Goal: Information Seeking & Learning: Learn about a topic

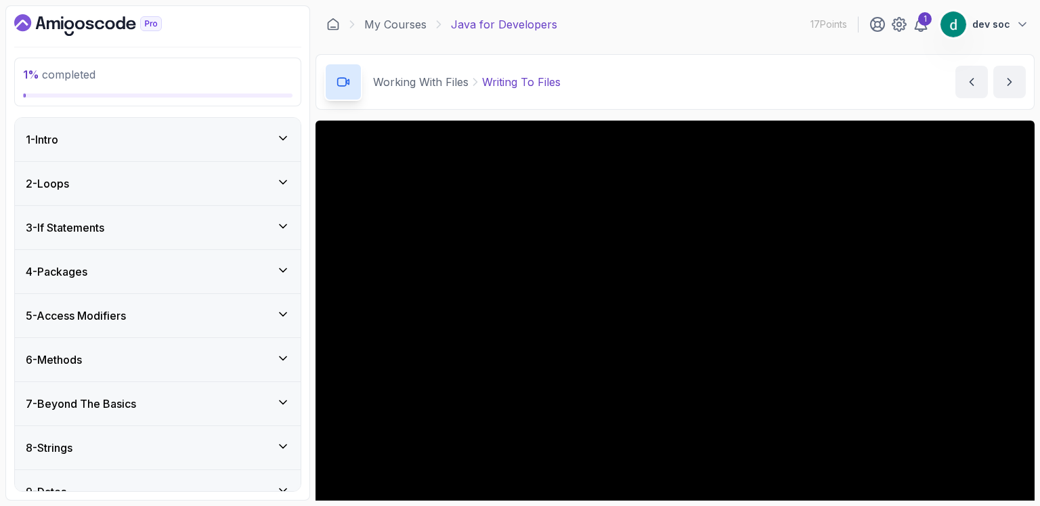
scroll to position [118, 0]
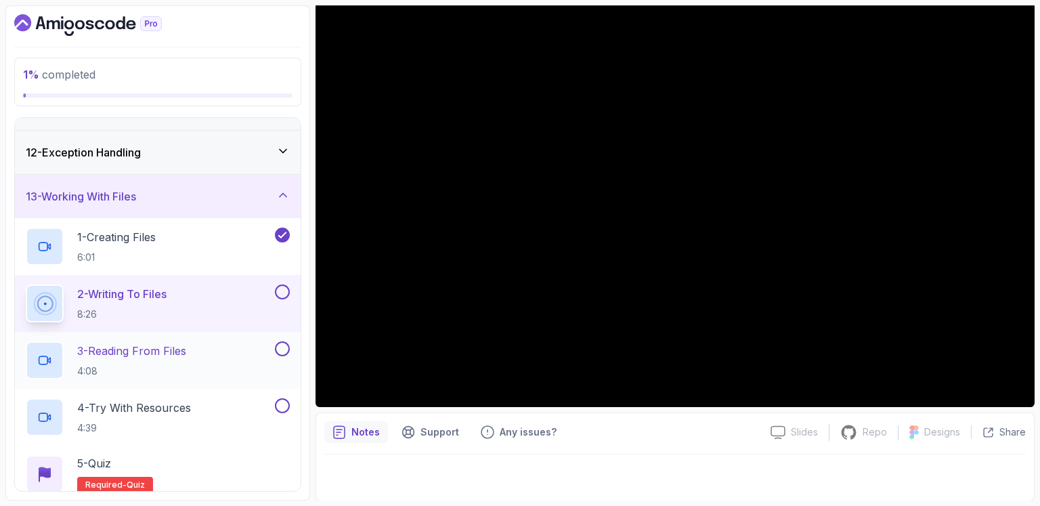
click at [211, 345] on div "3 - Reading From Files 4:08" at bounding box center [149, 360] width 246 height 38
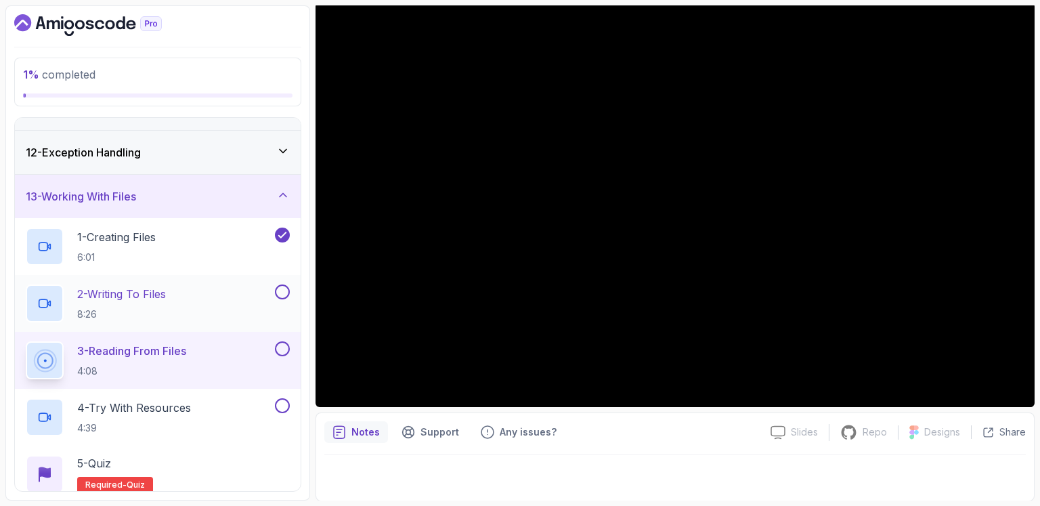
click at [290, 291] on div "2 - Writing To Files 8:26" at bounding box center [158, 303] width 286 height 57
click at [282, 291] on button at bounding box center [282, 291] width 15 height 15
click at [282, 291] on icon at bounding box center [282, 292] width 12 height 14
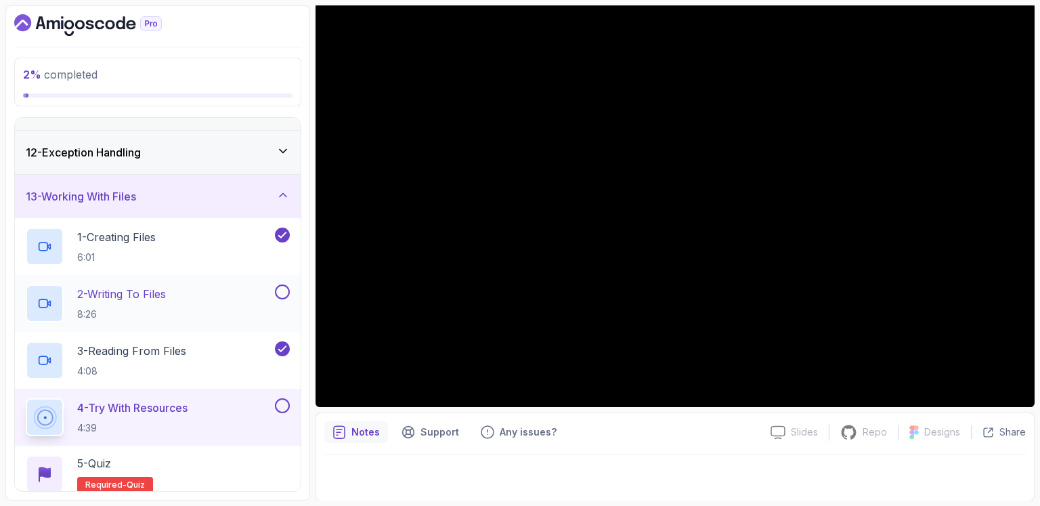
click at [284, 289] on button at bounding box center [282, 291] width 15 height 15
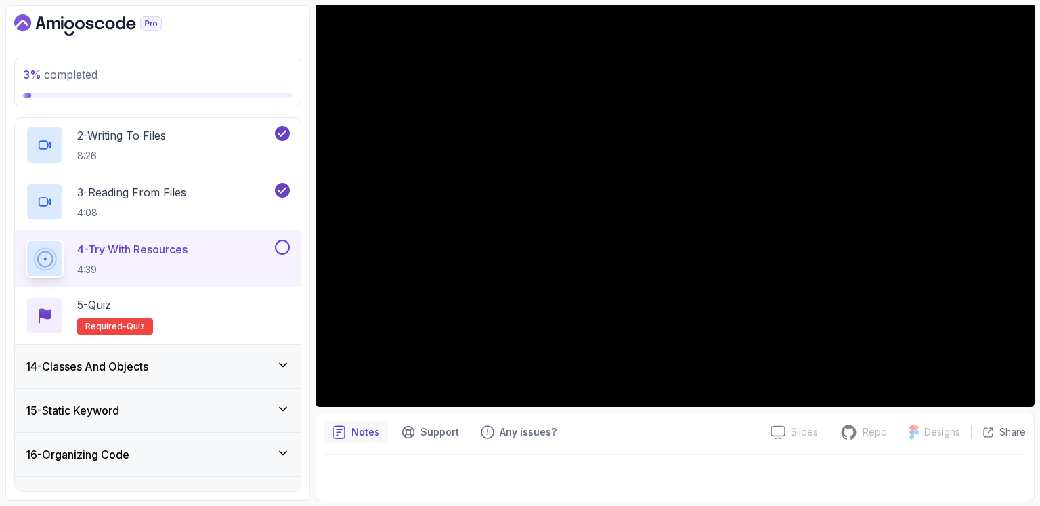
click at [228, 248] on div "4 - Try With Resources 4:39" at bounding box center [149, 259] width 246 height 38
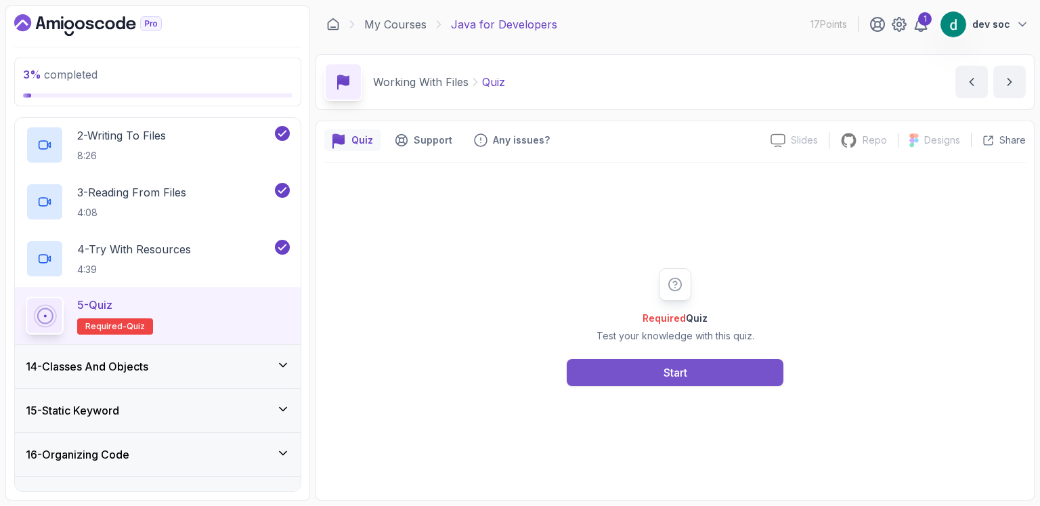
click at [687, 368] on div "Start" at bounding box center [676, 372] width 24 height 16
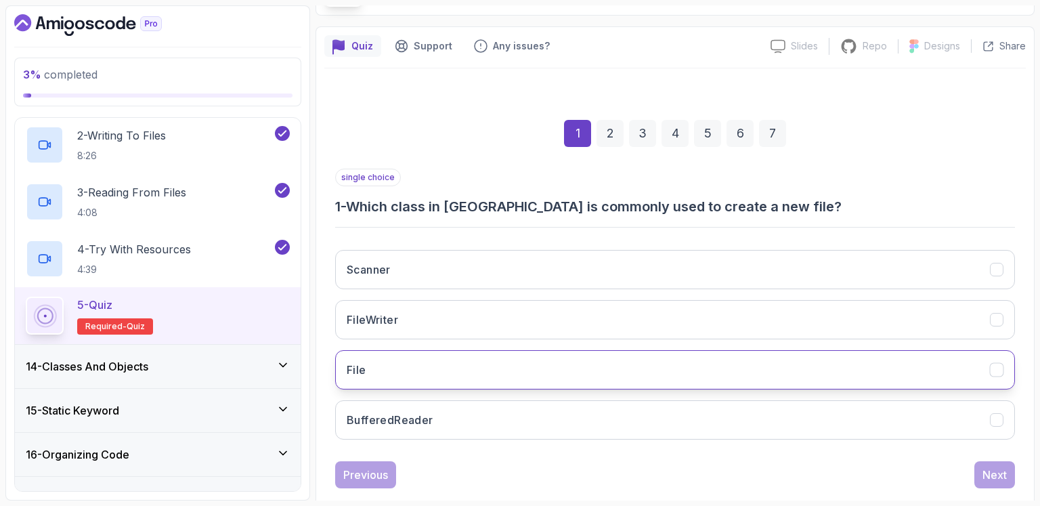
scroll to position [119, 0]
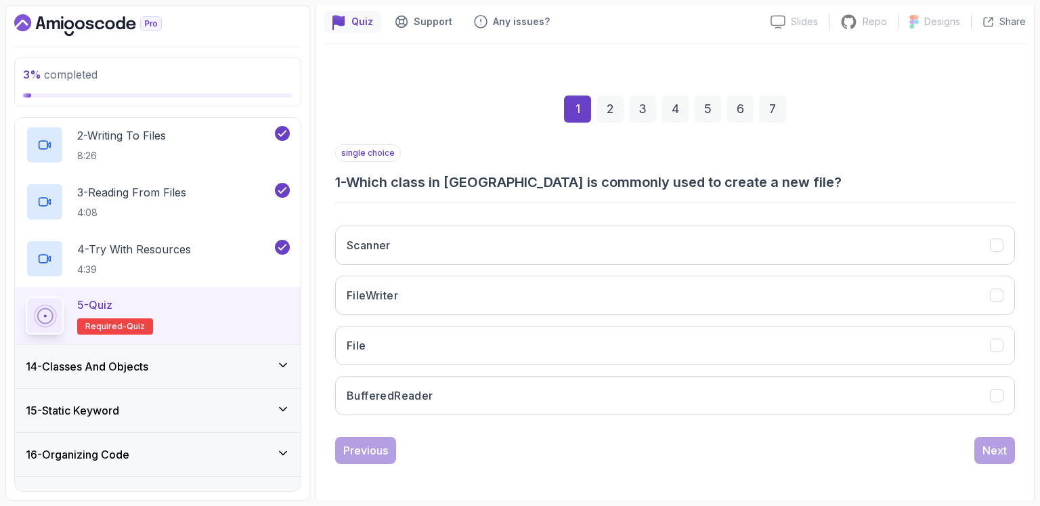
click at [414, 267] on div "Scanner FileWriter File BufferedReader" at bounding box center [675, 320] width 680 height 211
click at [416, 286] on button "FileWriter" at bounding box center [675, 295] width 680 height 39
click at [998, 442] on div "Next" at bounding box center [995, 450] width 24 height 16
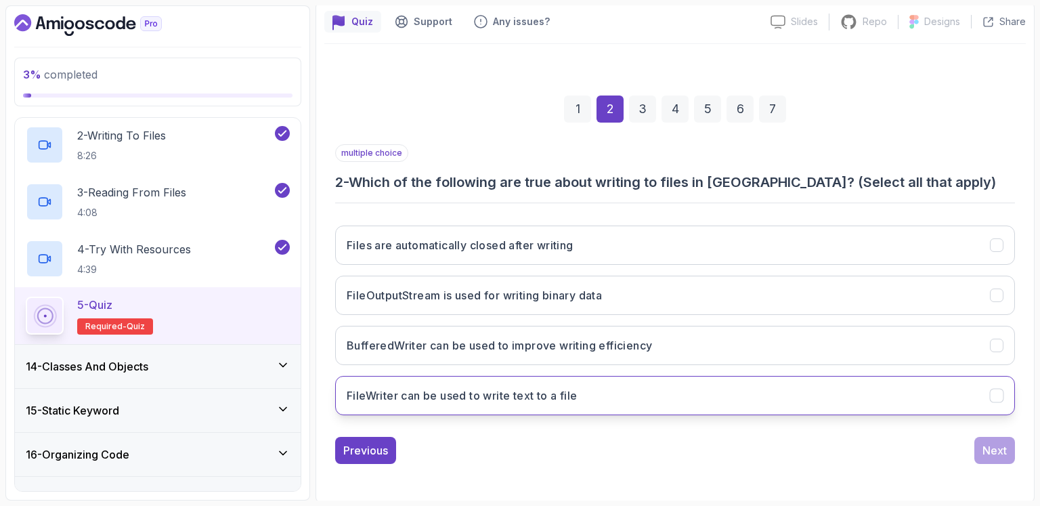
click at [619, 402] on button "FileWriter can be used to write text to a file" at bounding box center [675, 395] width 680 height 39
drag, startPoint x: 402, startPoint y: 395, endPoint x: 335, endPoint y: 394, distance: 67.1
click at [335, 394] on button "FileWriter can be used to write text to a file" at bounding box center [675, 395] width 680 height 39
drag, startPoint x: 463, startPoint y: 401, endPoint x: 470, endPoint y: 401, distance: 7.4
click at [470, 401] on h3 "FileWriter can be used to write text to a file" at bounding box center [462, 395] width 230 height 16
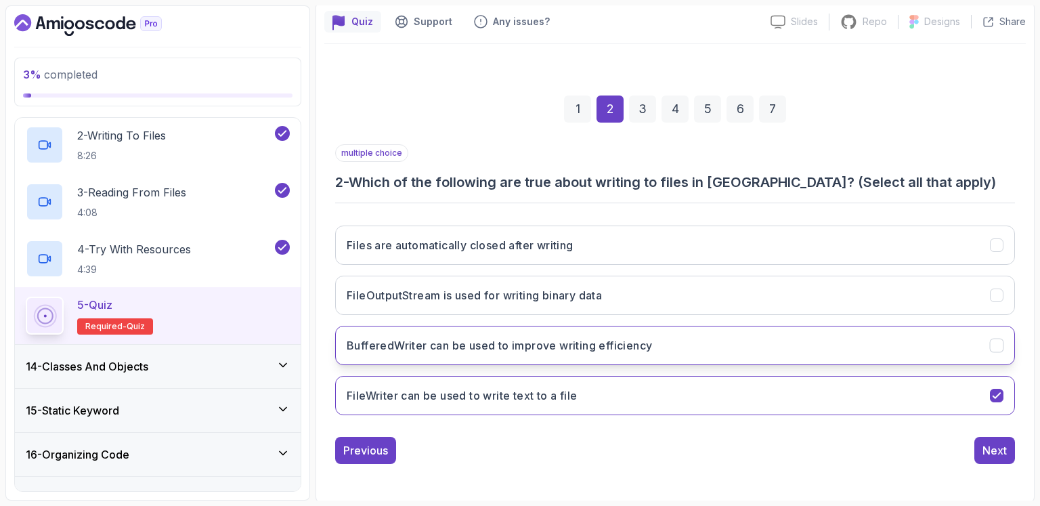
click at [469, 337] on h3 "BufferedWriter can be used to improve writing efficiency" at bounding box center [499, 345] width 305 height 16
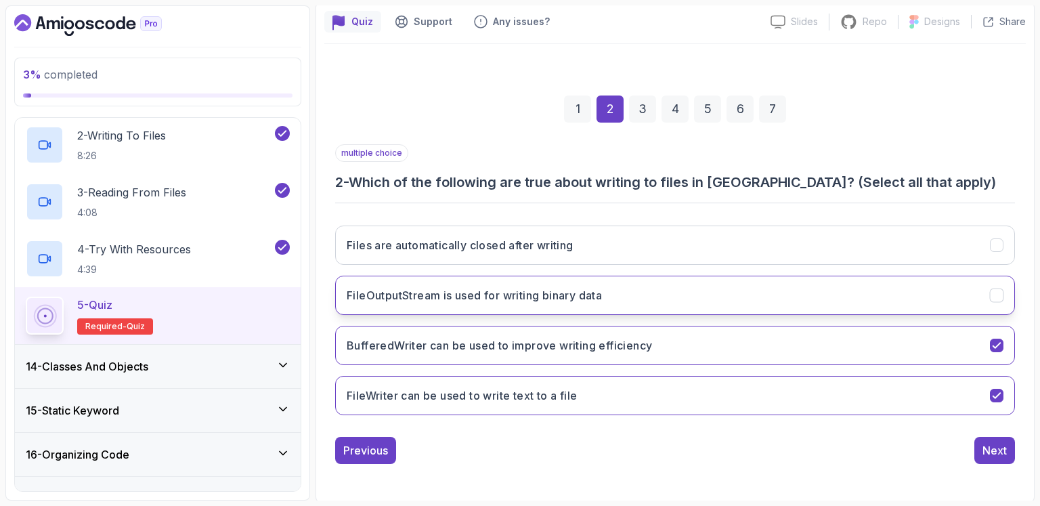
click at [492, 299] on h3 "FileOutputStream is used for writing binary data" at bounding box center [474, 295] width 255 height 16
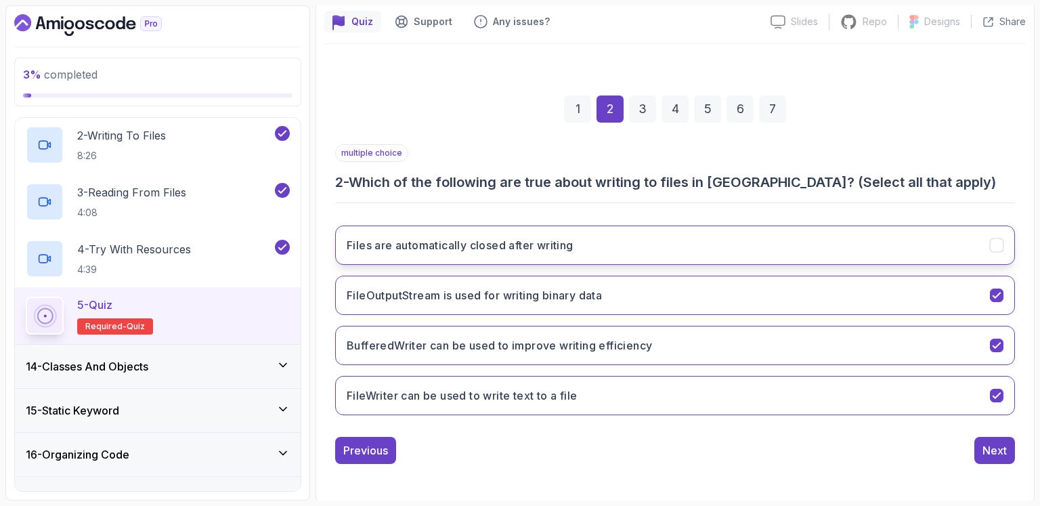
click at [467, 244] on h3 "Files are automatically closed after writing" at bounding box center [460, 245] width 227 height 16
click at [992, 448] on div "Next" at bounding box center [995, 450] width 24 height 16
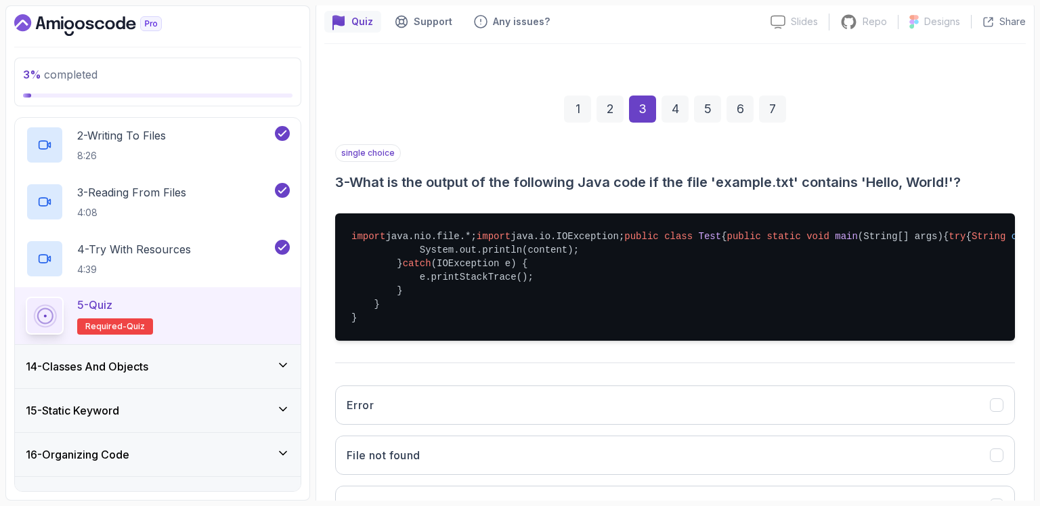
scroll to position [276, 0]
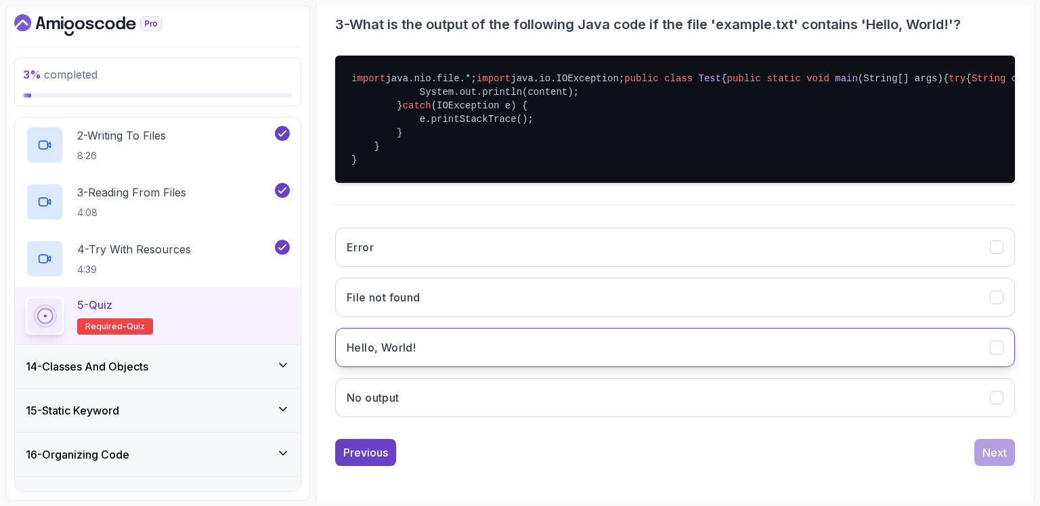
click at [539, 367] on button "Hello, World!" at bounding box center [675, 347] width 680 height 39
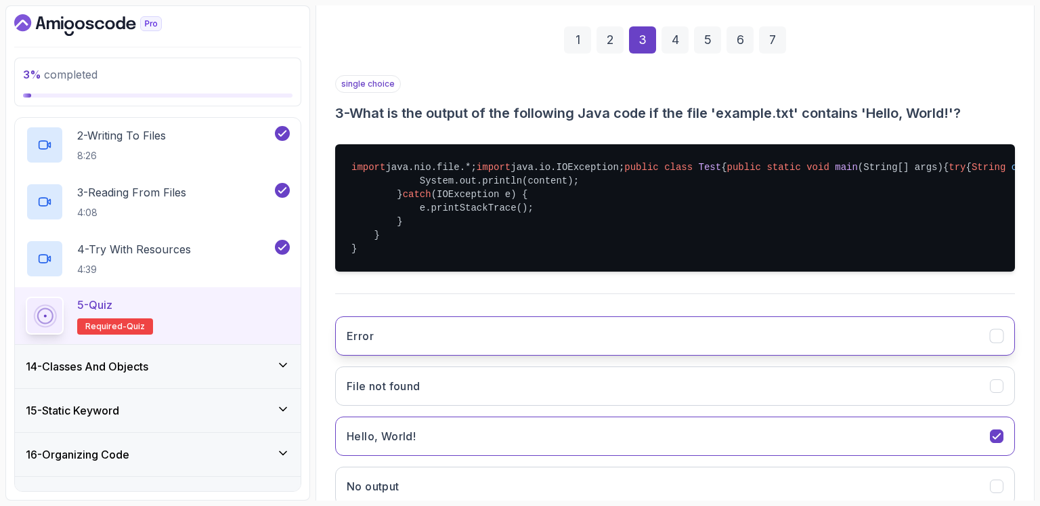
scroll to position [346, 0]
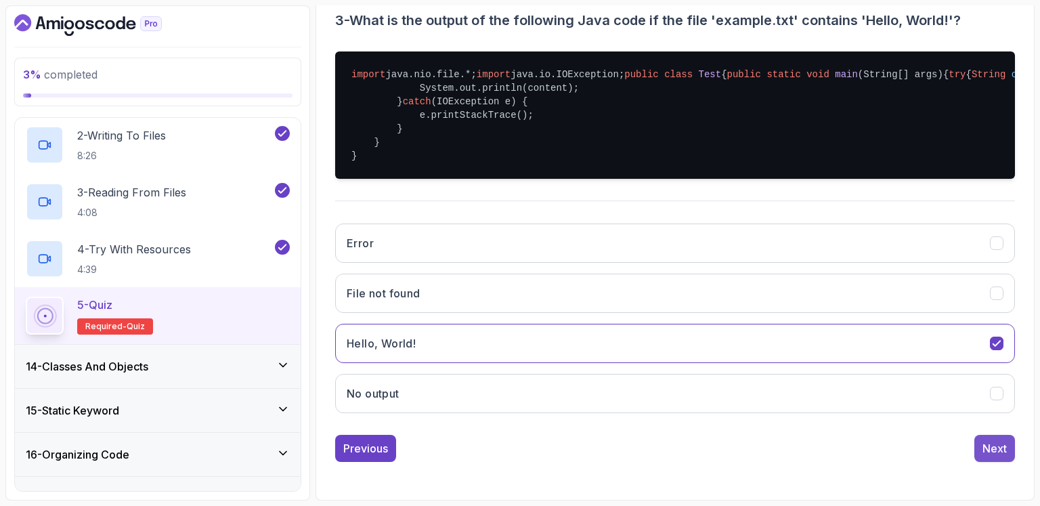
click at [1002, 458] on button "Next" at bounding box center [994, 448] width 41 height 27
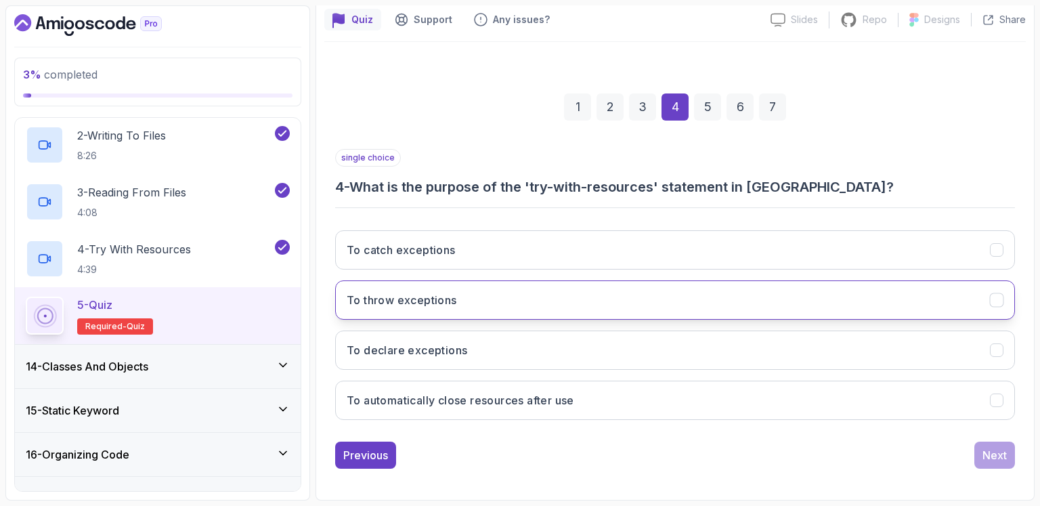
scroll to position [119, 0]
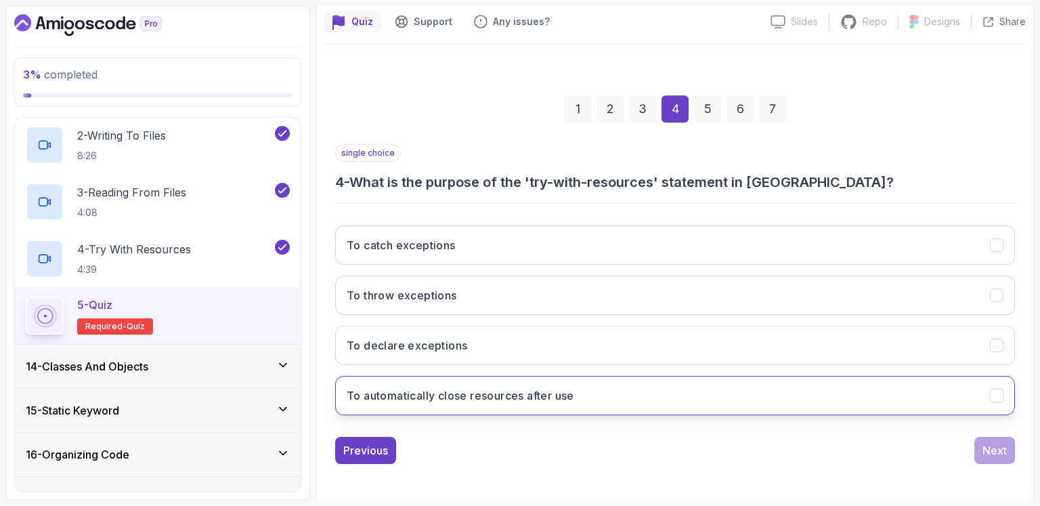
click at [498, 400] on h3 "To automatically close resources after use" at bounding box center [461, 395] width 228 height 16
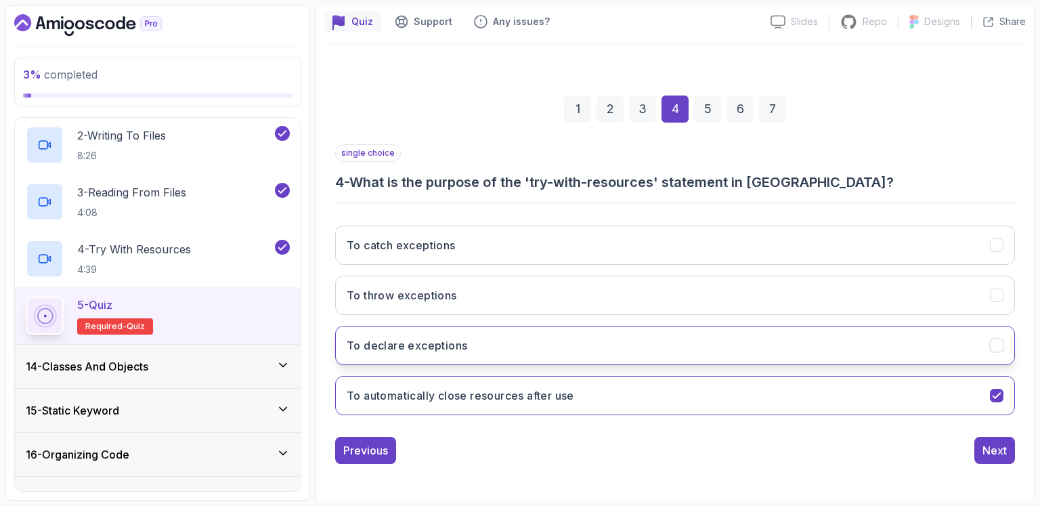
click at [602, 342] on button "To declare exceptions" at bounding box center [675, 345] width 680 height 39
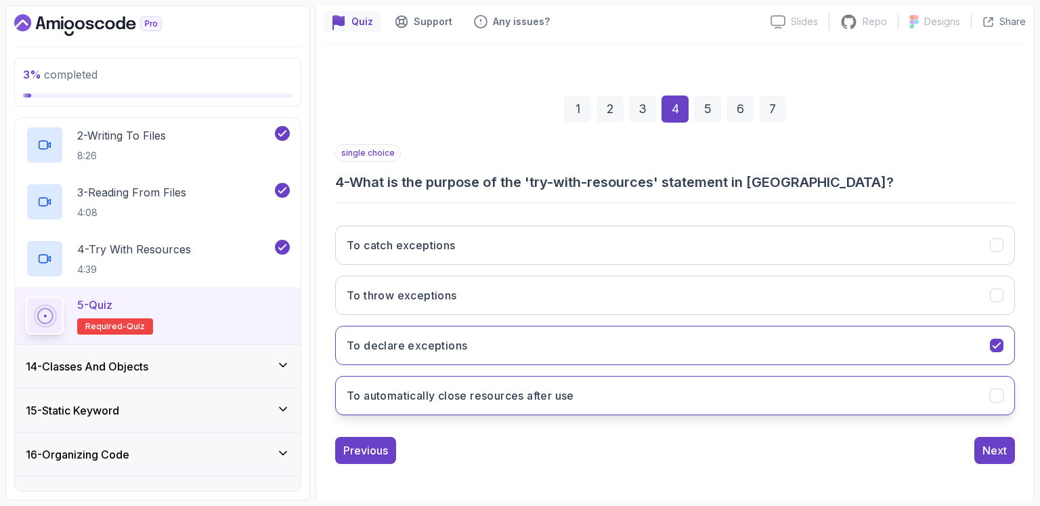
click at [596, 377] on button "To automatically close resources after use" at bounding box center [675, 395] width 680 height 39
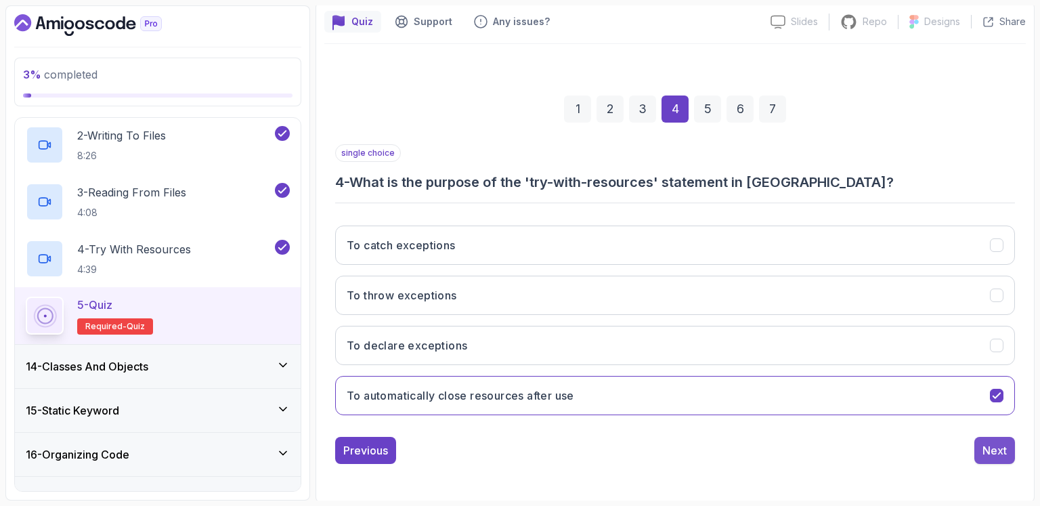
click at [1005, 457] on button "Next" at bounding box center [994, 450] width 41 height 27
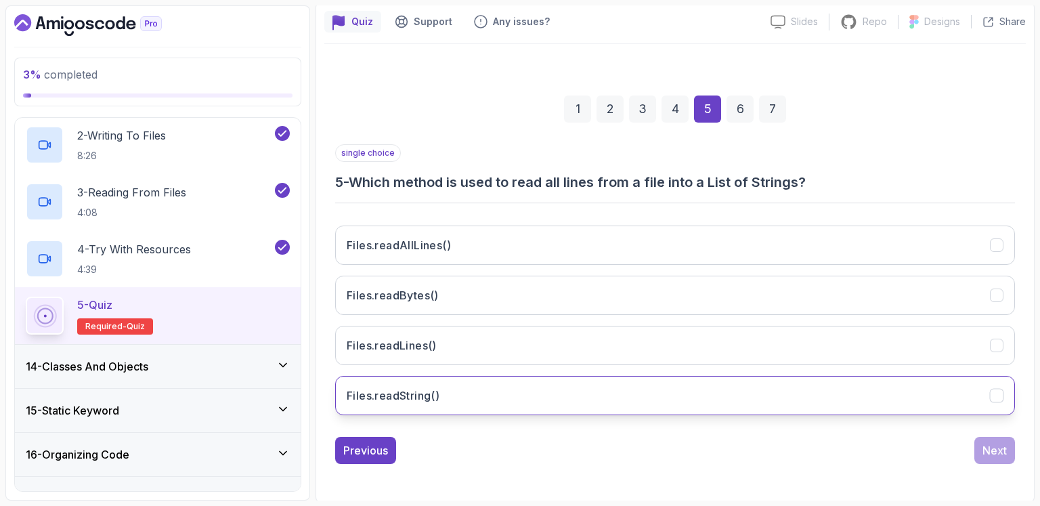
click at [466, 396] on button "Files.readString()" at bounding box center [675, 395] width 680 height 39
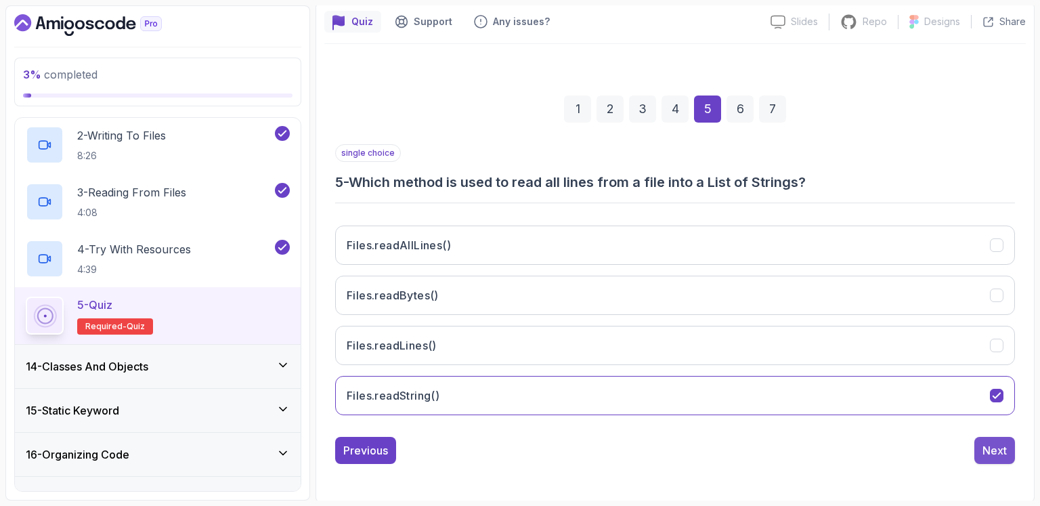
click at [1004, 448] on div "Next" at bounding box center [995, 450] width 24 height 16
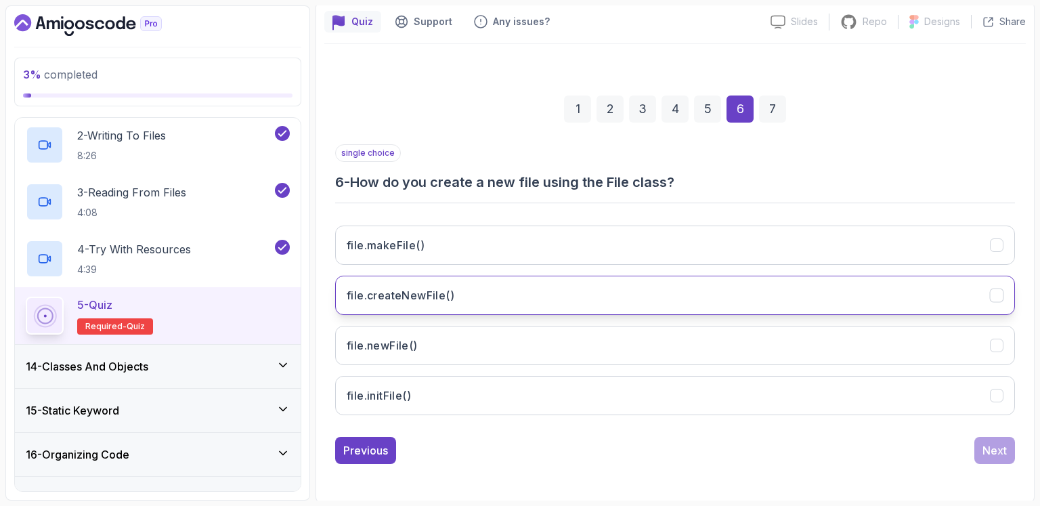
click at [465, 303] on button "file.createNewFile()" at bounding box center [675, 295] width 680 height 39
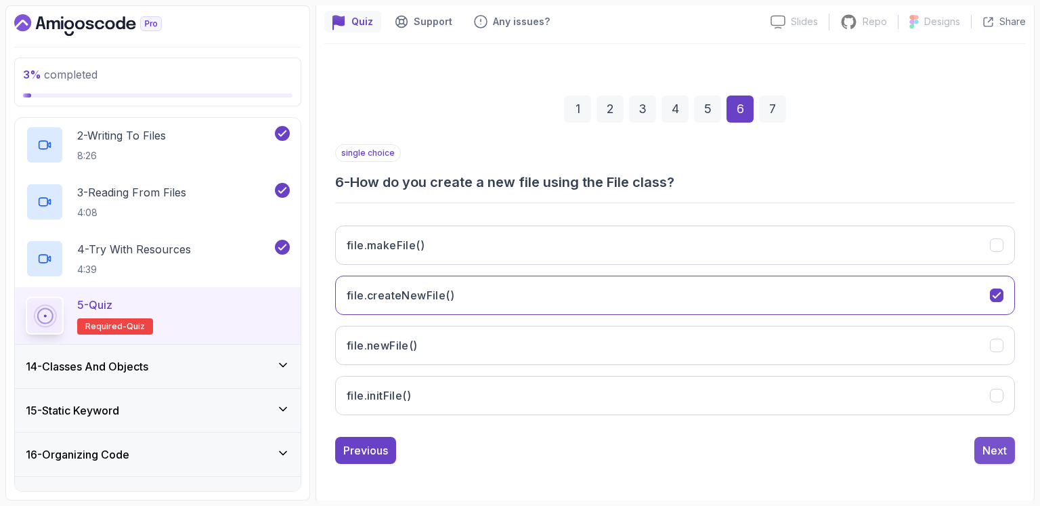
click at [987, 452] on div "Next" at bounding box center [995, 450] width 24 height 16
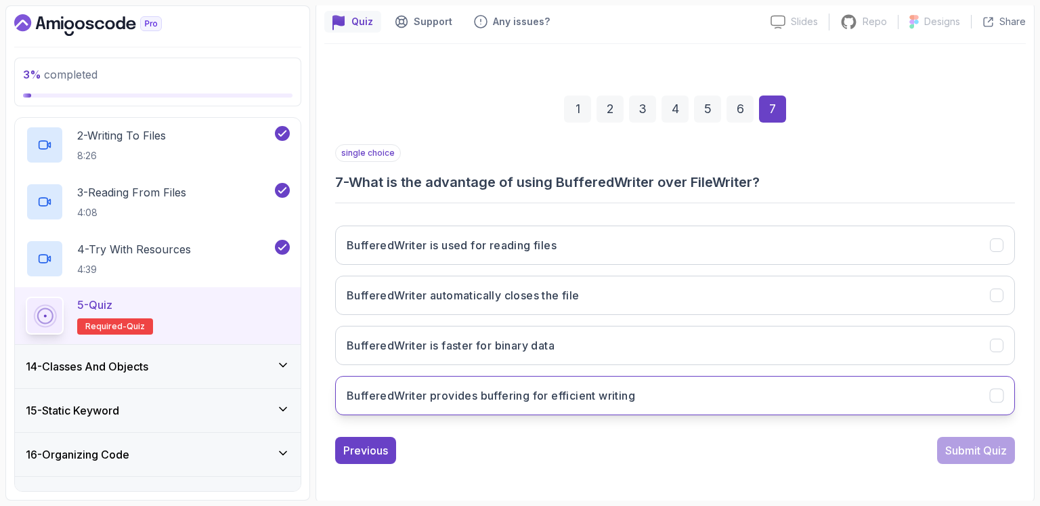
click at [582, 399] on h3 "BufferedWriter provides buffering for efficient writing" at bounding box center [491, 395] width 288 height 16
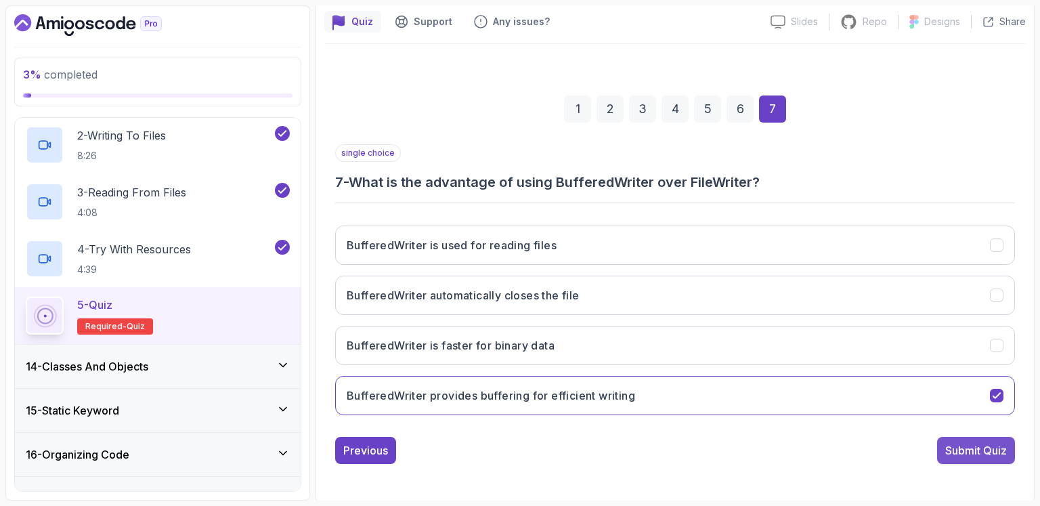
click at [968, 442] on div "Submit Quiz" at bounding box center [976, 450] width 62 height 16
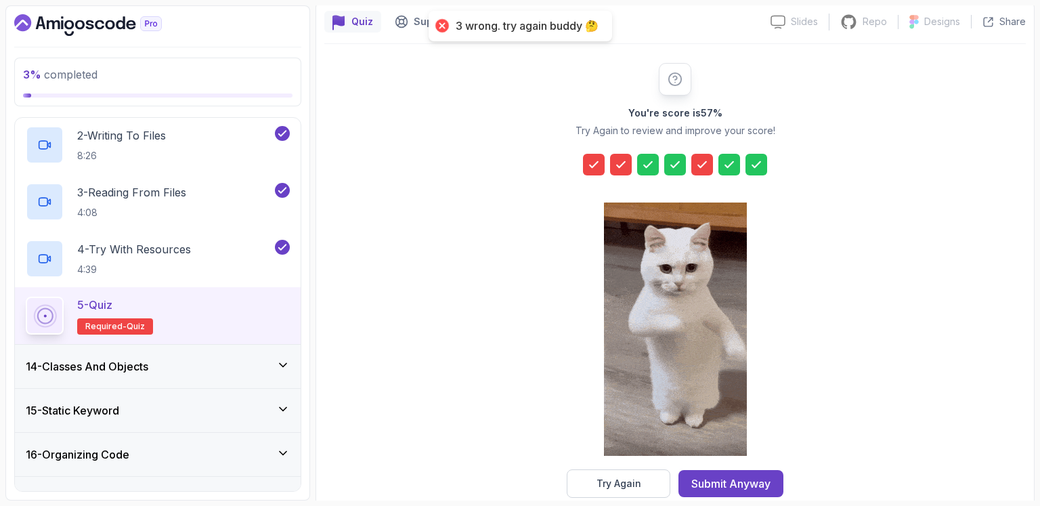
click at [620, 164] on icon at bounding box center [621, 164] width 8 height 5
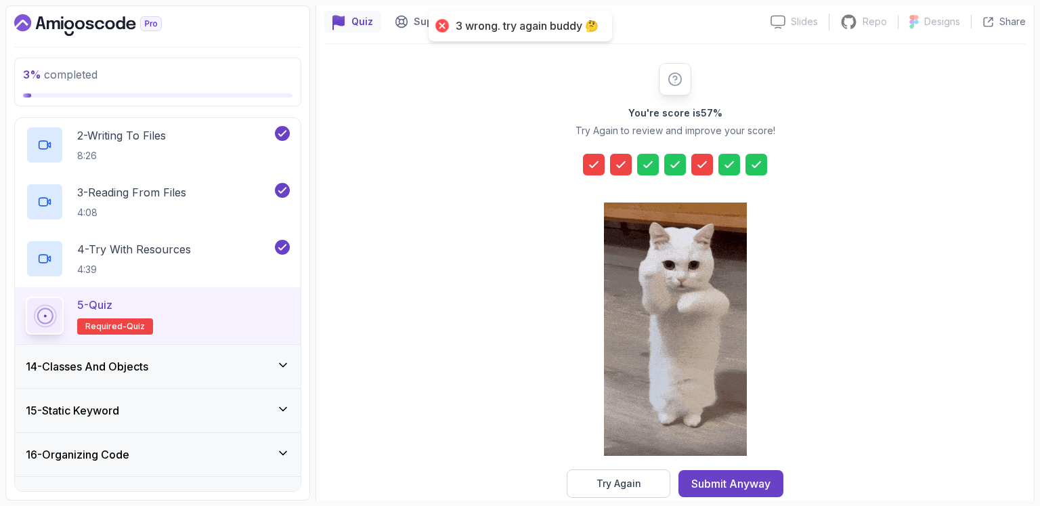
click at [596, 165] on icon at bounding box center [594, 165] width 14 height 14
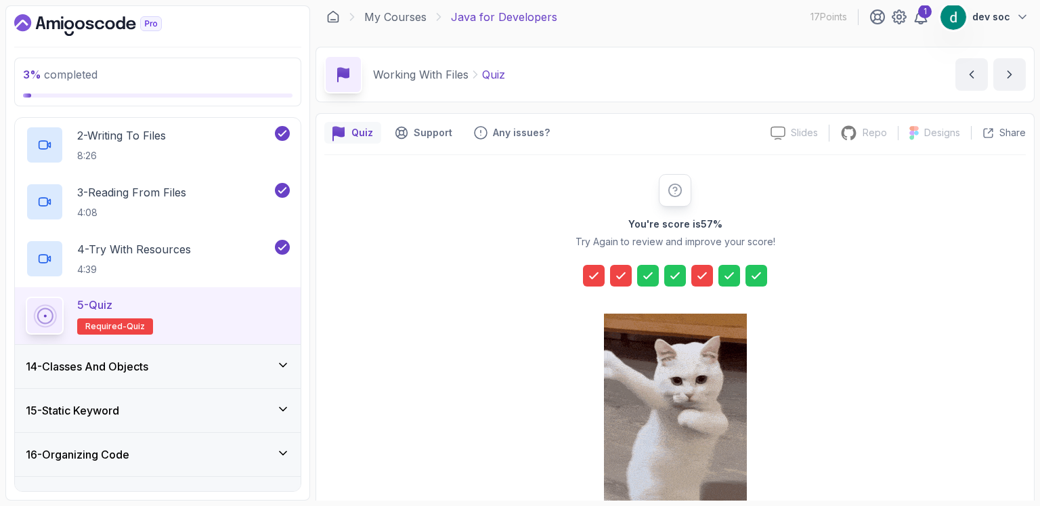
scroll to position [0, 0]
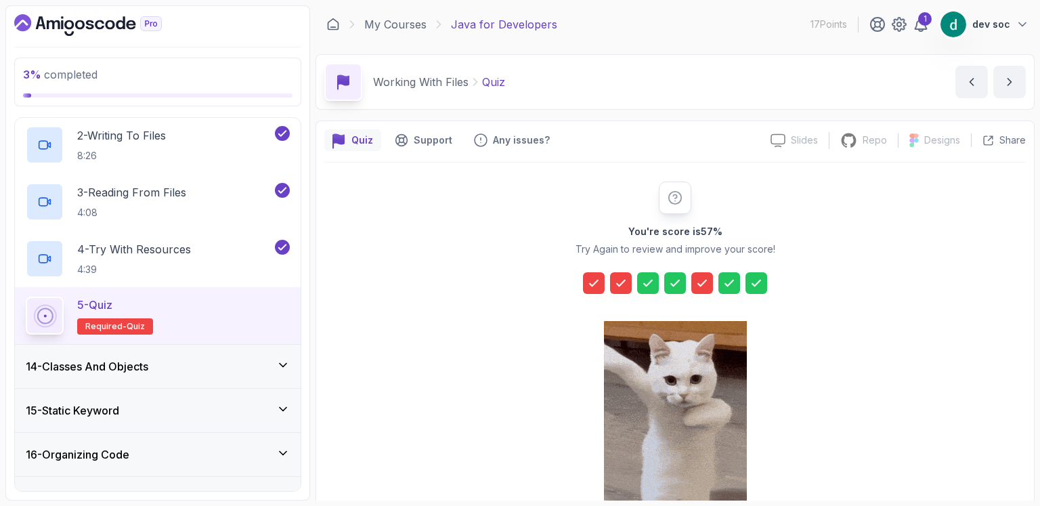
click at [733, 285] on icon at bounding box center [730, 283] width 14 height 14
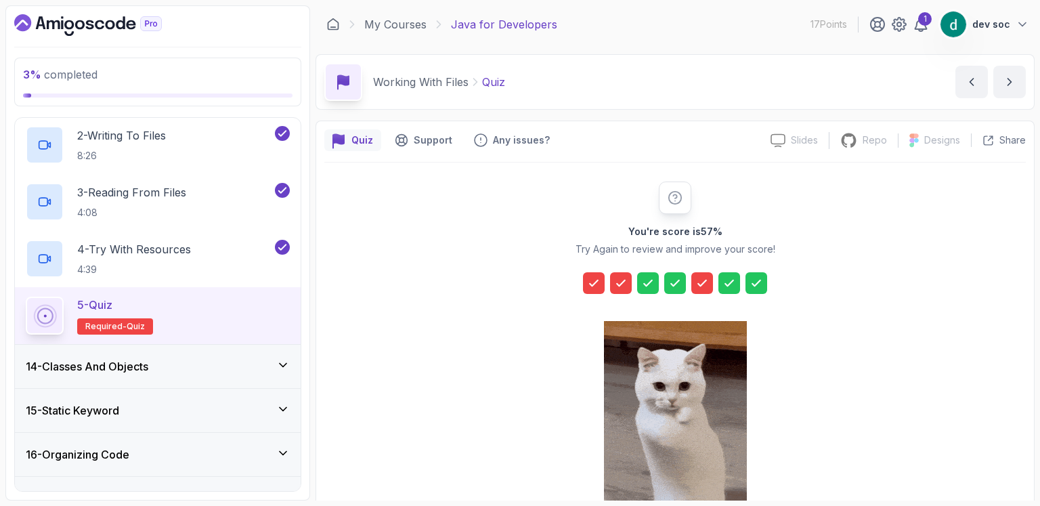
click at [704, 287] on icon at bounding box center [702, 283] width 14 height 14
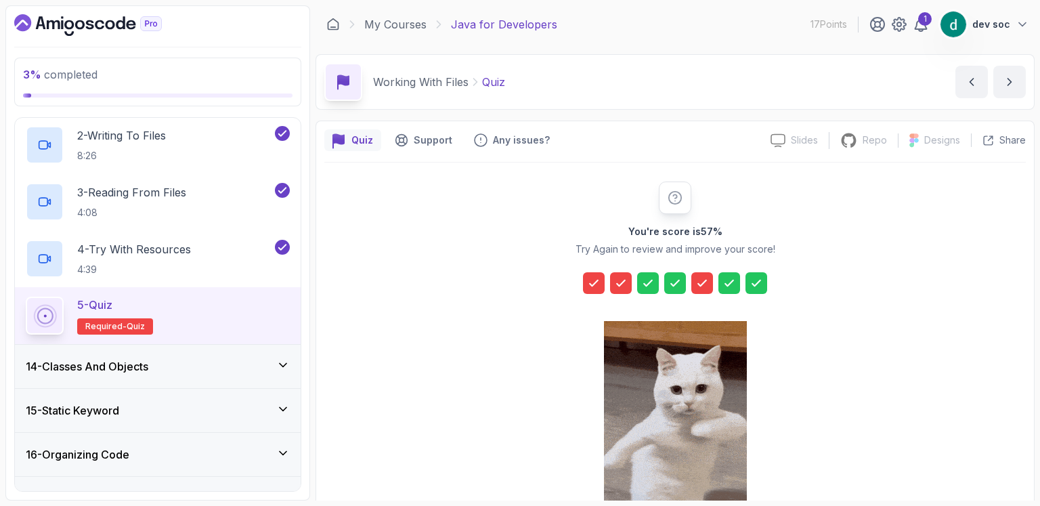
click at [674, 280] on icon at bounding box center [675, 283] width 14 height 14
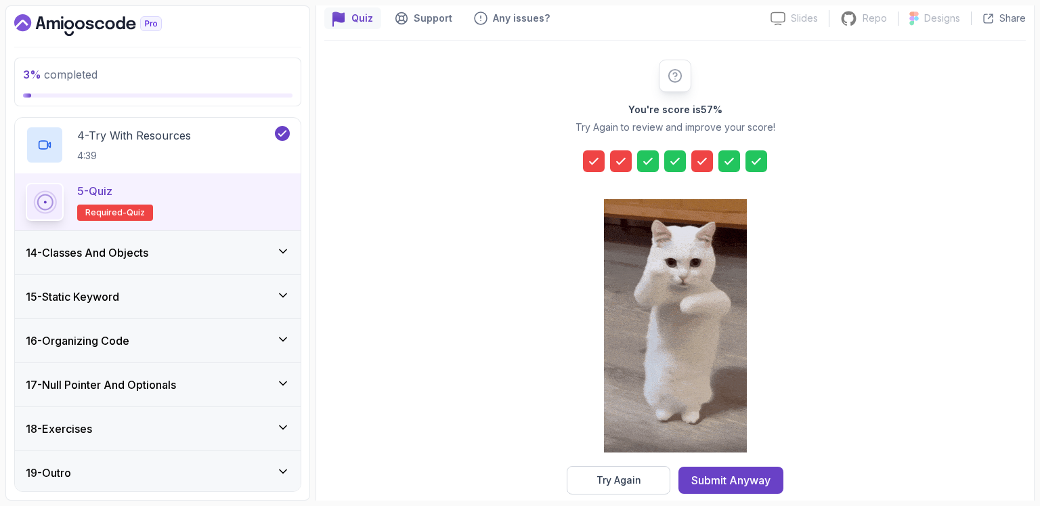
scroll to position [142, 0]
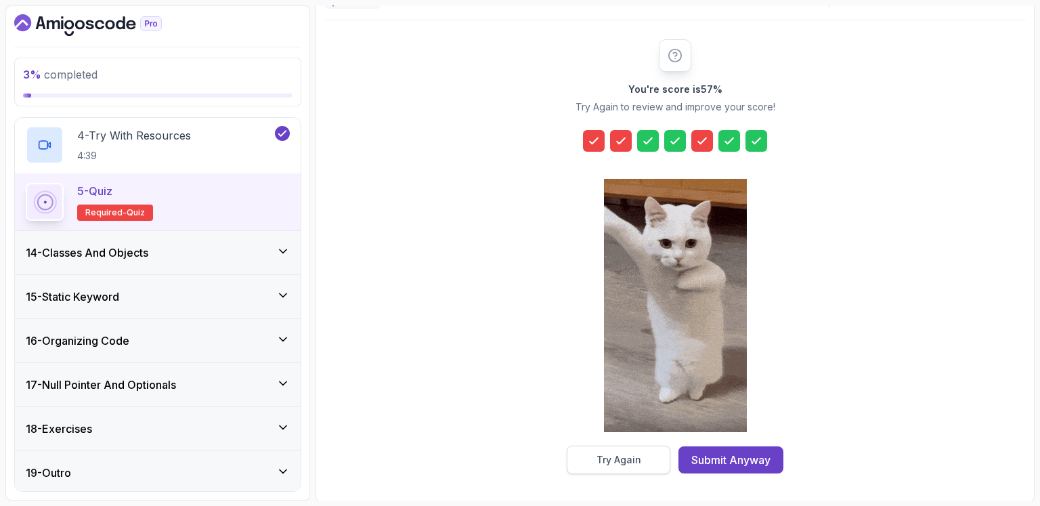
click at [638, 464] on div "Try Again" at bounding box center [619, 460] width 45 height 14
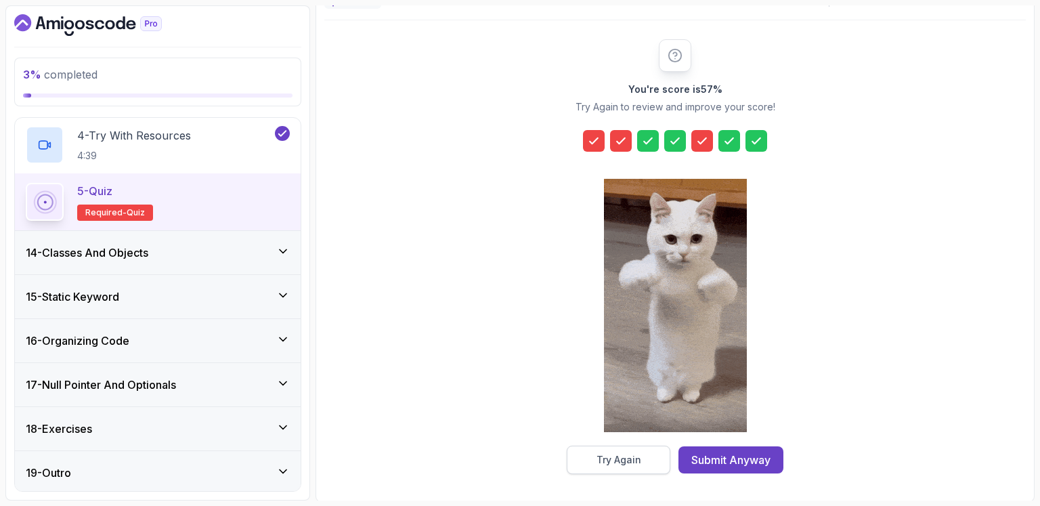
scroll to position [119, 0]
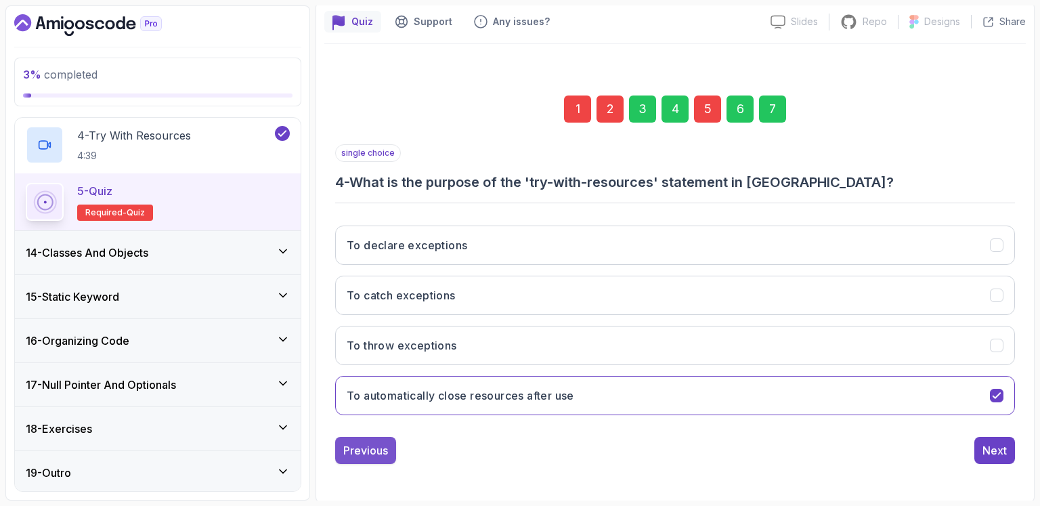
click at [360, 446] on div "Previous" at bounding box center [365, 450] width 45 height 16
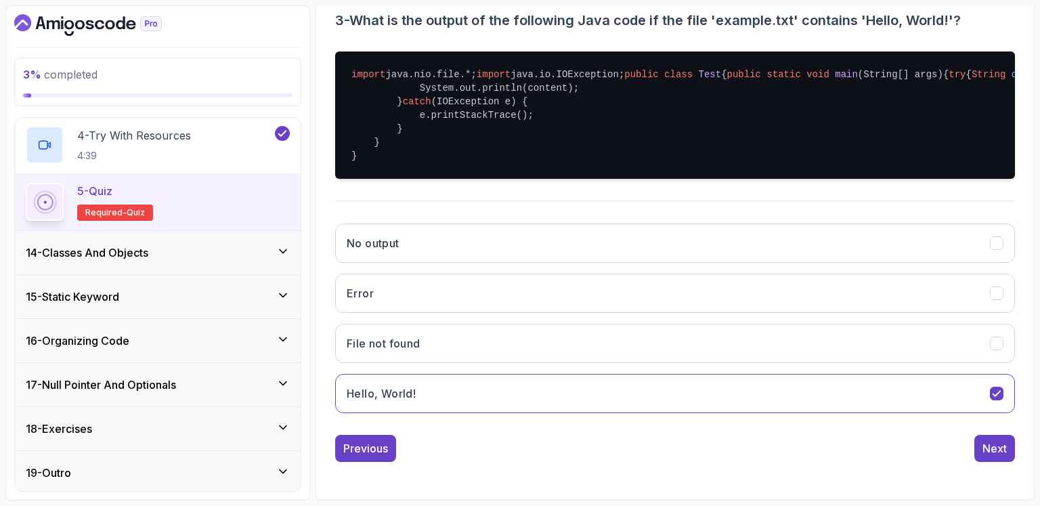
scroll to position [346, 0]
click at [356, 449] on div "Previous" at bounding box center [365, 448] width 45 height 16
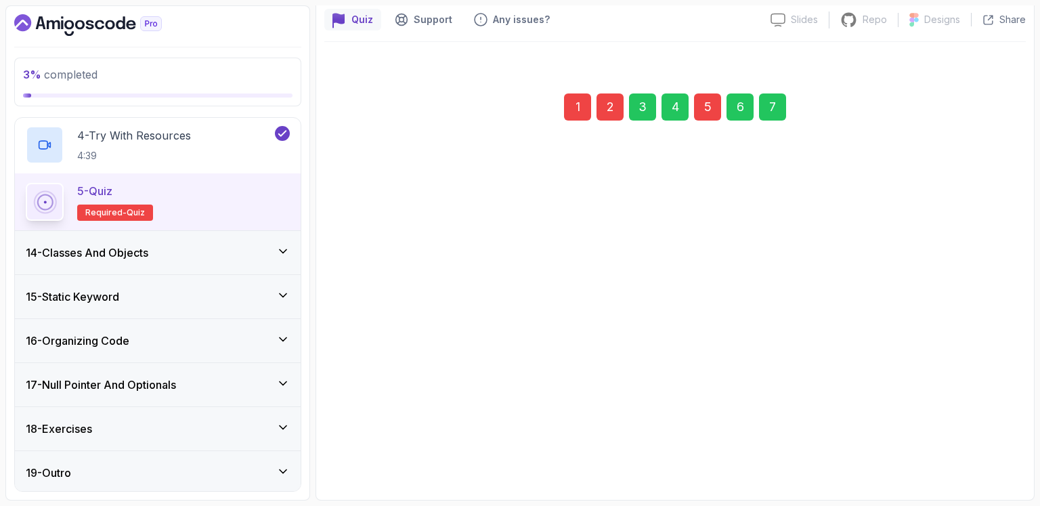
scroll to position [119, 0]
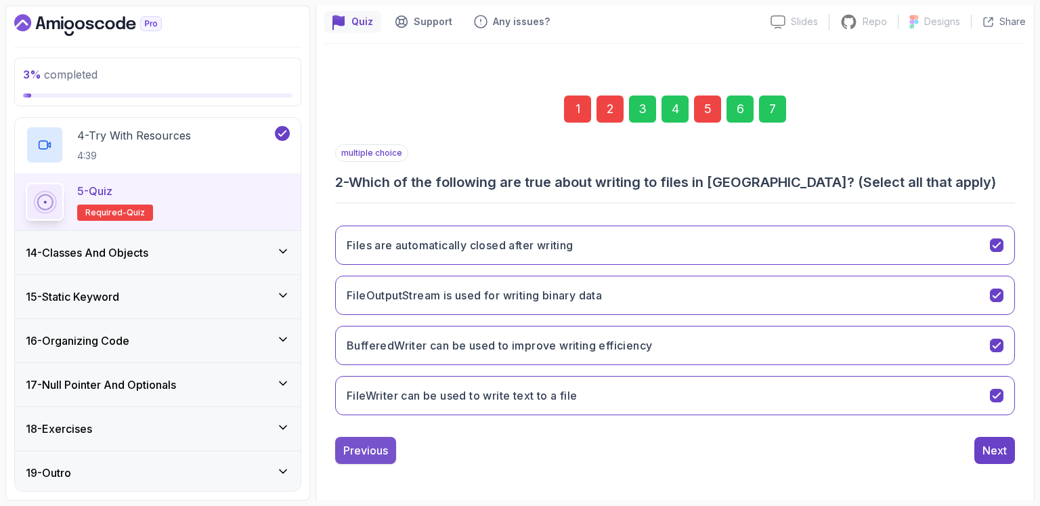
click at [361, 444] on div "Previous" at bounding box center [365, 450] width 45 height 16
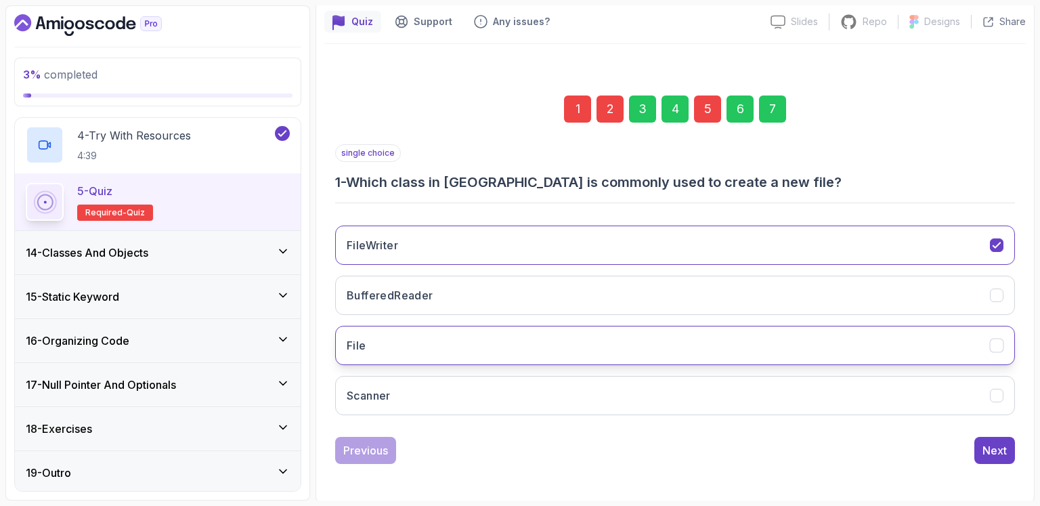
click at [411, 338] on button "File" at bounding box center [675, 345] width 680 height 39
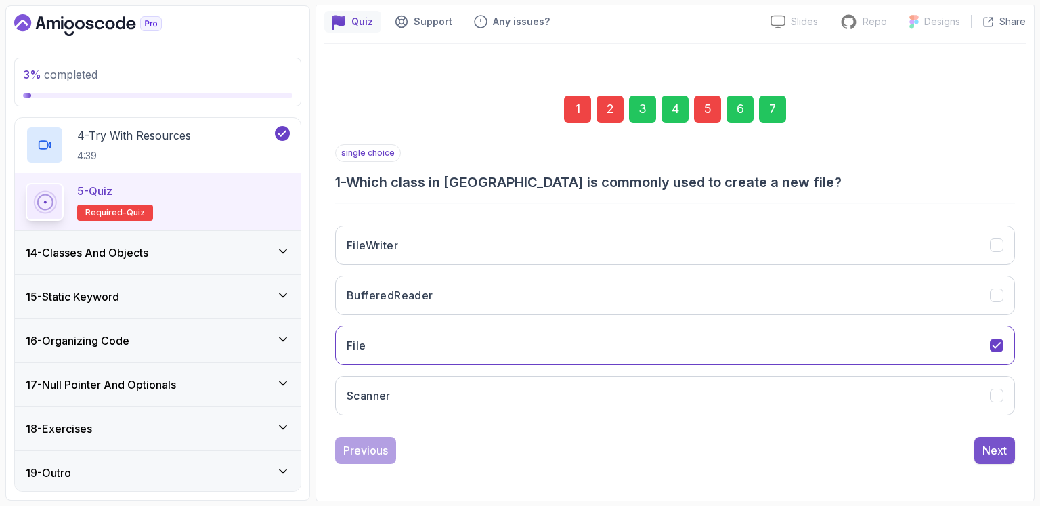
click at [991, 450] on div "Next" at bounding box center [995, 450] width 24 height 16
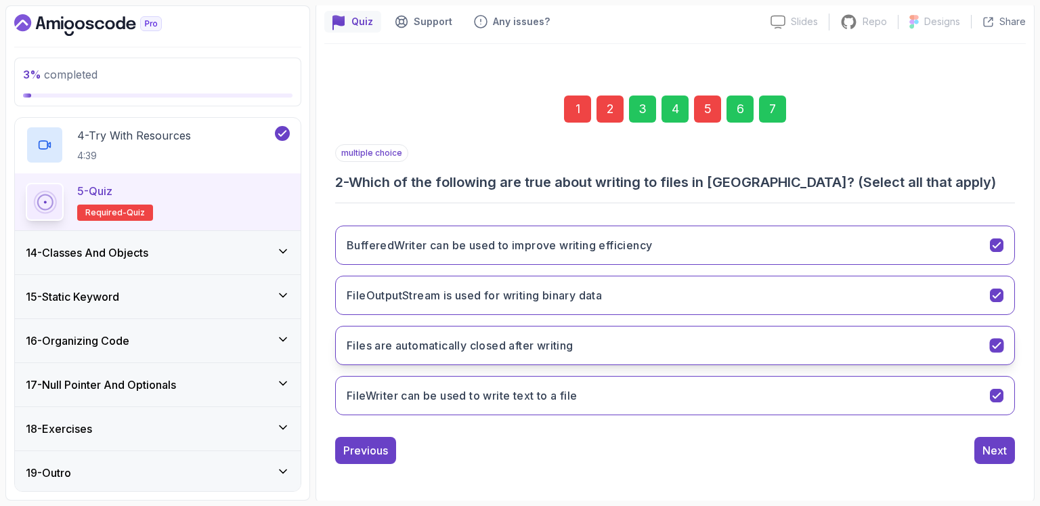
click at [685, 350] on button "Files are automatically closed after writing" at bounding box center [675, 345] width 680 height 39
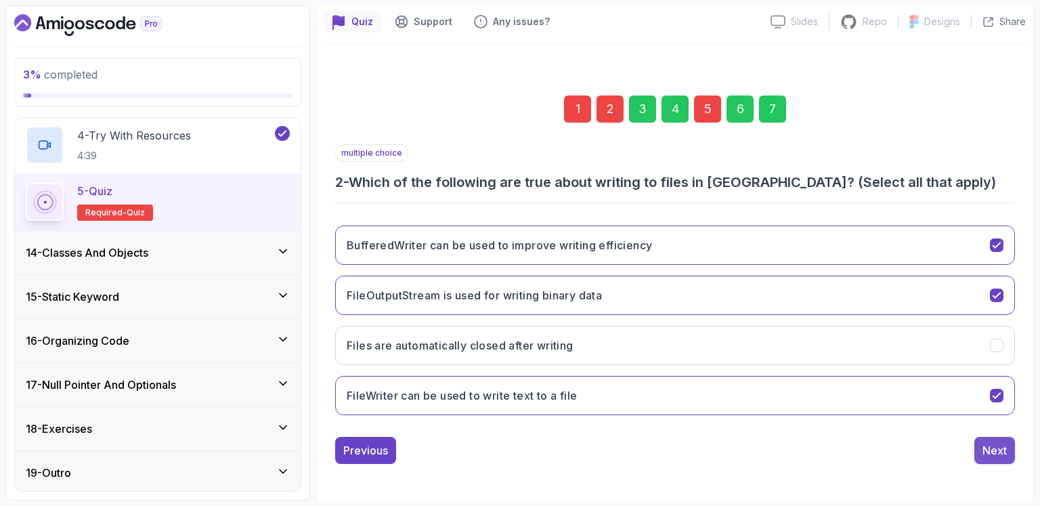
click at [1002, 442] on div "Next" at bounding box center [995, 450] width 24 height 16
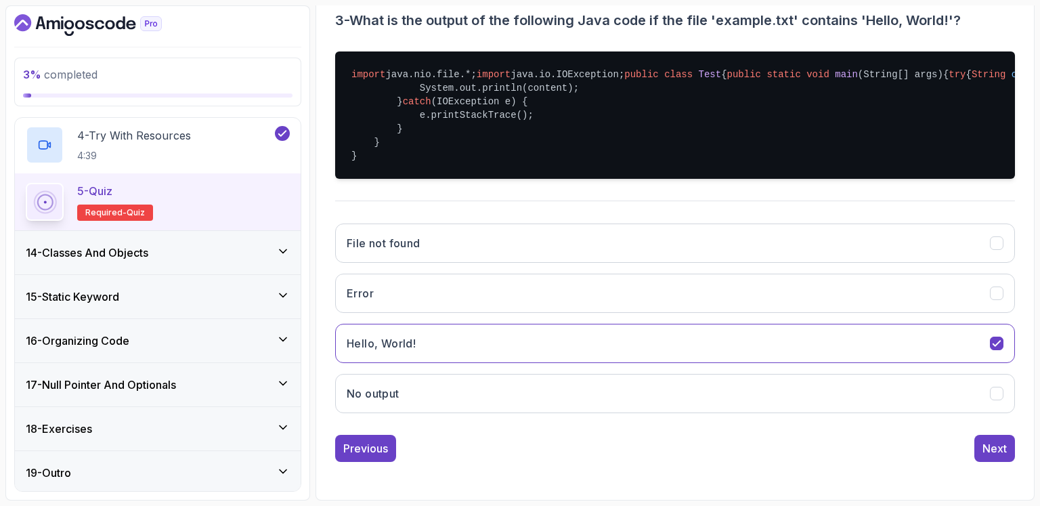
scroll to position [346, 0]
click at [995, 440] on div "Next" at bounding box center [995, 448] width 24 height 16
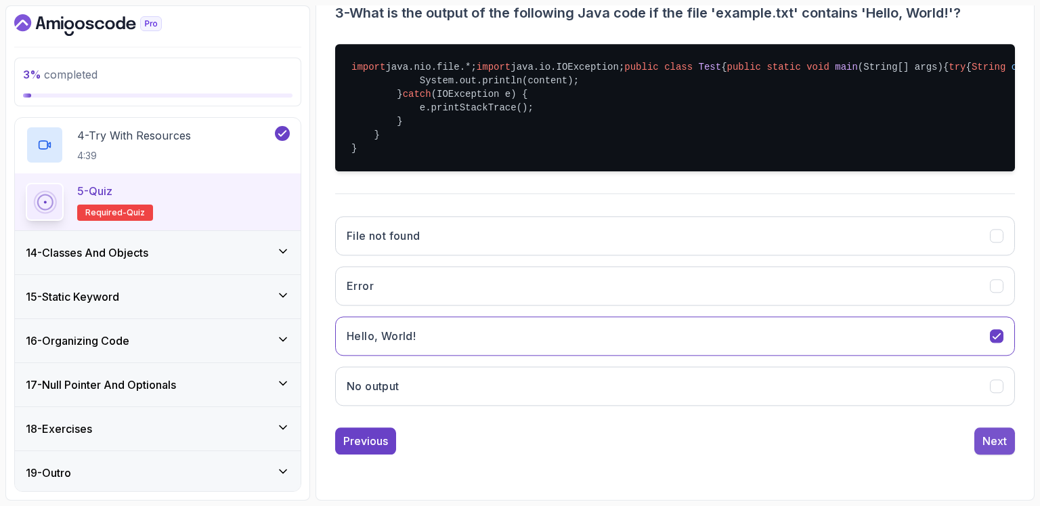
scroll to position [119, 0]
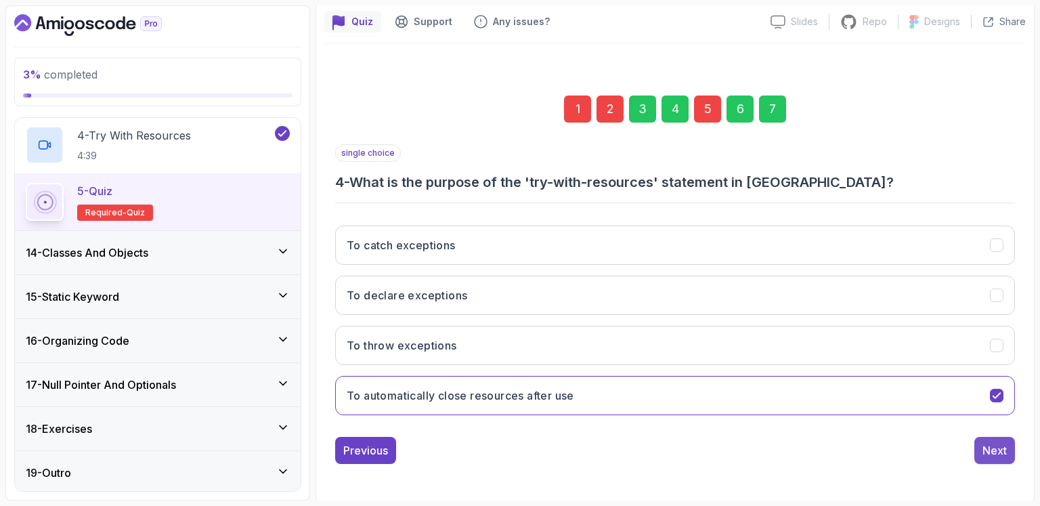
click at [994, 448] on div "Next" at bounding box center [995, 450] width 24 height 16
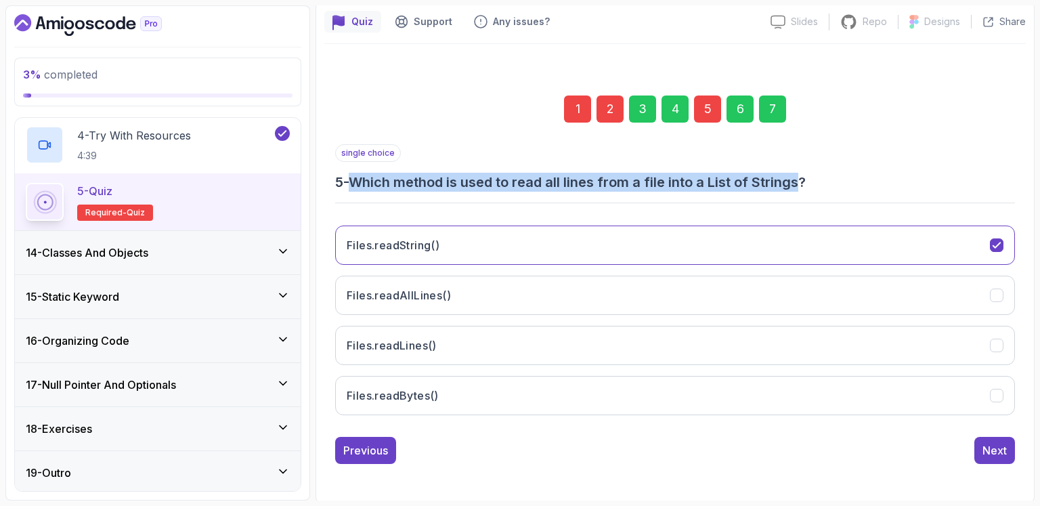
drag, startPoint x: 362, startPoint y: 183, endPoint x: 807, endPoint y: 185, distance: 445.6
click at [807, 185] on h3 "5 - Which method is used to read all lines from a file into a List of Strings?" at bounding box center [675, 182] width 680 height 19
copy h3 "Which method is used to read all lines from a file into a List of Strings"
click at [515, 290] on button "Files.readAllLines()" at bounding box center [675, 295] width 680 height 39
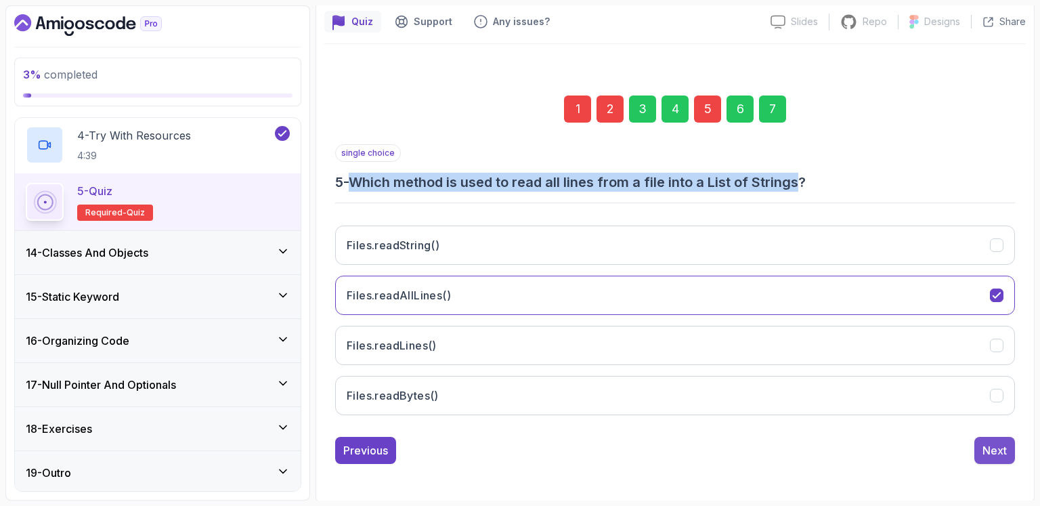
click at [985, 450] on div "Next" at bounding box center [995, 450] width 24 height 16
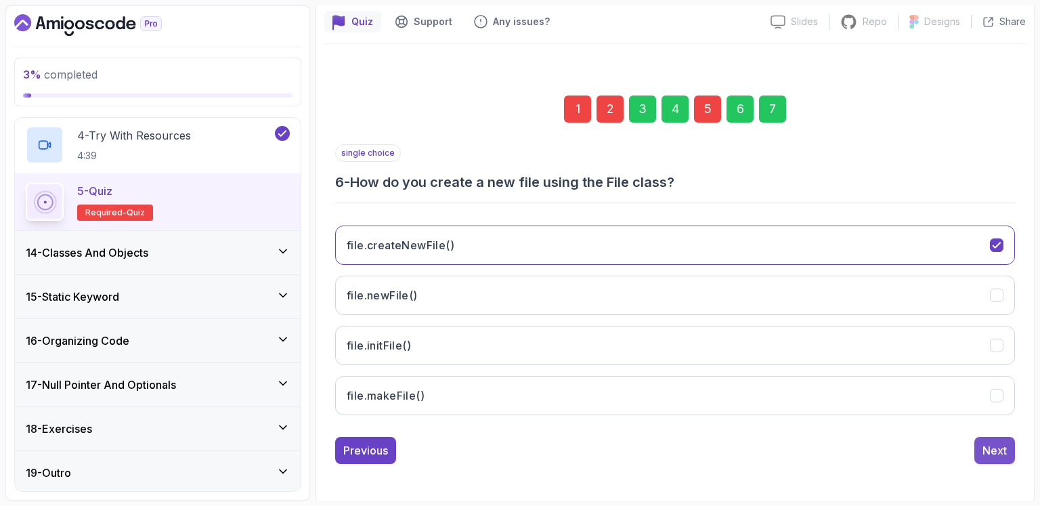
click at [986, 442] on div "Next" at bounding box center [995, 450] width 24 height 16
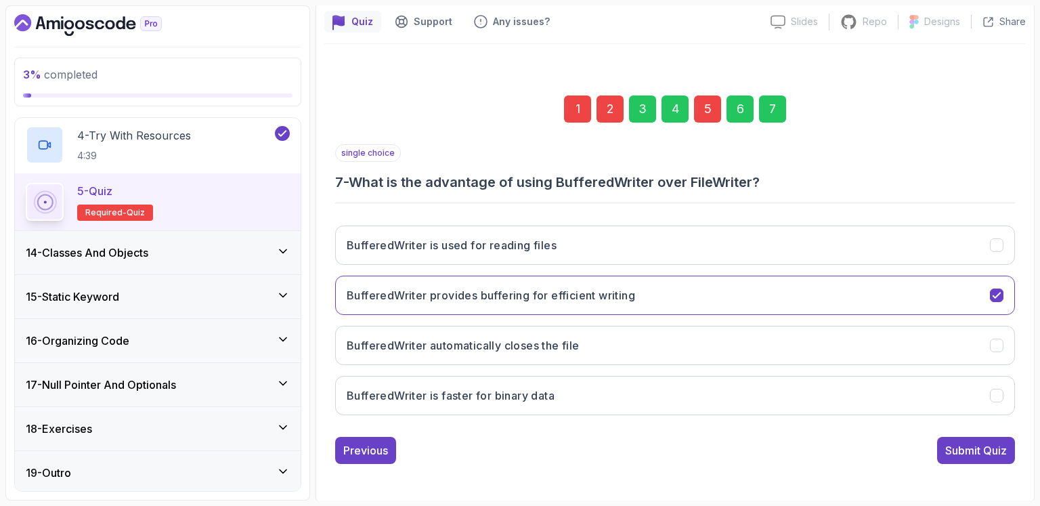
click at [986, 442] on div "Submit Quiz" at bounding box center [976, 450] width 62 height 16
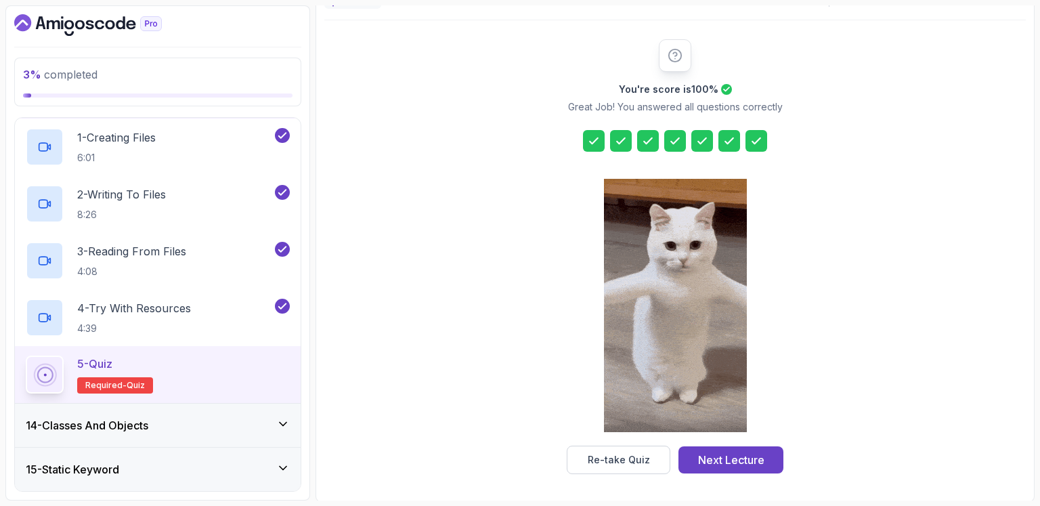
scroll to position [585, 0]
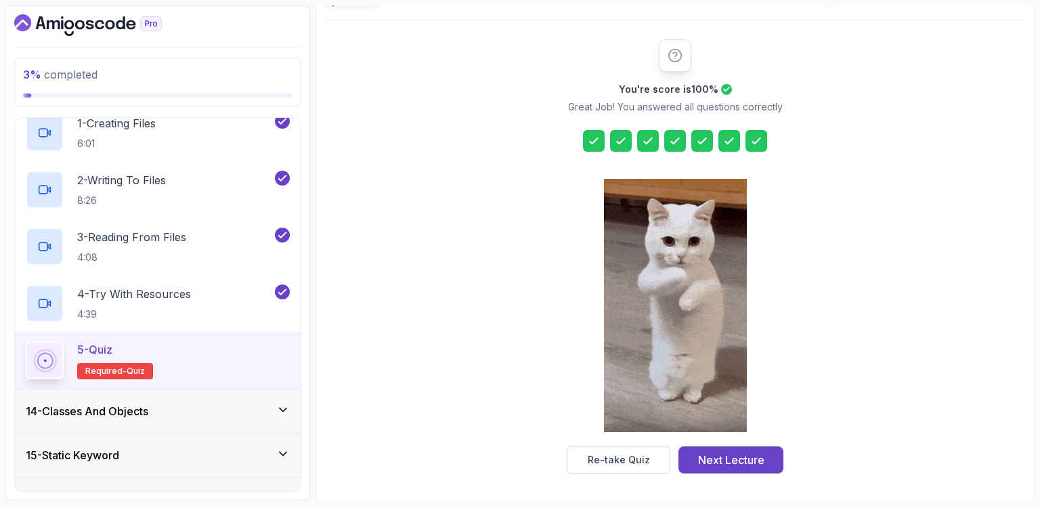
click at [283, 404] on icon at bounding box center [283, 410] width 14 height 14
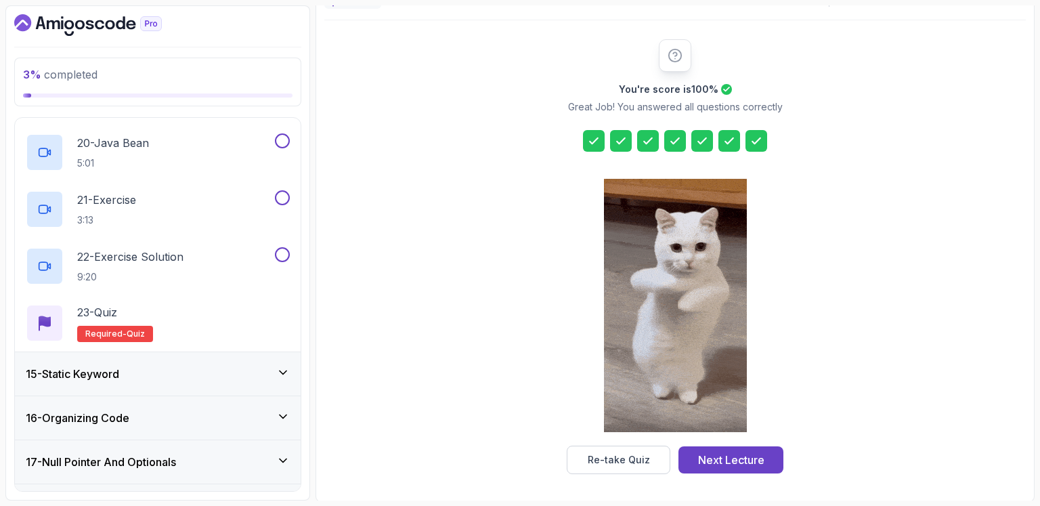
scroll to position [1723, 0]
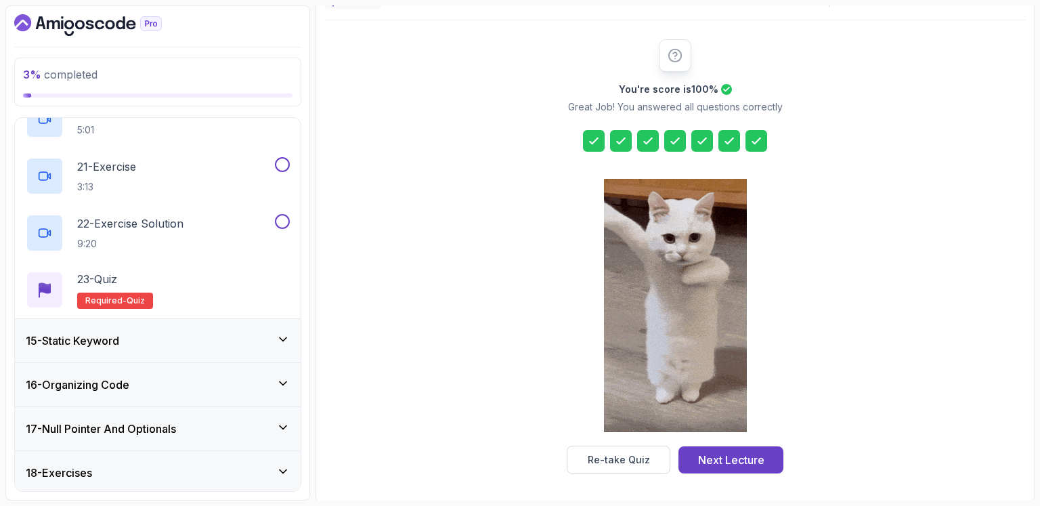
click at [286, 336] on icon at bounding box center [283, 339] width 14 height 14
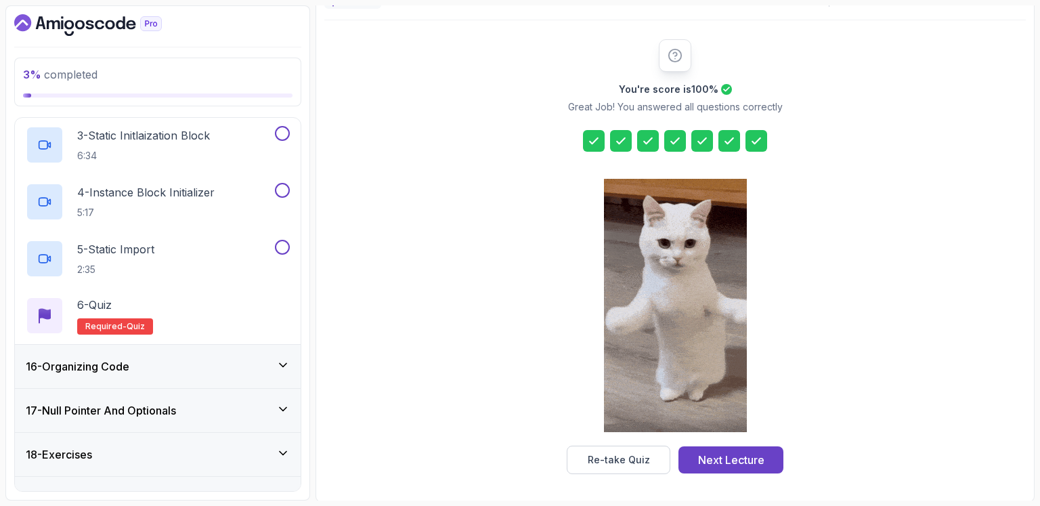
scroll to position [800, 0]
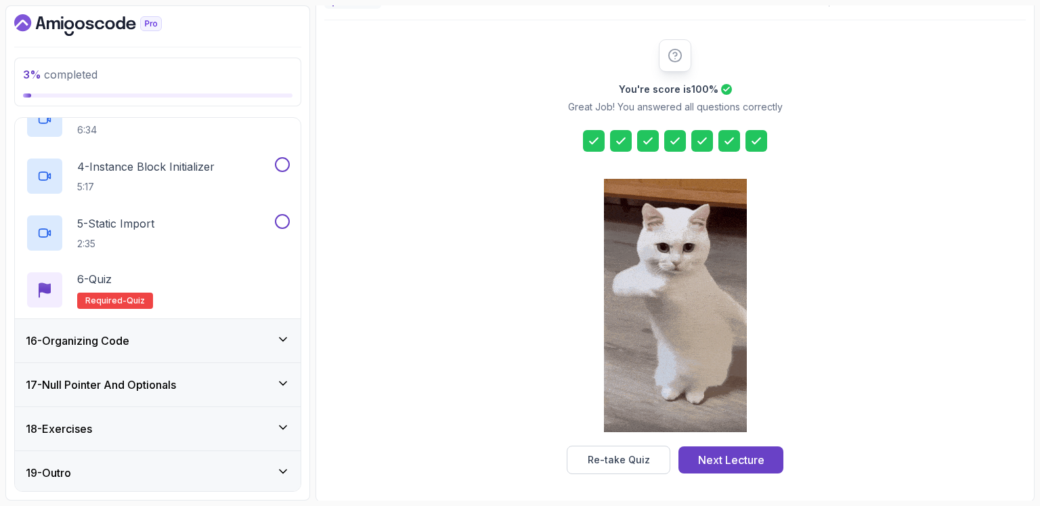
click at [284, 335] on icon at bounding box center [283, 339] width 14 height 14
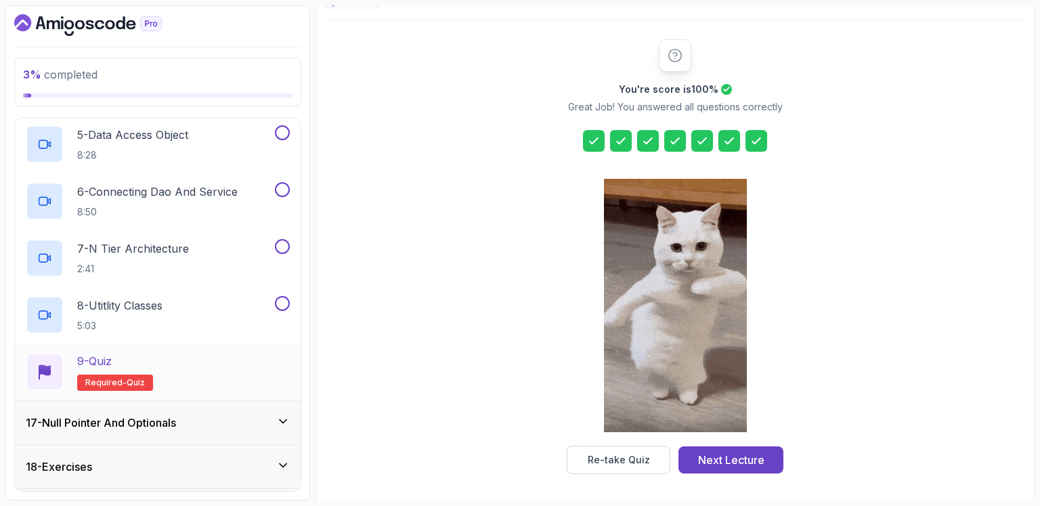
scroll to position [971, 0]
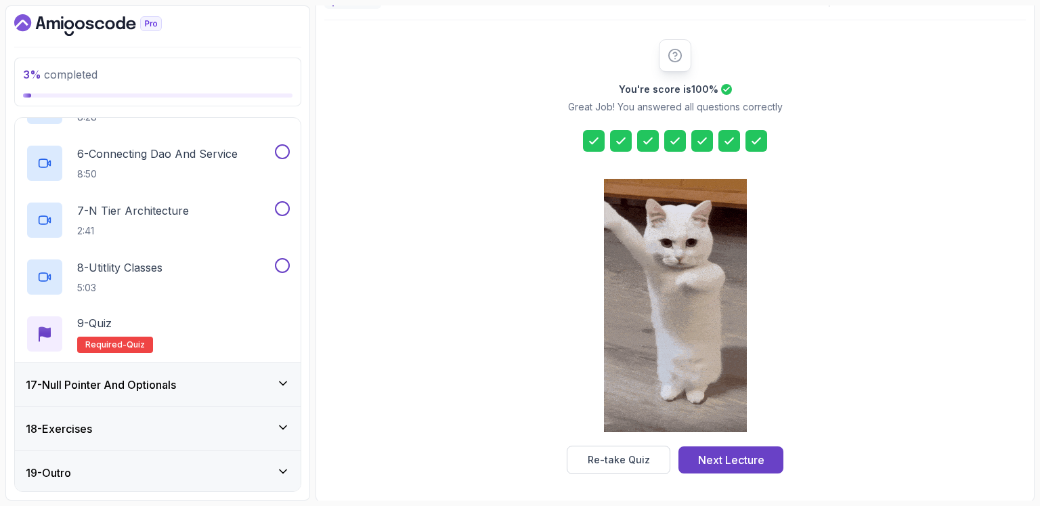
click at [283, 383] on icon at bounding box center [283, 383] width 7 height 3
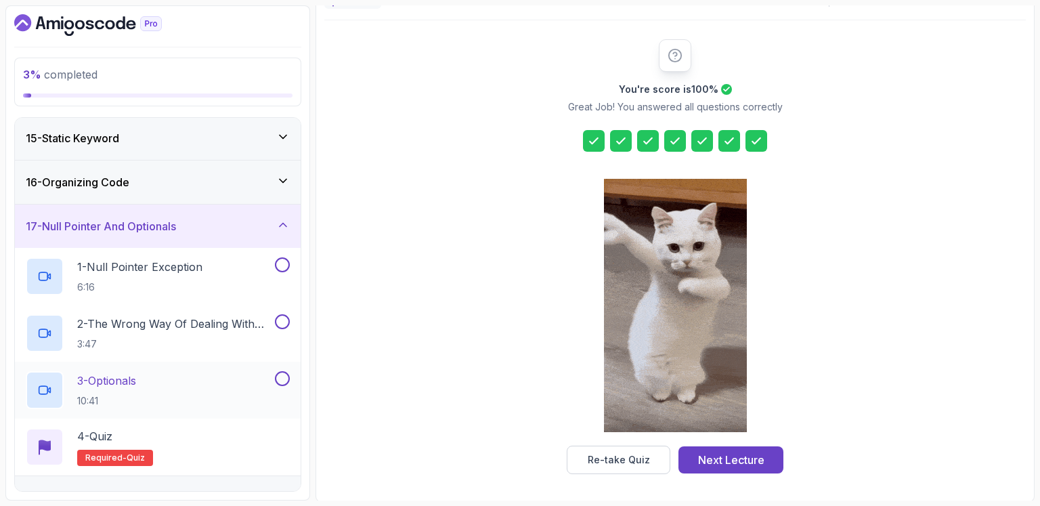
scroll to position [687, 0]
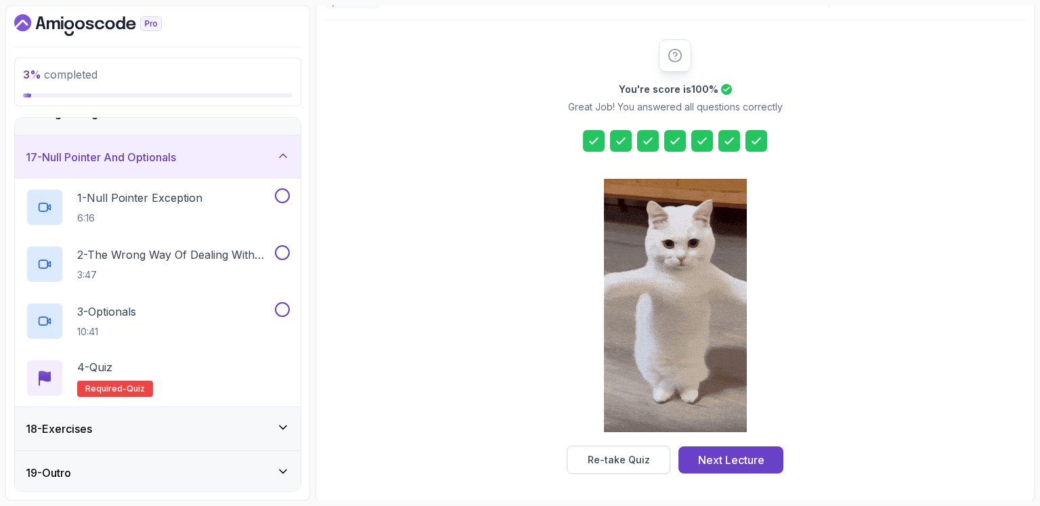
click at [282, 421] on icon at bounding box center [283, 428] width 14 height 14
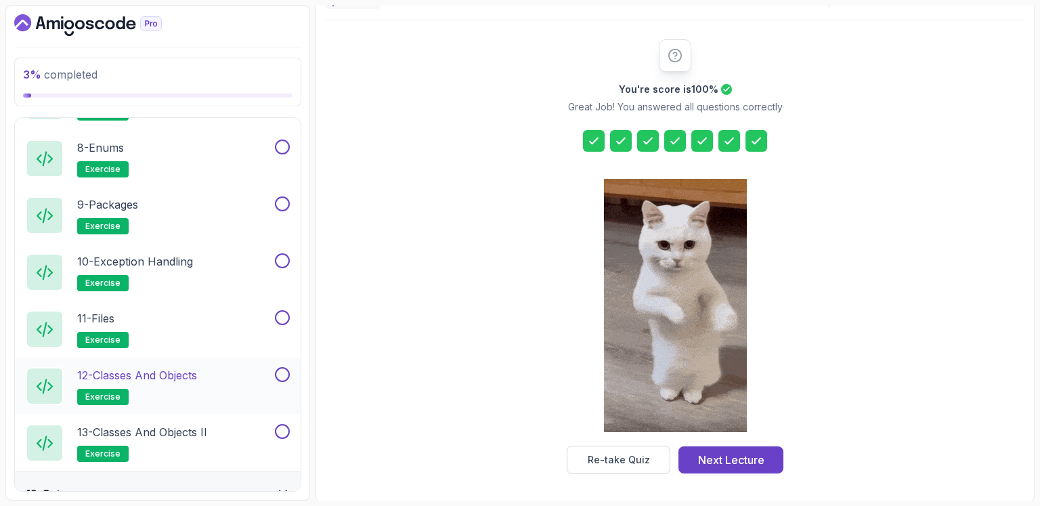
scroll to position [1199, 0]
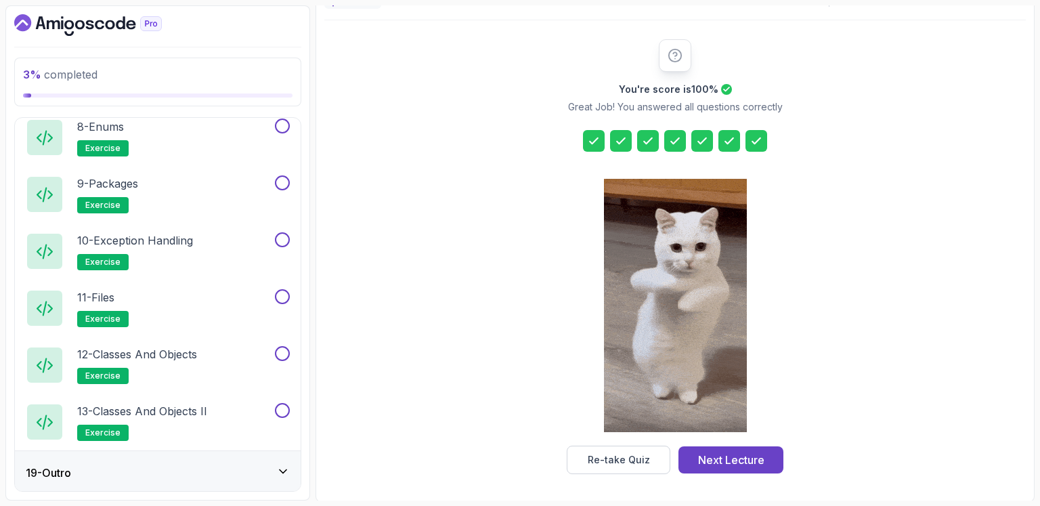
click at [282, 470] on icon at bounding box center [283, 471] width 7 height 3
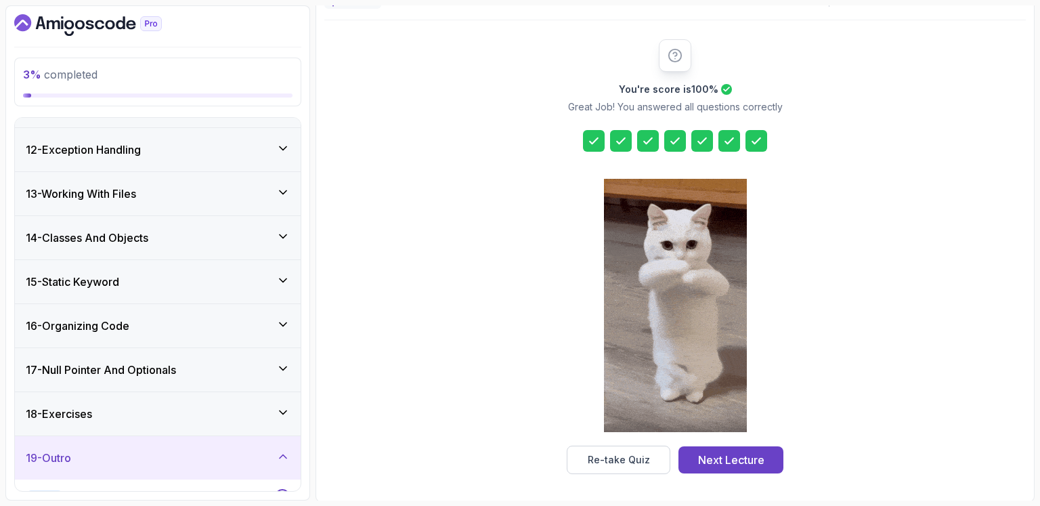
scroll to position [630, 0]
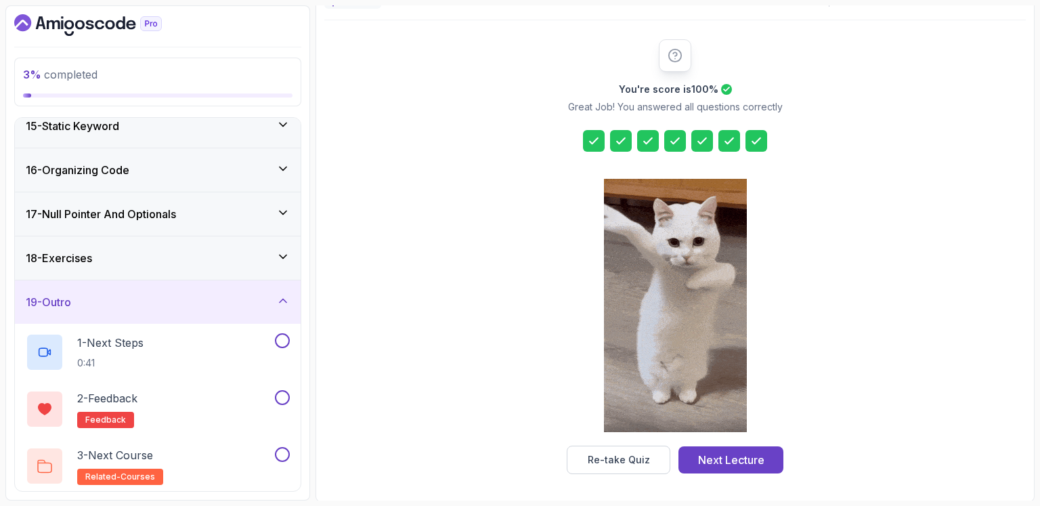
click at [278, 167] on icon at bounding box center [283, 169] width 14 height 14
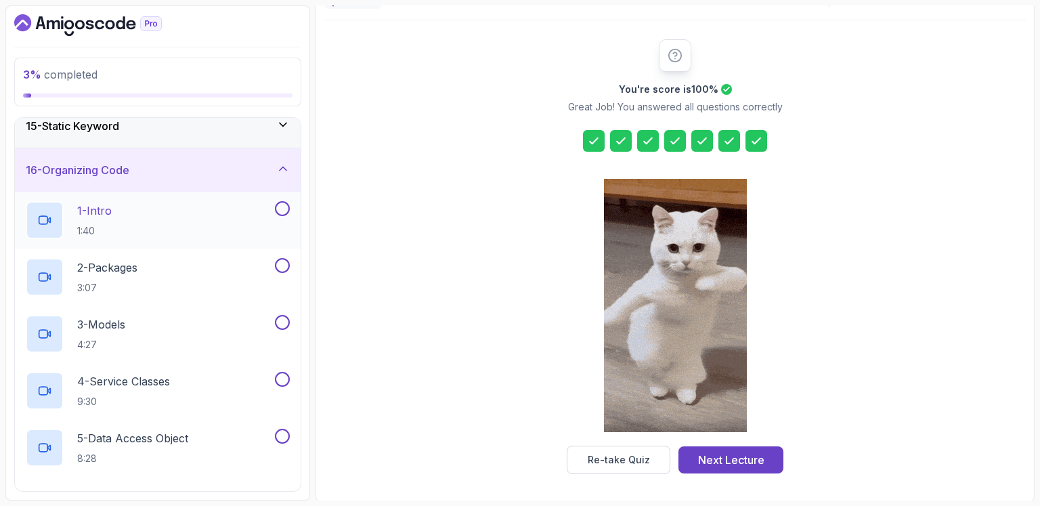
click at [112, 207] on p "1 - Intro" at bounding box center [94, 210] width 35 height 16
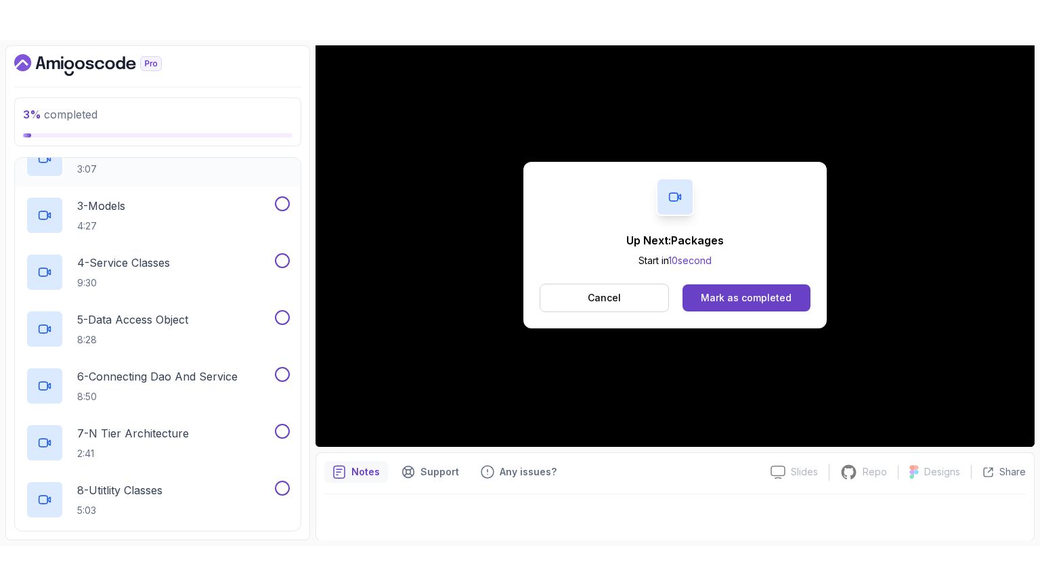
scroll to position [630, 0]
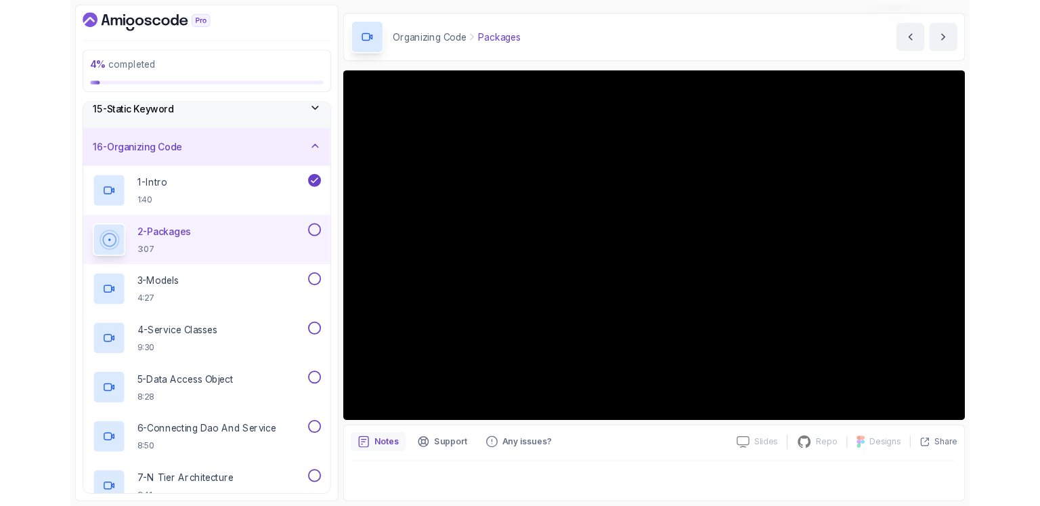
scroll to position [39, 0]
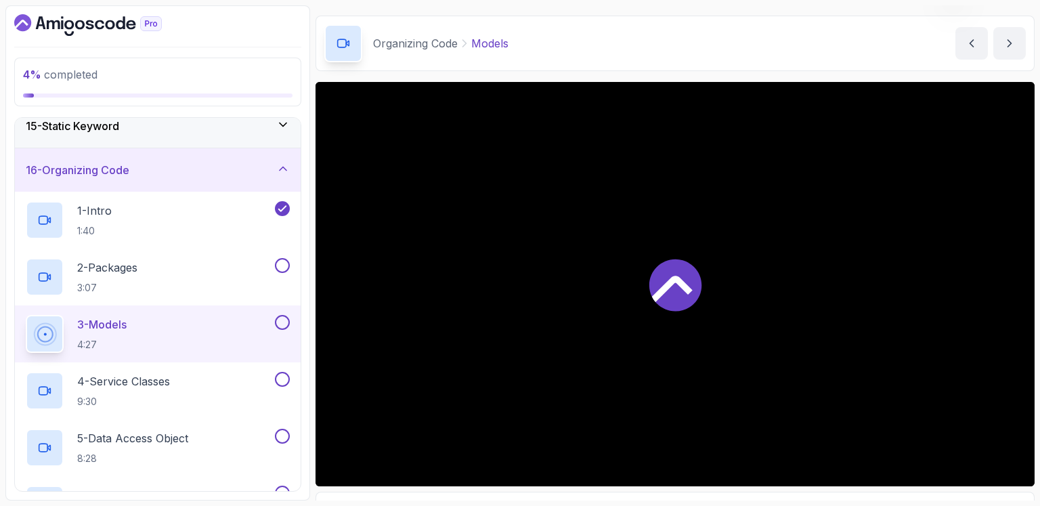
scroll to position [118, 0]
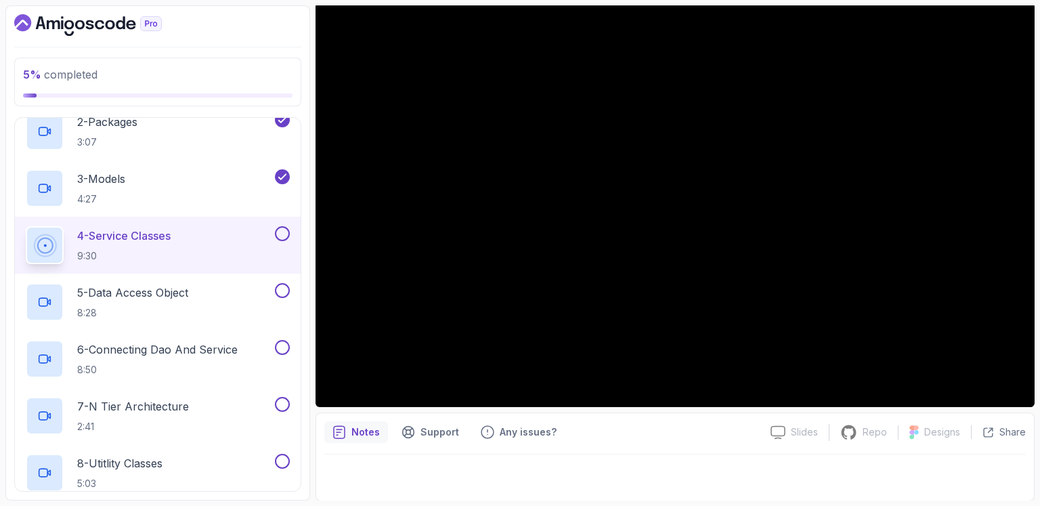
scroll to position [788, 0]
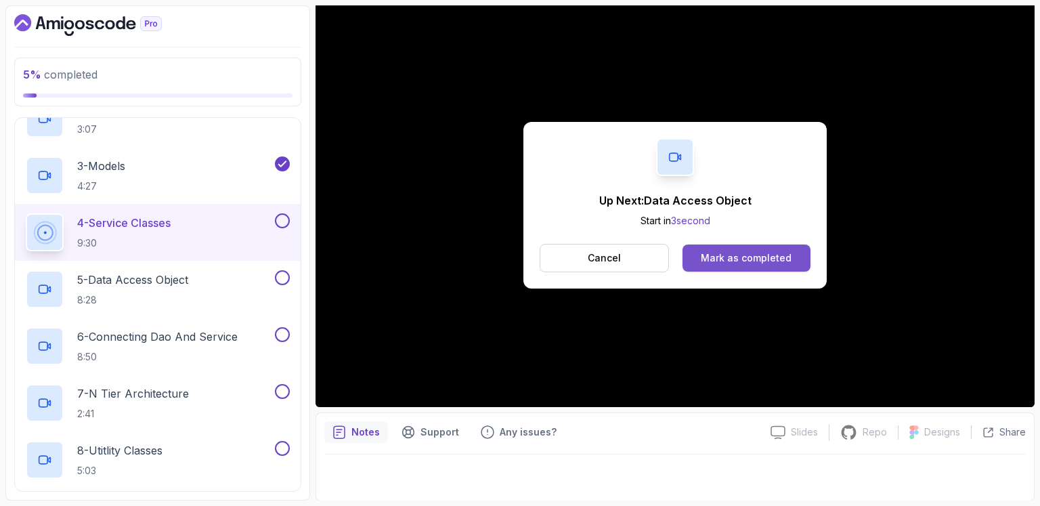
click at [726, 252] on div "Mark as completed" at bounding box center [746, 258] width 91 height 14
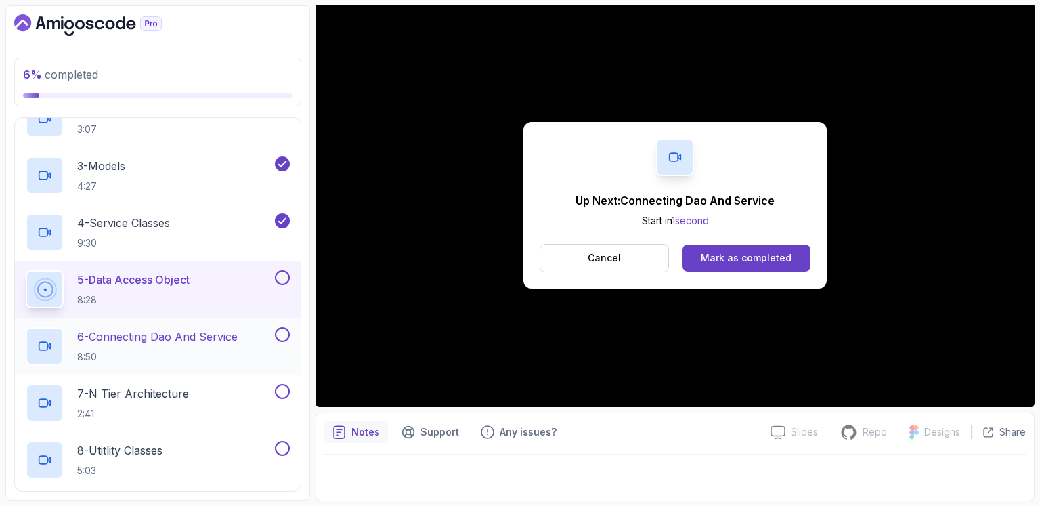
click at [155, 330] on p "6 - Connecting Dao And Service" at bounding box center [157, 336] width 160 height 16
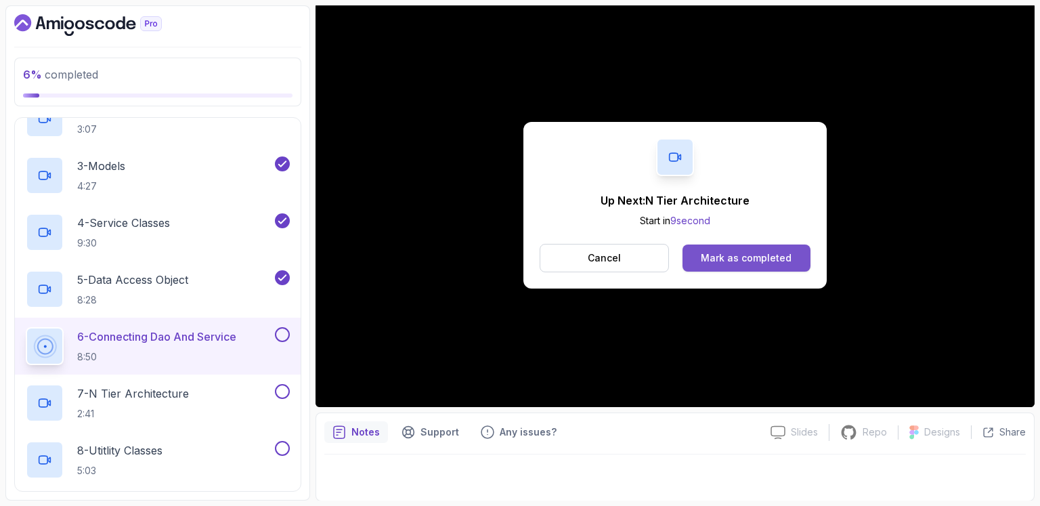
click at [755, 259] on div "Mark as completed" at bounding box center [746, 258] width 91 height 14
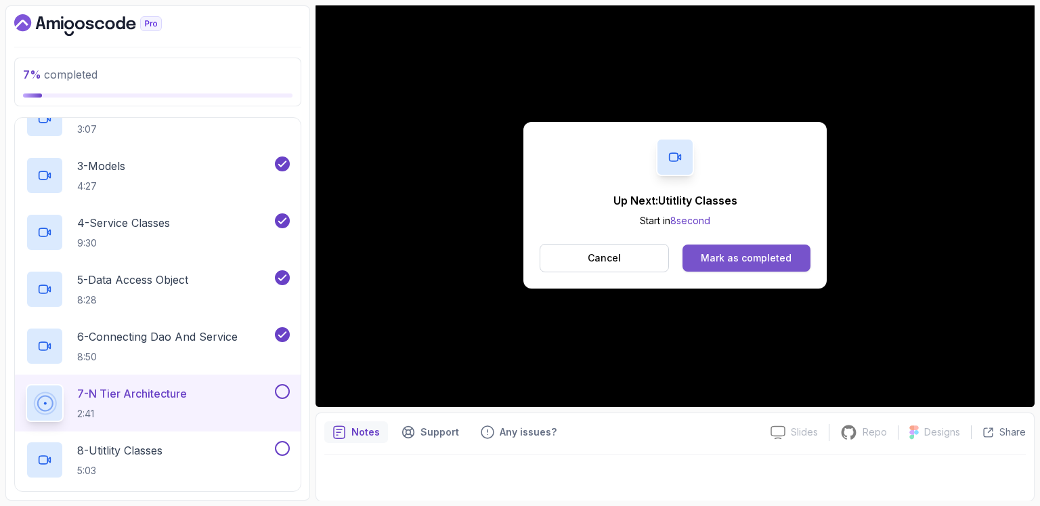
click at [806, 255] on button "Mark as completed" at bounding box center [747, 257] width 128 height 27
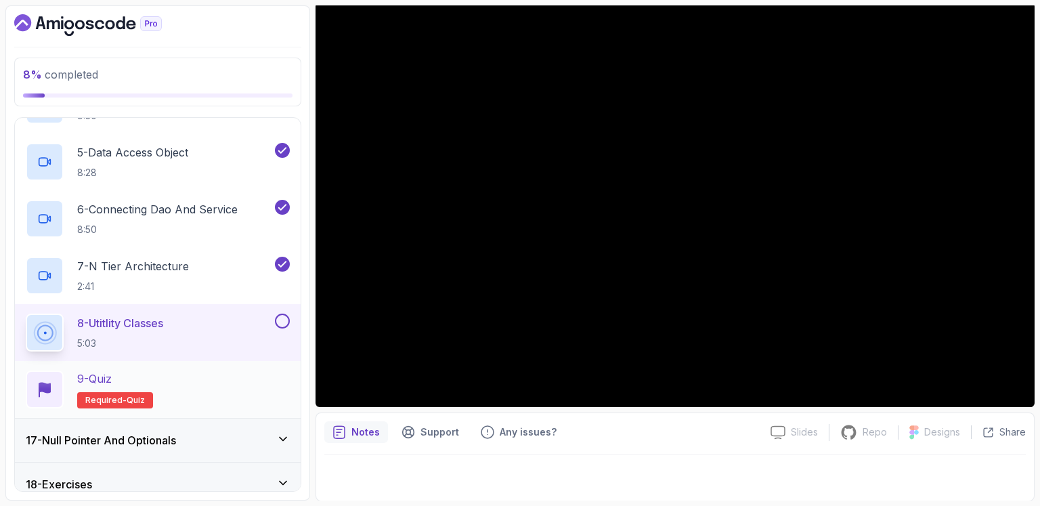
scroll to position [945, 0]
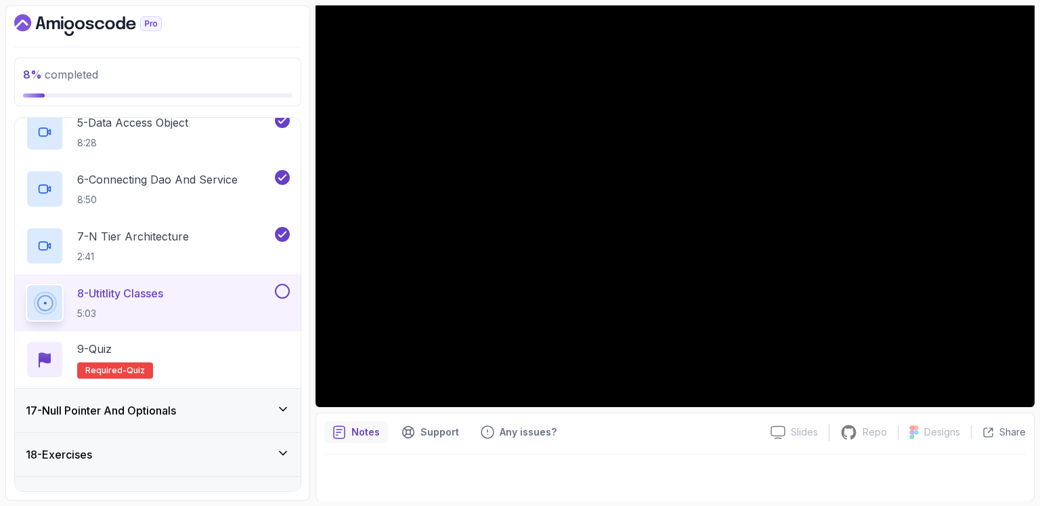
click at [287, 286] on button at bounding box center [282, 291] width 15 height 15
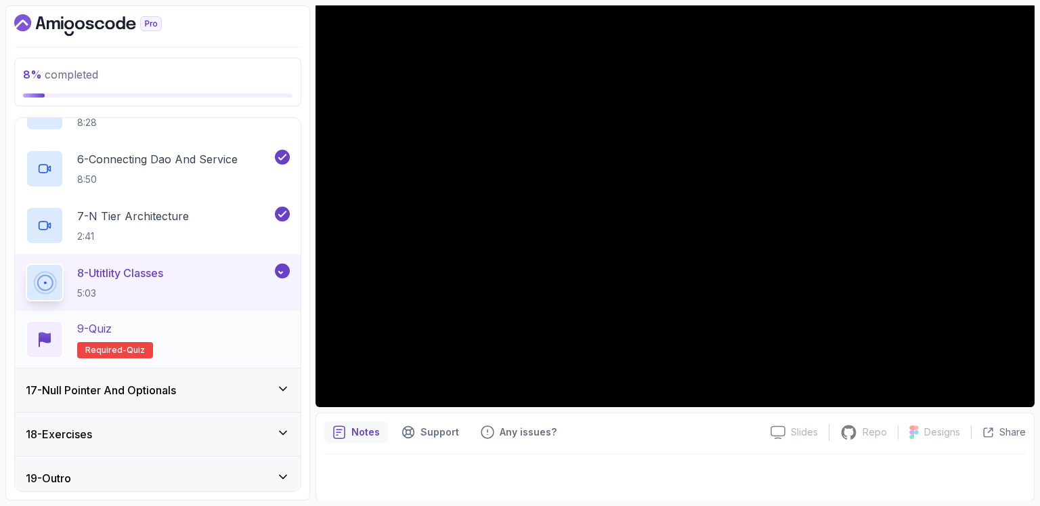
scroll to position [971, 0]
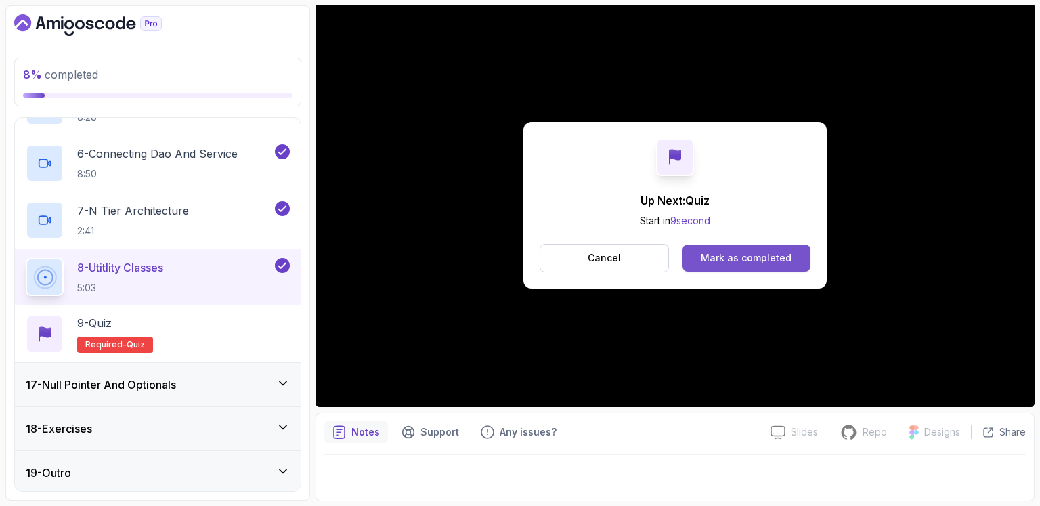
click at [752, 251] on div "Mark as completed" at bounding box center [746, 258] width 91 height 14
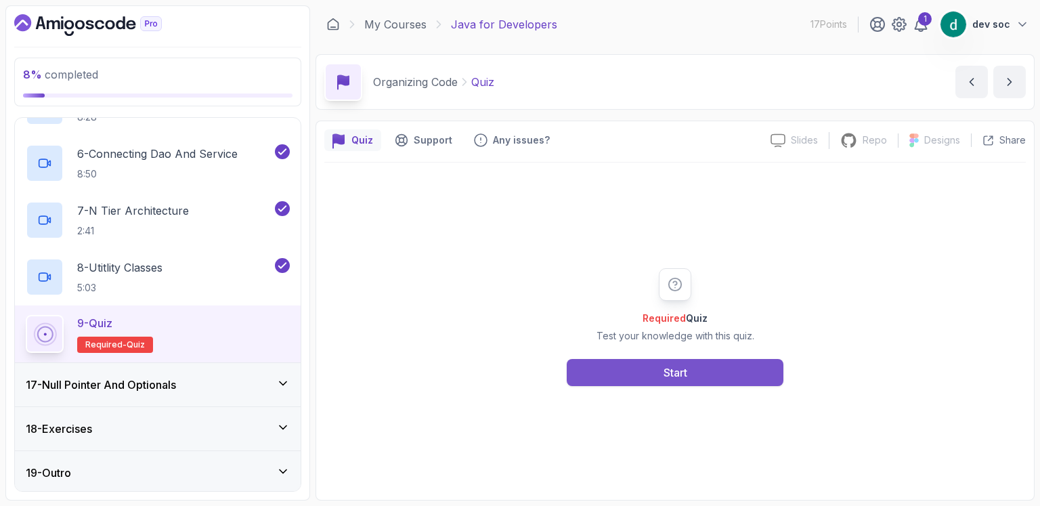
click at [685, 368] on div "Start" at bounding box center [676, 372] width 24 height 16
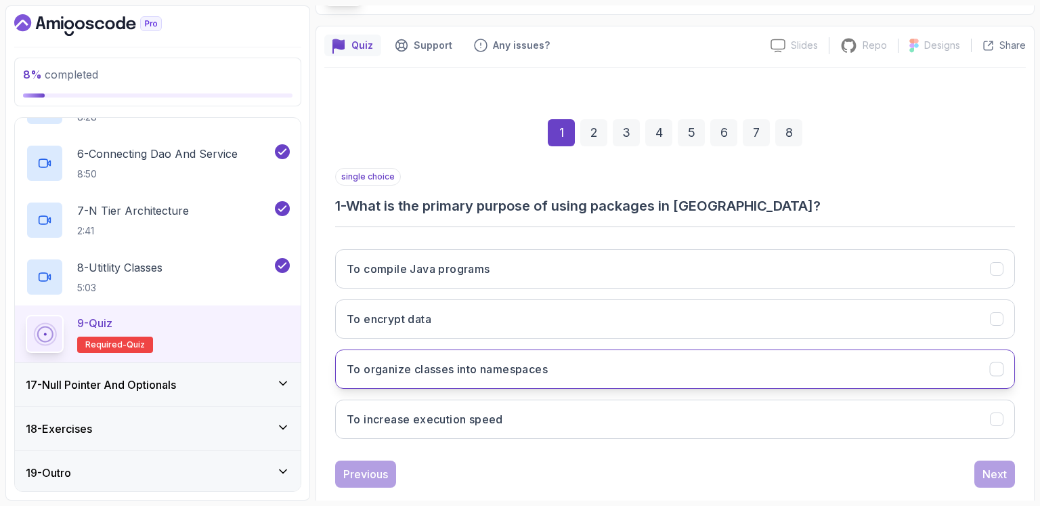
scroll to position [119, 0]
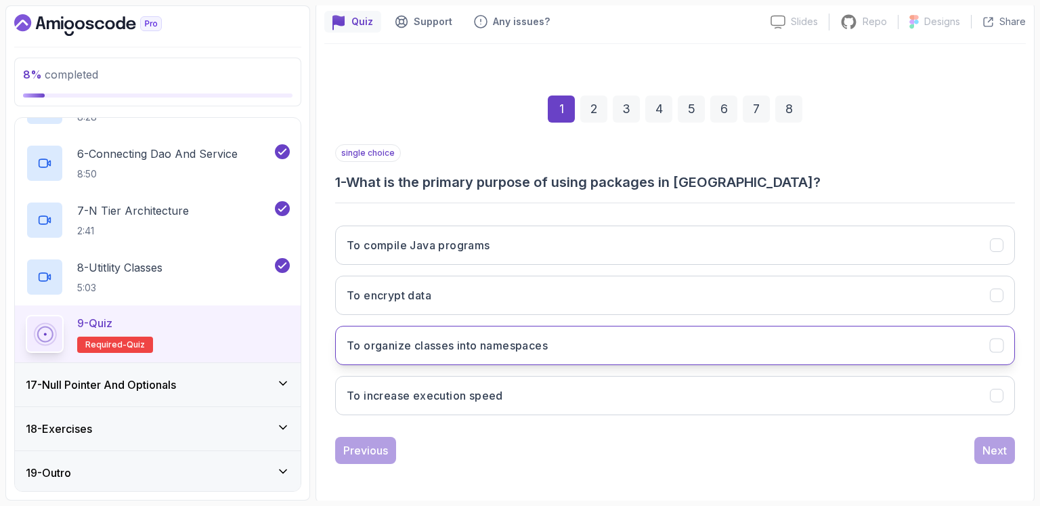
click at [573, 346] on button "To organize classes into namespaces" at bounding box center [675, 345] width 680 height 39
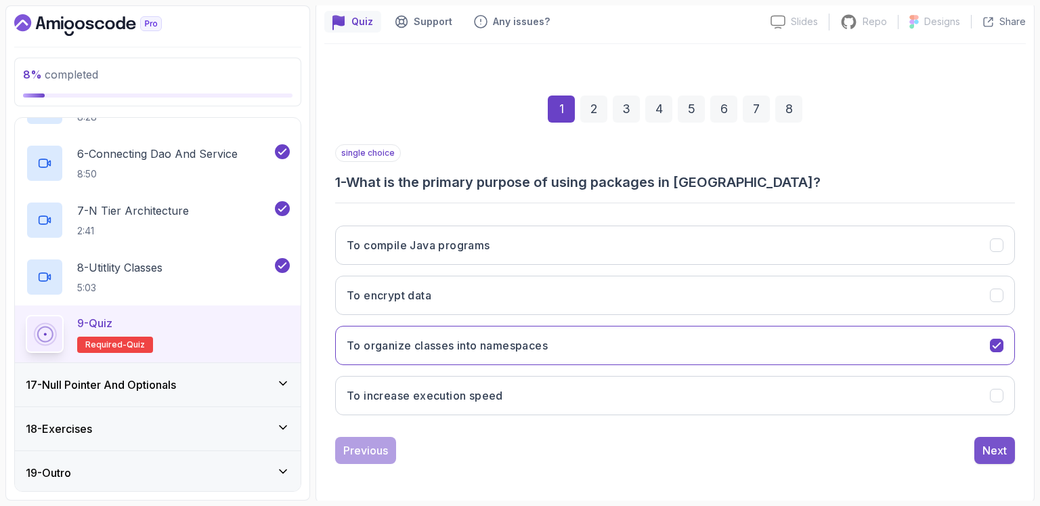
click at [988, 442] on div "Next" at bounding box center [995, 450] width 24 height 16
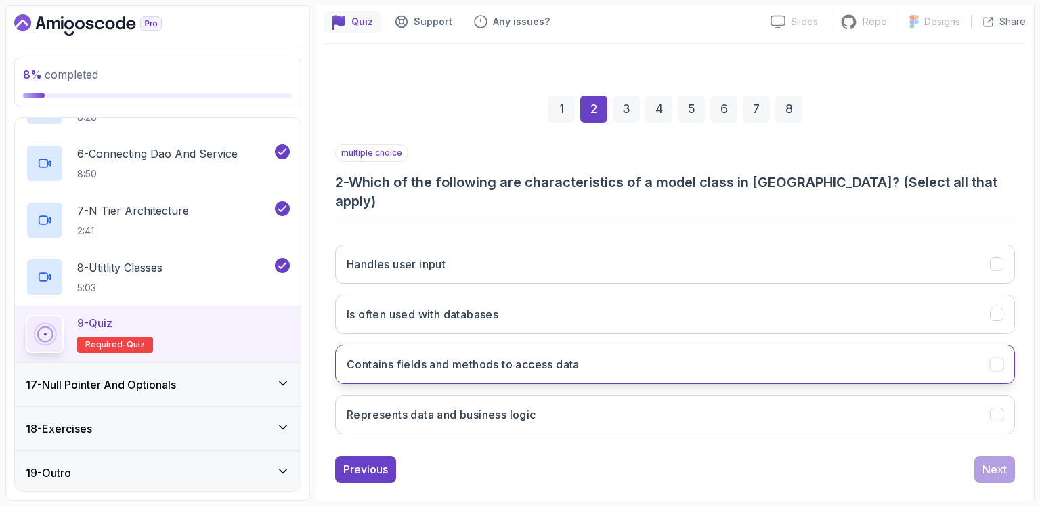
click at [599, 345] on button "Contains fields and methods to access data" at bounding box center [675, 364] width 680 height 39
click at [1006, 461] on div "Next" at bounding box center [995, 469] width 24 height 16
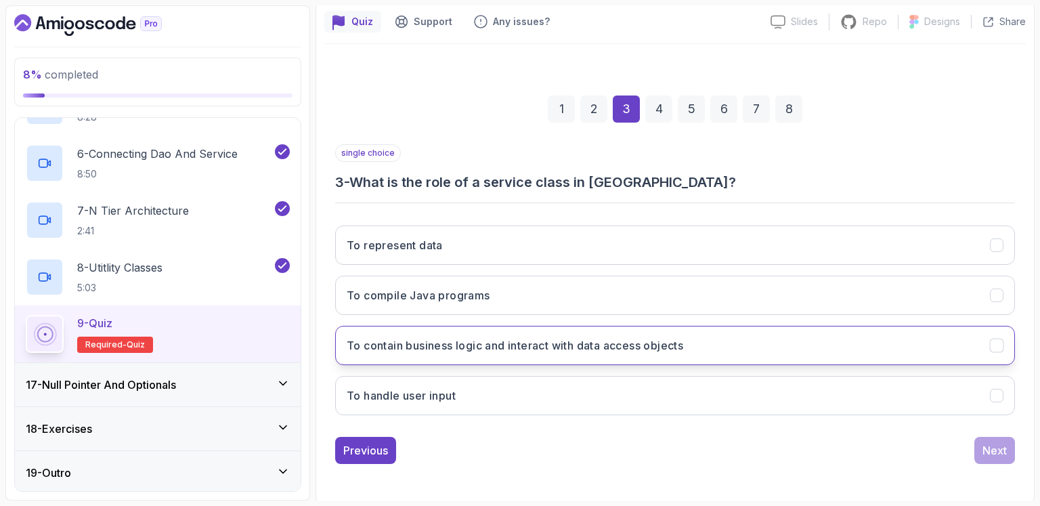
click at [576, 356] on button "To contain business logic and interact with data access objects" at bounding box center [675, 345] width 680 height 39
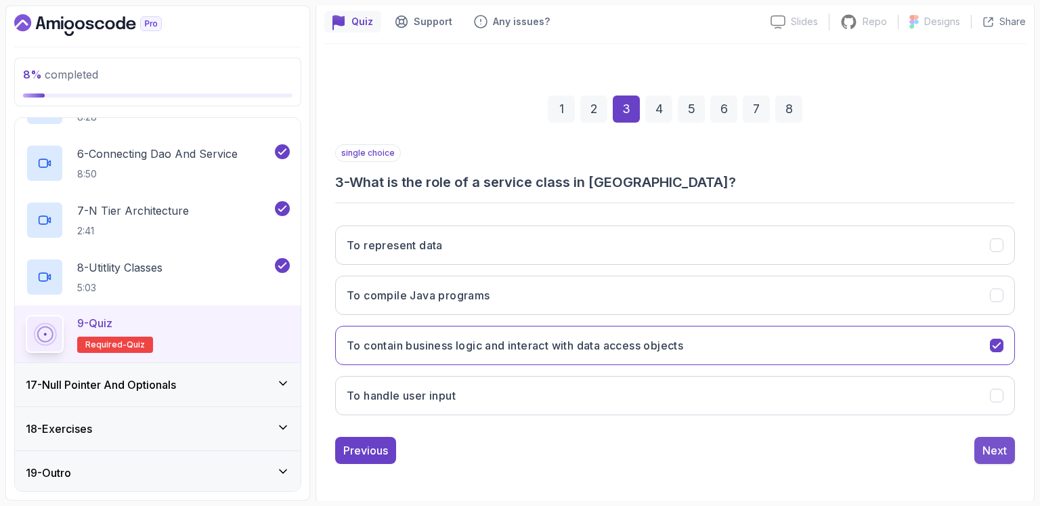
click at [995, 448] on div "Next" at bounding box center [995, 450] width 24 height 16
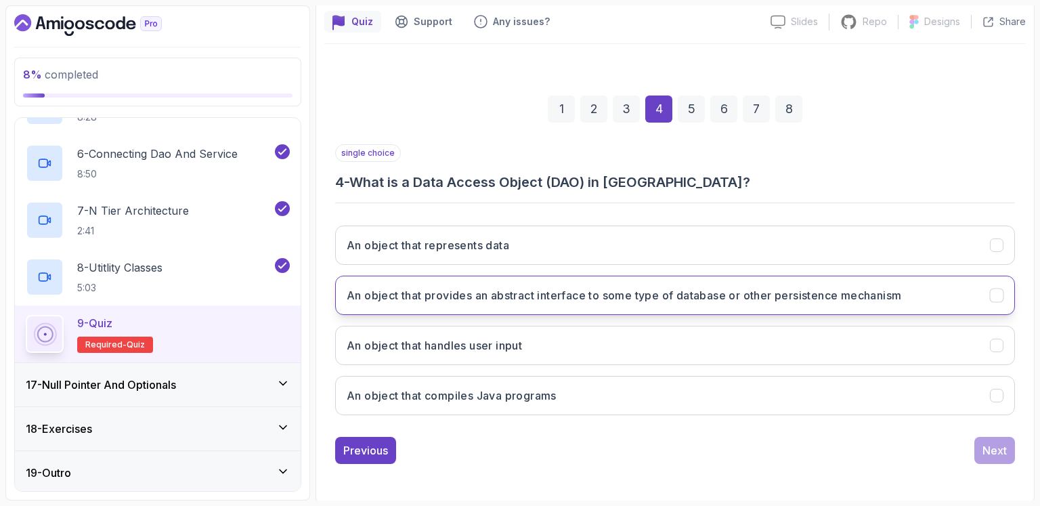
click at [577, 289] on h3 "An object that provides an abstract interface to some type of database or other…" at bounding box center [624, 295] width 555 height 16
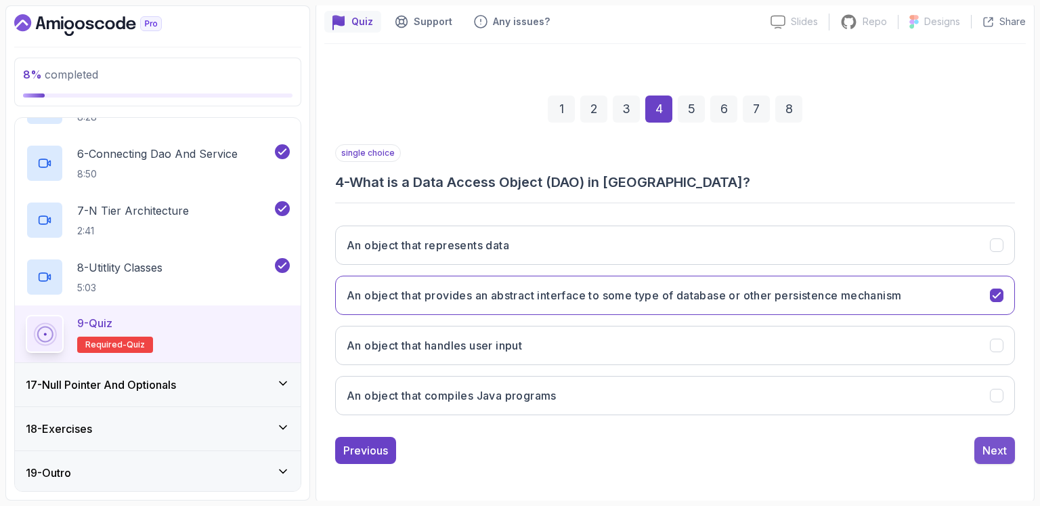
click at [998, 445] on div "Next" at bounding box center [995, 450] width 24 height 16
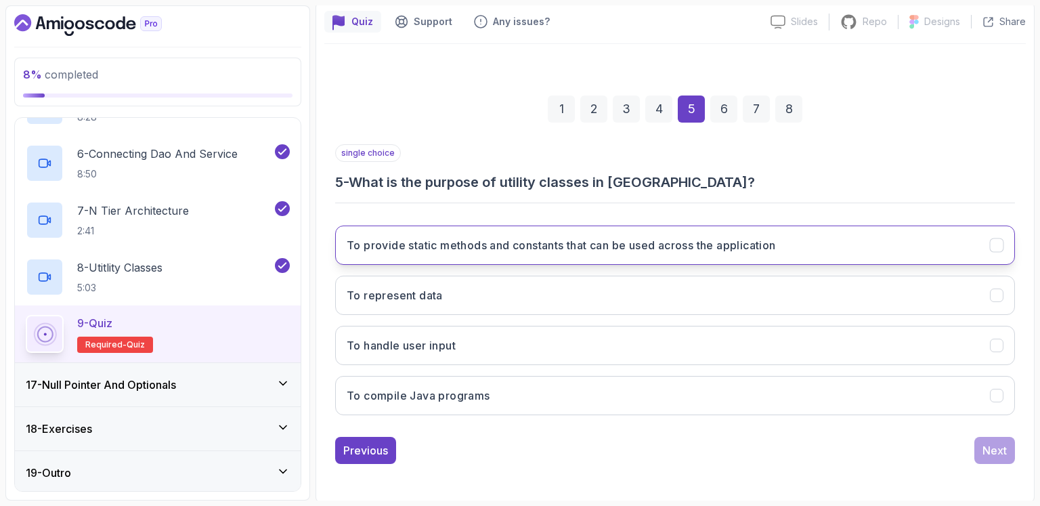
click at [501, 249] on h3 "To provide static methods and constants that can be used across the application" at bounding box center [561, 245] width 429 height 16
click at [379, 446] on div "Previous" at bounding box center [365, 450] width 45 height 16
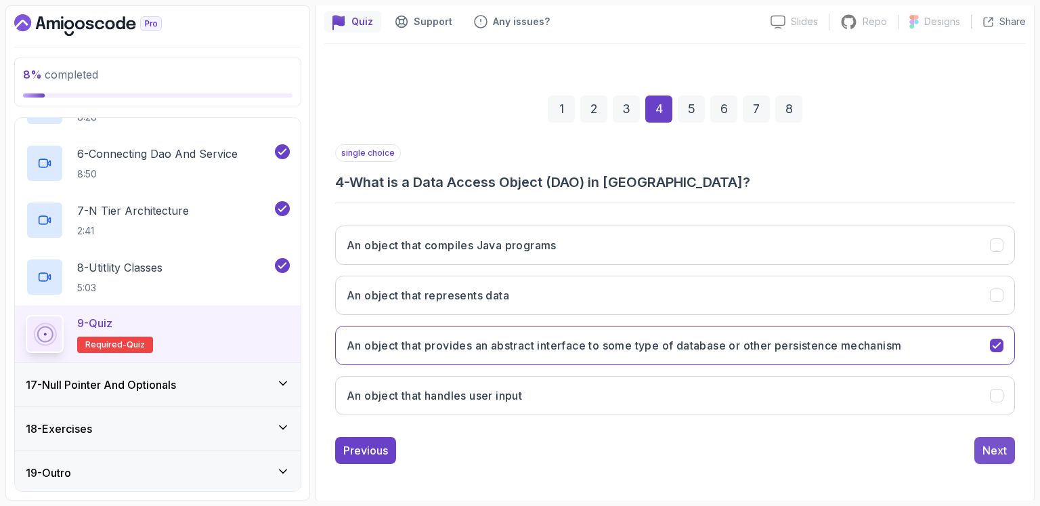
click at [1006, 437] on button "Next" at bounding box center [994, 450] width 41 height 27
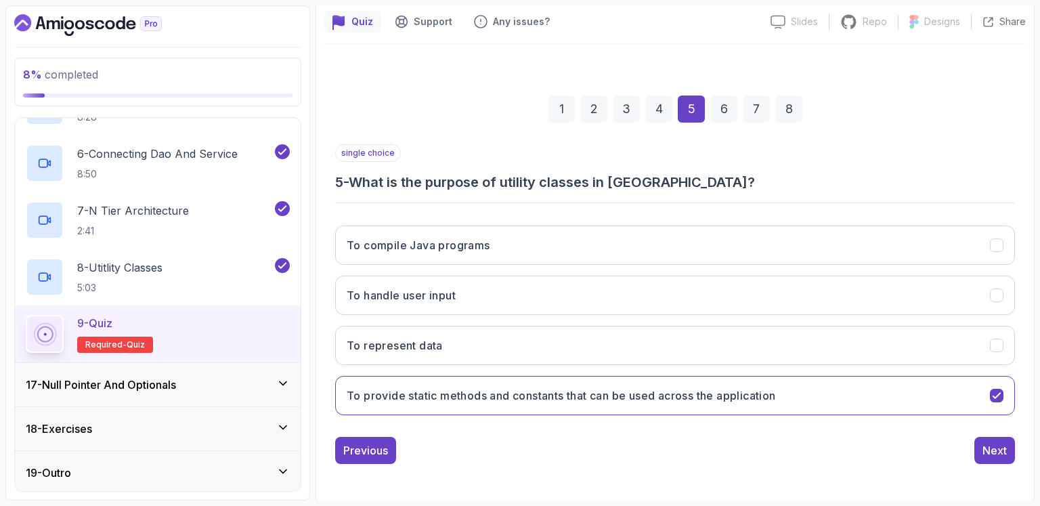
click at [1006, 437] on button "Next" at bounding box center [994, 450] width 41 height 27
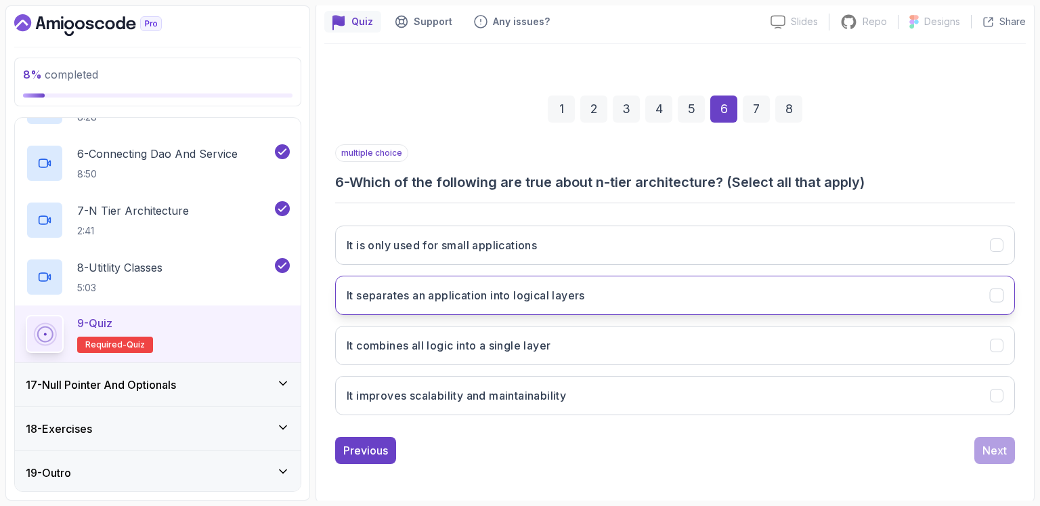
click at [569, 295] on h3 "It separates an application into logical layers" at bounding box center [466, 295] width 238 height 16
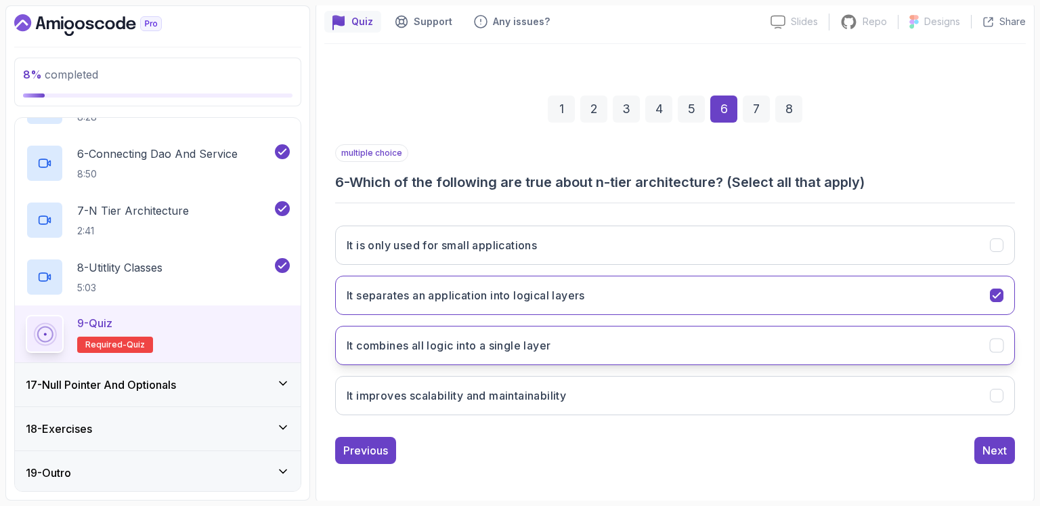
click at [586, 344] on button "It combines all logic into a single layer" at bounding box center [675, 345] width 680 height 39
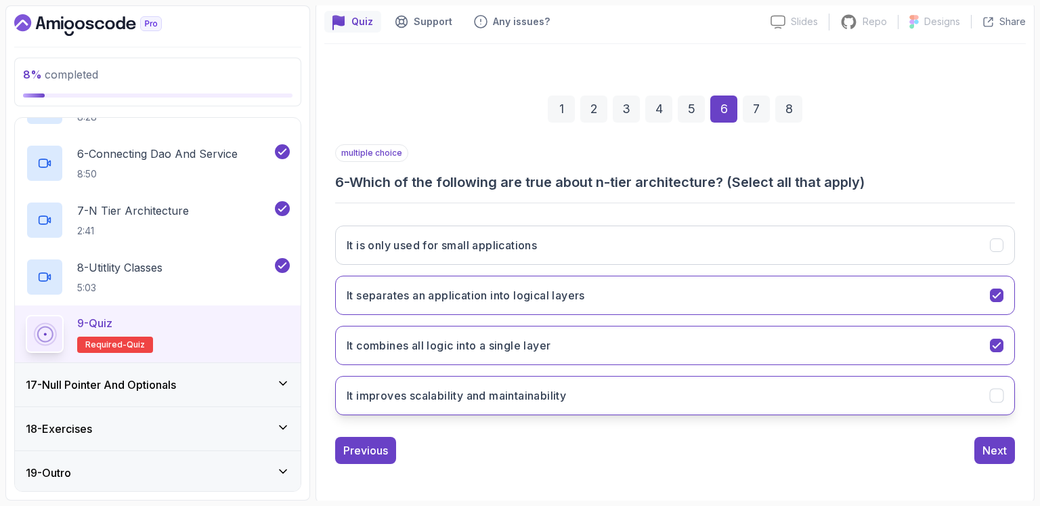
click at [601, 395] on button "It improves scalability and maintainability" at bounding box center [675, 395] width 680 height 39
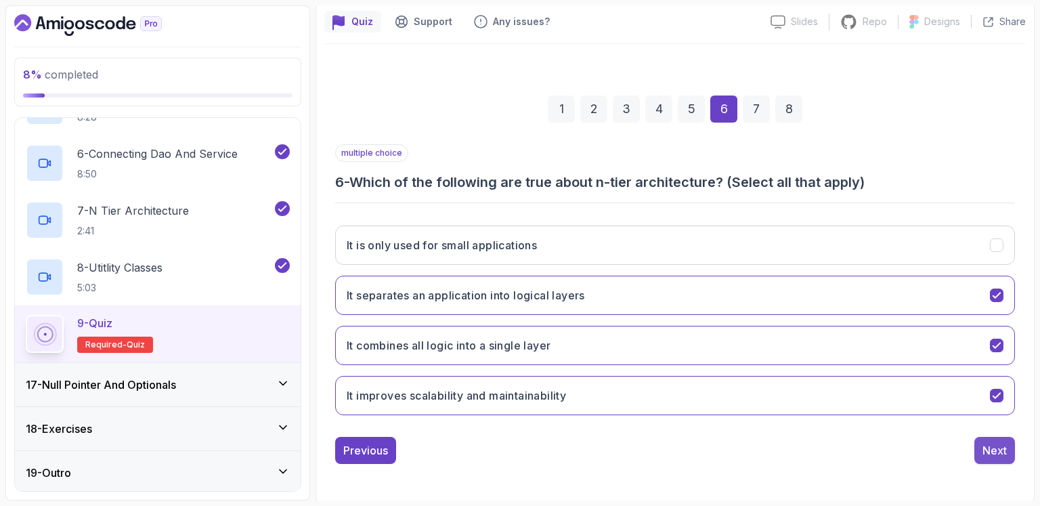
click at [994, 450] on div "Next" at bounding box center [995, 450] width 24 height 16
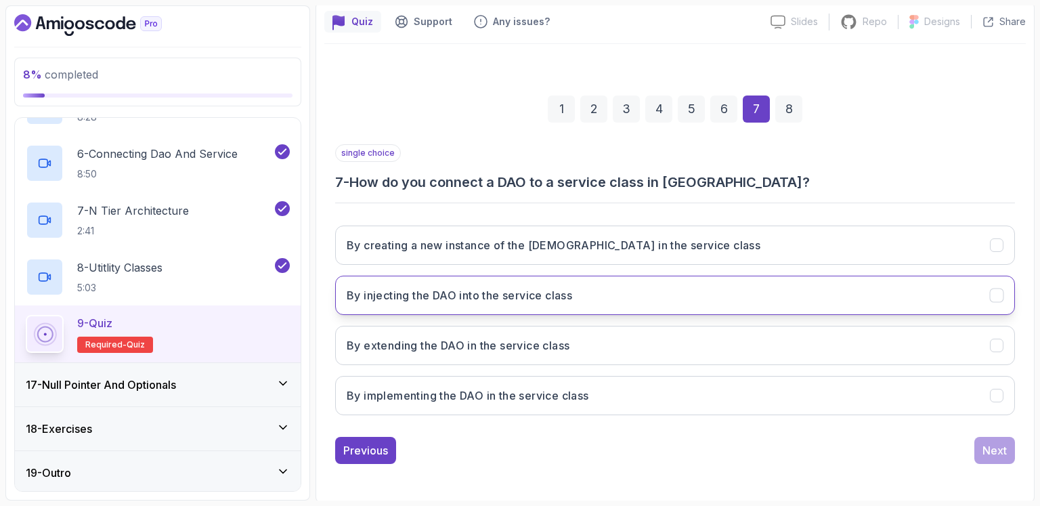
click at [599, 304] on button "By injecting the DAO into the service class" at bounding box center [675, 295] width 680 height 39
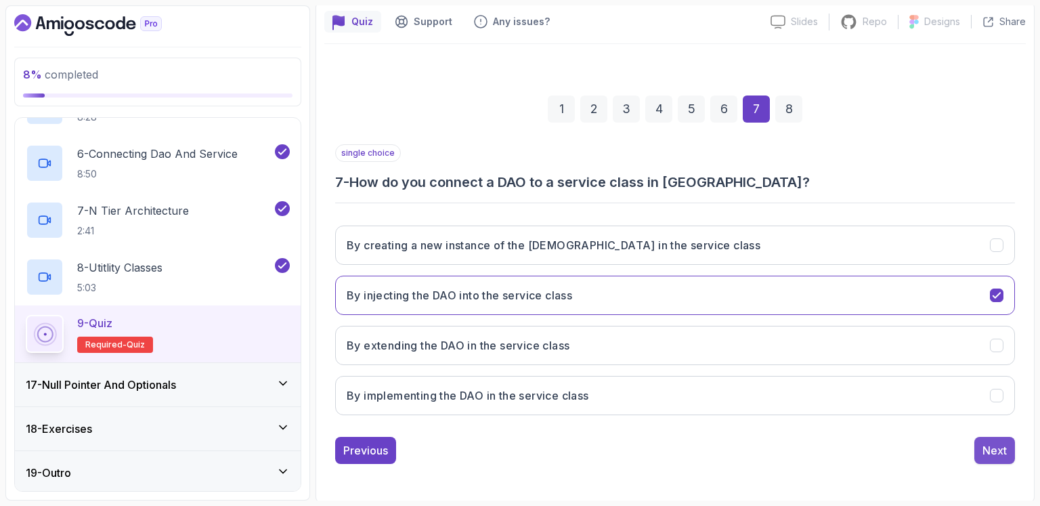
click at [1003, 447] on div "Next" at bounding box center [995, 450] width 24 height 16
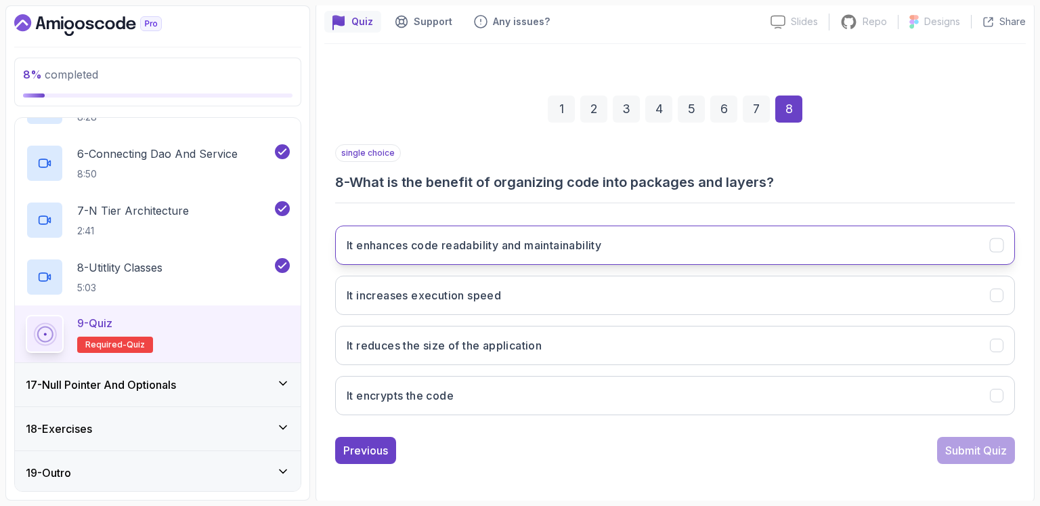
click at [513, 247] on h3 "It enhances code readability and maintainability" at bounding box center [474, 245] width 255 height 16
click at [978, 442] on div "Submit Quiz" at bounding box center [976, 450] width 62 height 16
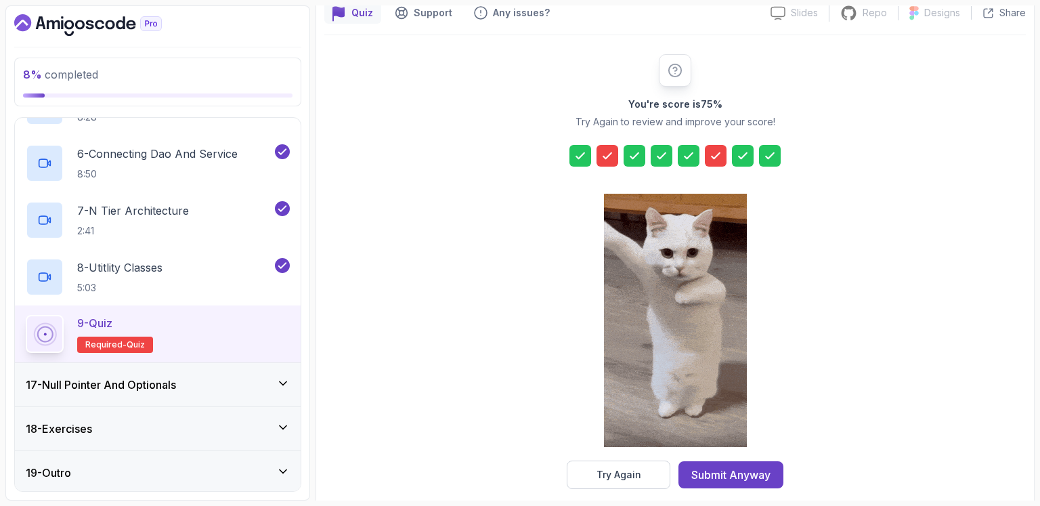
scroll to position [142, 0]
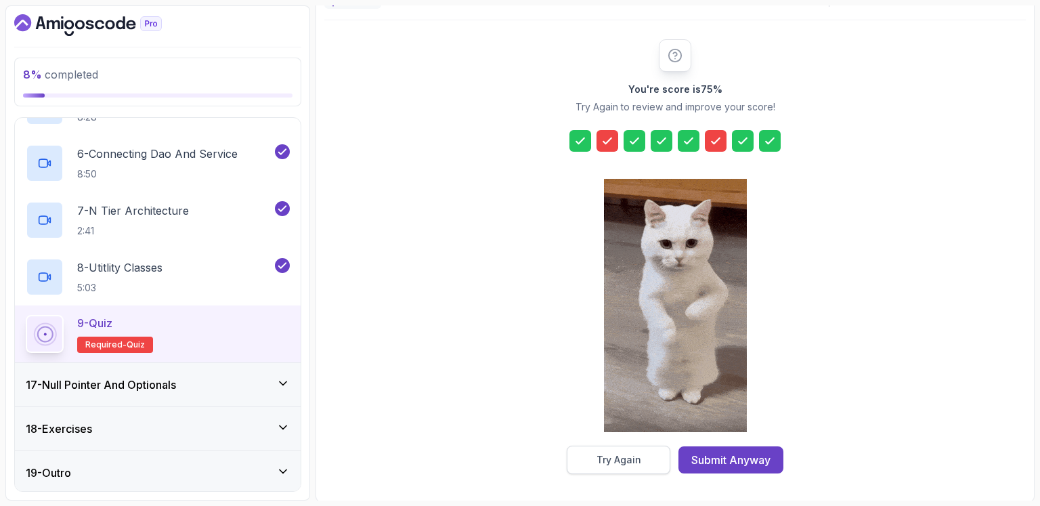
click at [631, 450] on button "Try Again" at bounding box center [619, 460] width 104 height 28
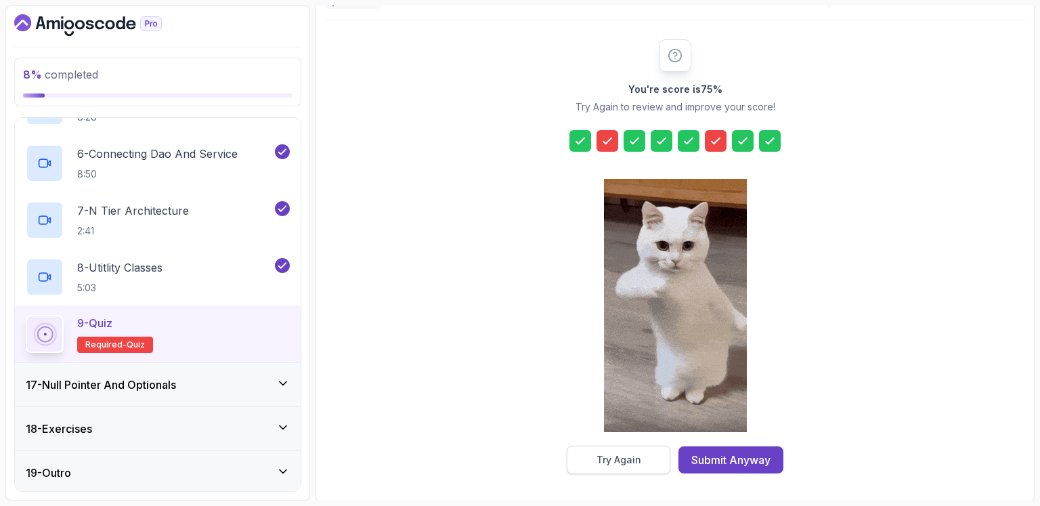
scroll to position [119, 0]
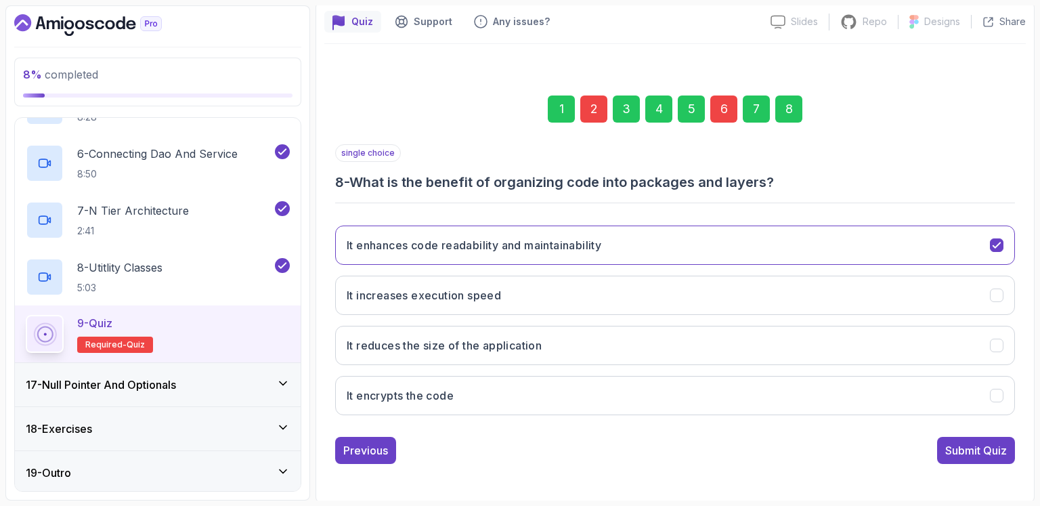
click at [598, 104] on div "2" at bounding box center [593, 108] width 27 height 27
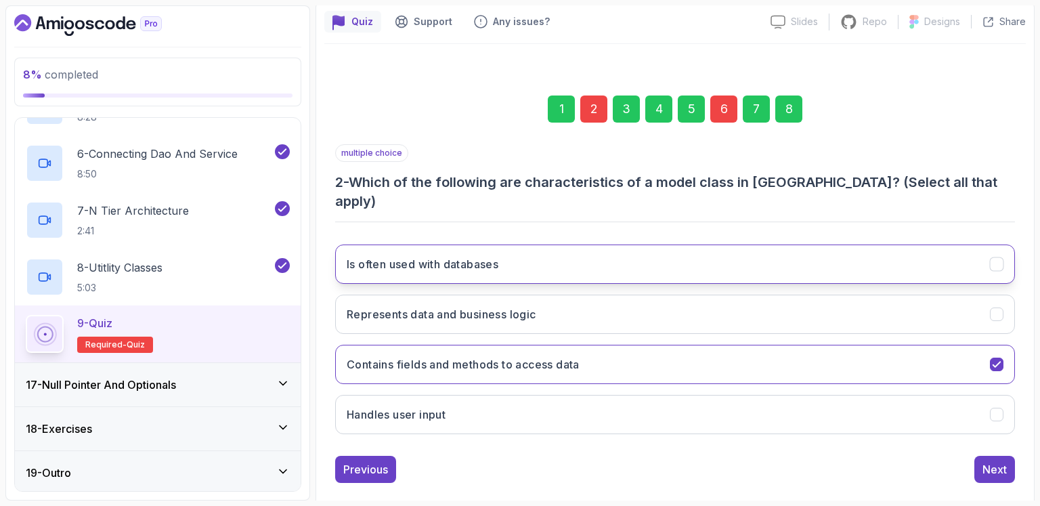
click at [544, 244] on button "Is often used with databases" at bounding box center [675, 263] width 680 height 39
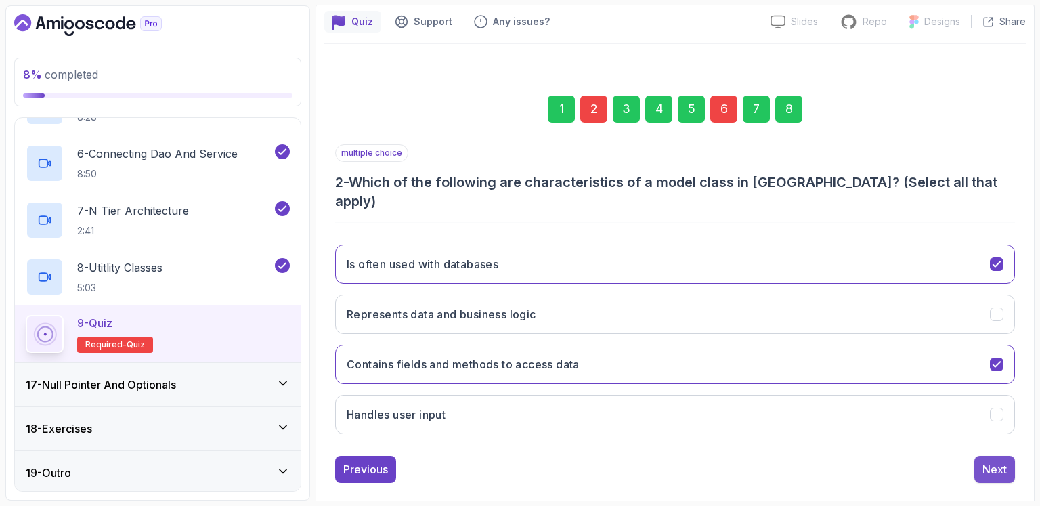
click at [985, 461] on div "Next" at bounding box center [995, 469] width 24 height 16
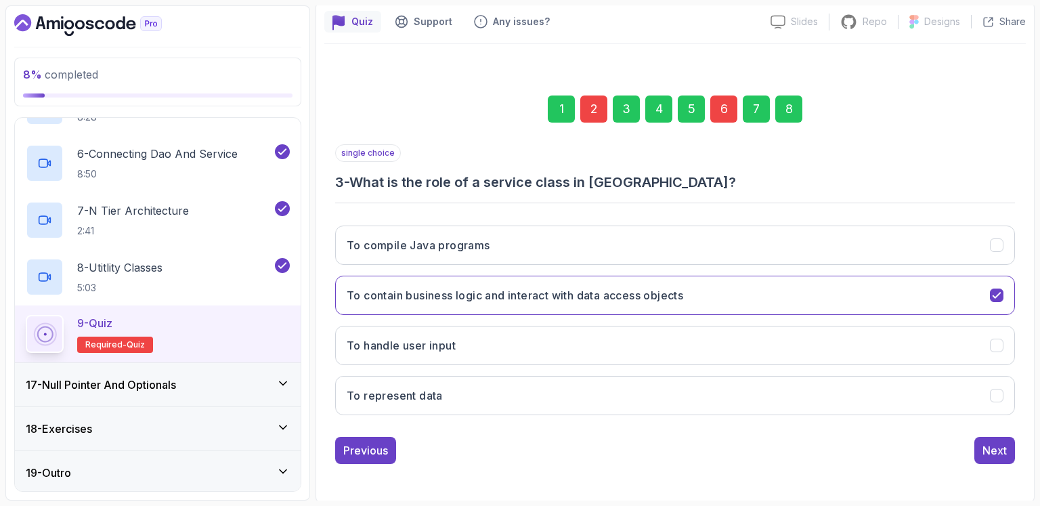
click at [719, 112] on div "6" at bounding box center [723, 108] width 27 height 27
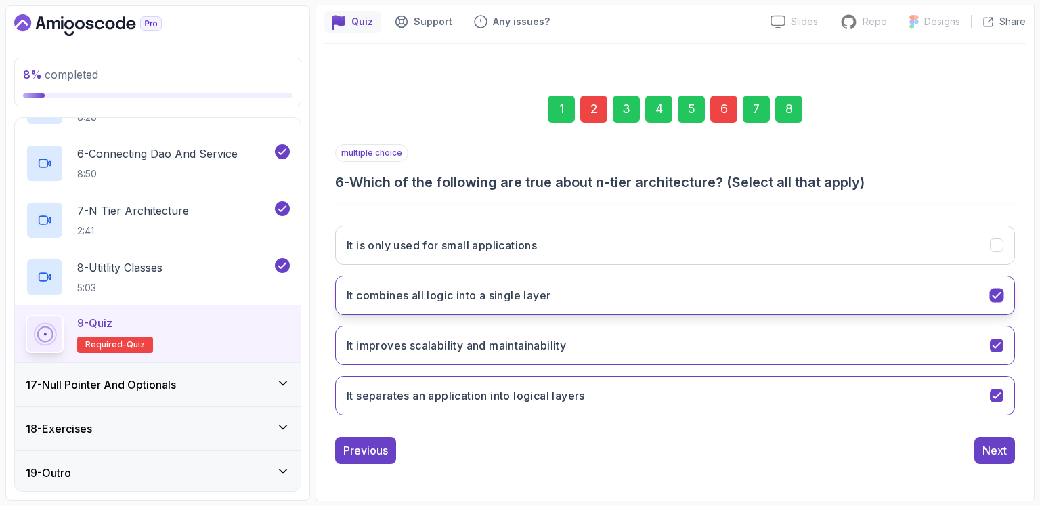
click at [627, 291] on button "It combines all logic into a single layer" at bounding box center [675, 295] width 680 height 39
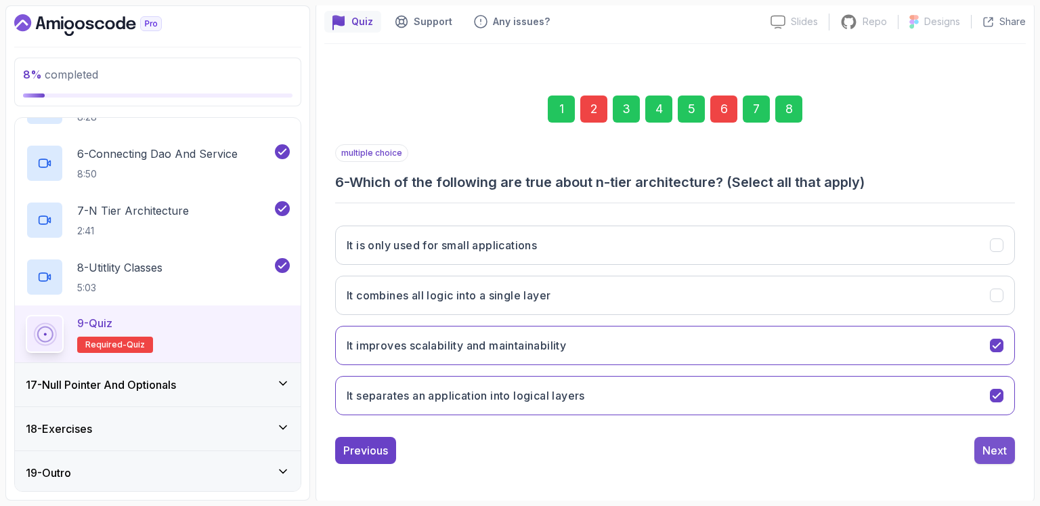
click at [997, 444] on div "Next" at bounding box center [995, 450] width 24 height 16
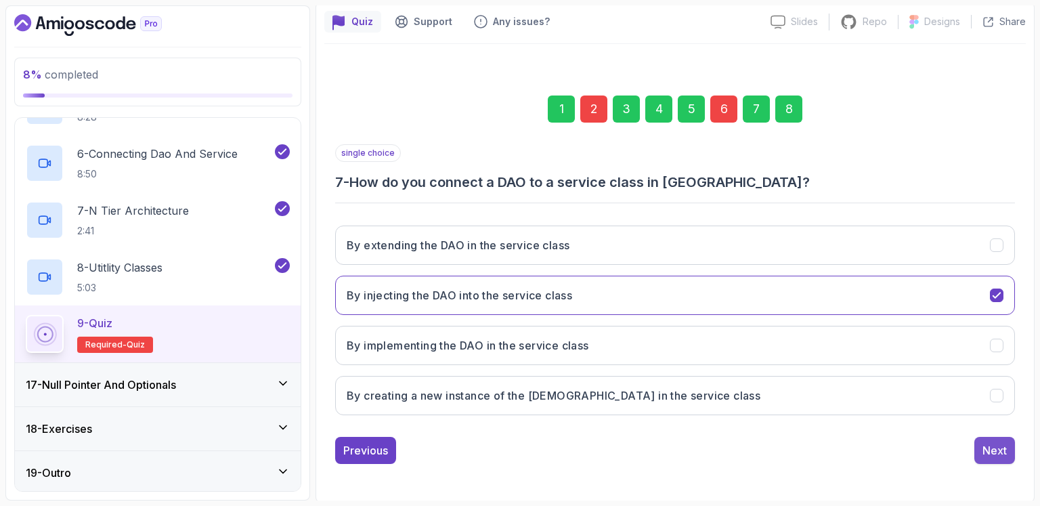
click at [1000, 438] on button "Next" at bounding box center [994, 450] width 41 height 27
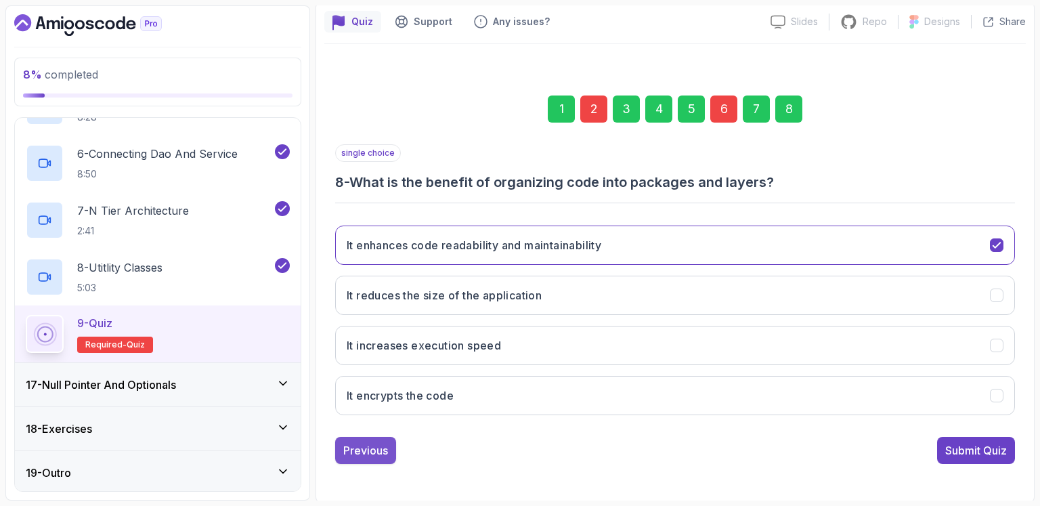
click at [355, 442] on div "Previous" at bounding box center [365, 450] width 45 height 16
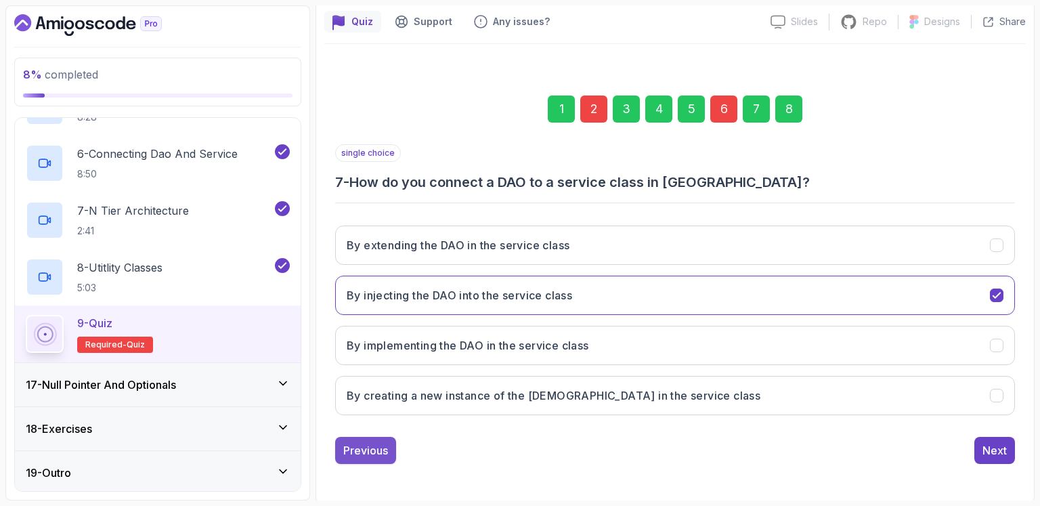
click at [374, 450] on div "Previous" at bounding box center [365, 450] width 45 height 16
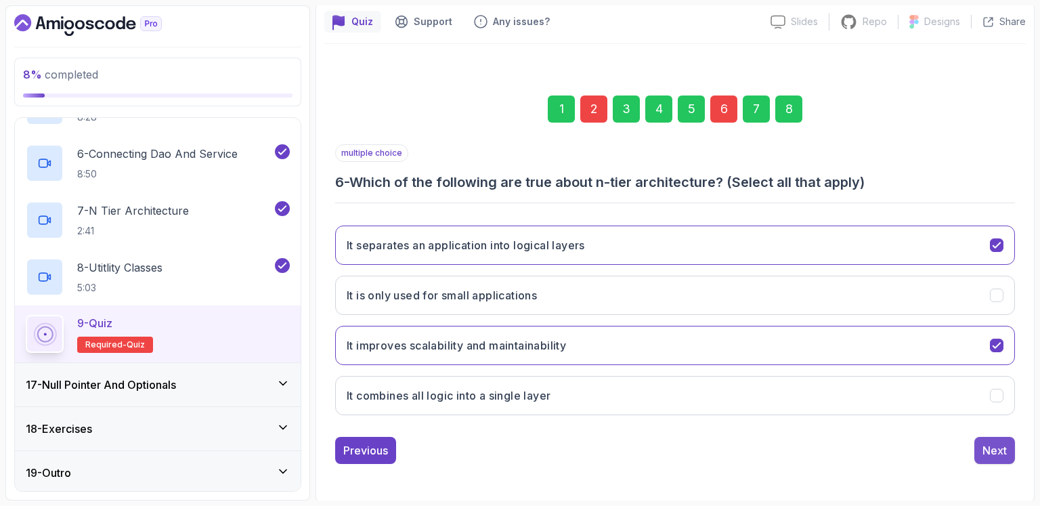
click at [996, 453] on div "Next" at bounding box center [995, 450] width 24 height 16
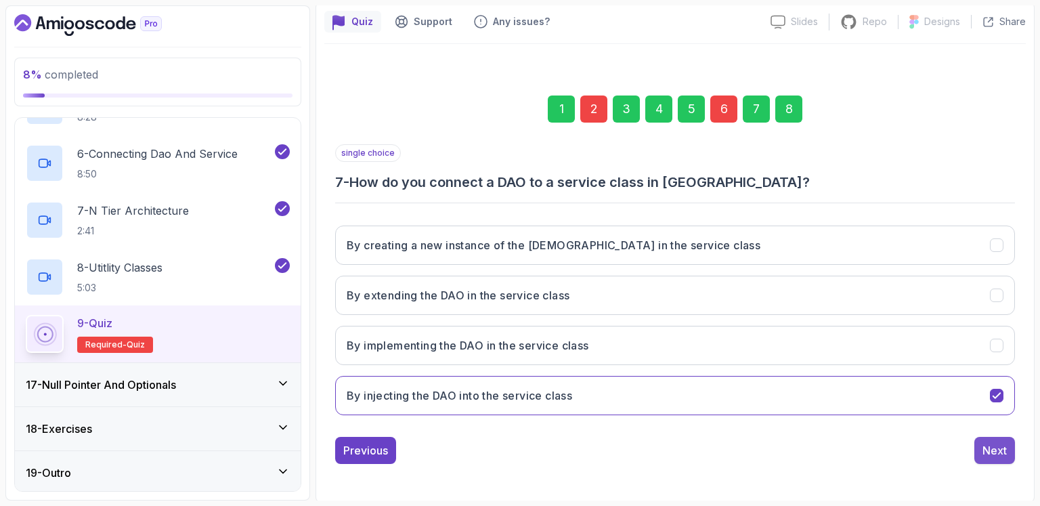
click at [997, 453] on div "Next" at bounding box center [995, 450] width 24 height 16
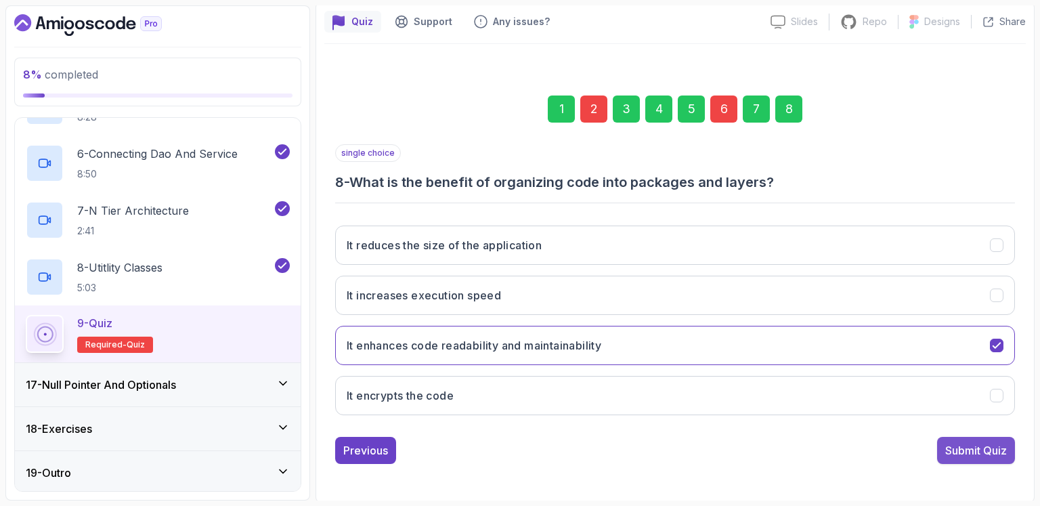
click at [997, 452] on div "Submit Quiz" at bounding box center [976, 450] width 62 height 16
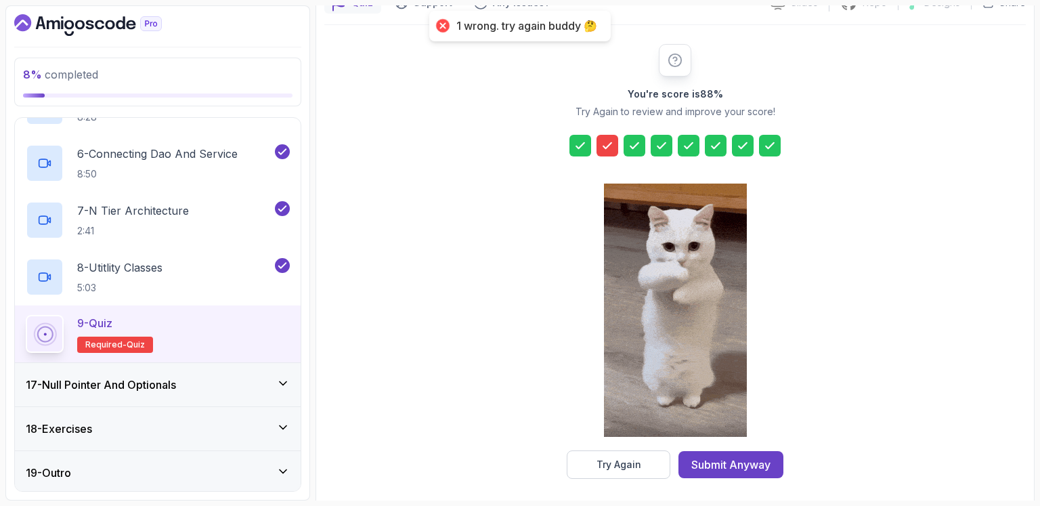
scroll to position [142, 0]
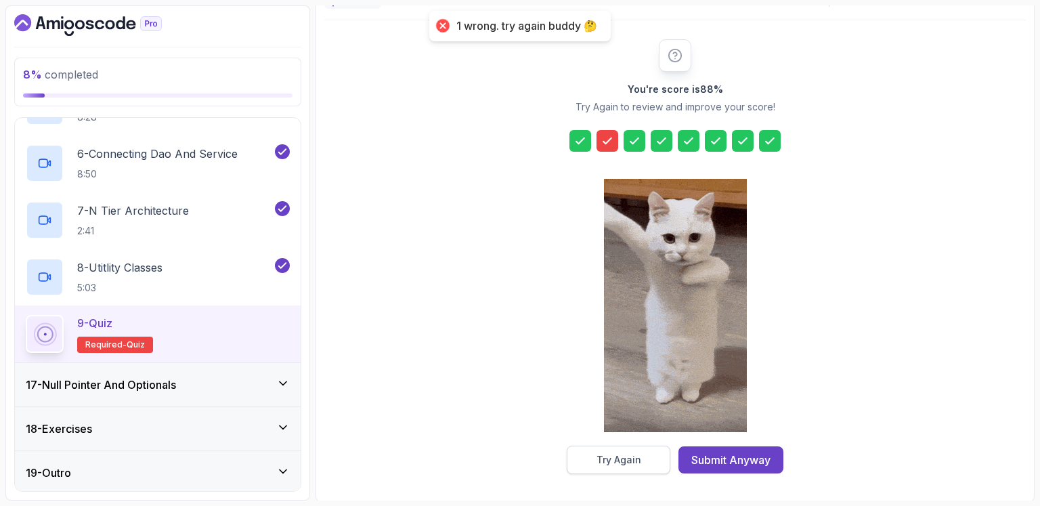
click at [609, 457] on div "Try Again" at bounding box center [619, 460] width 45 height 14
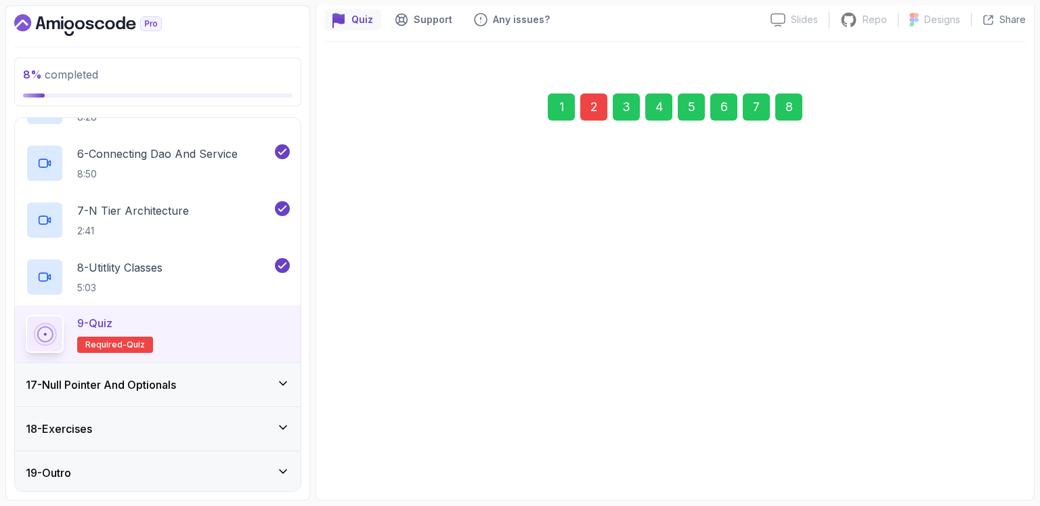
scroll to position [119, 0]
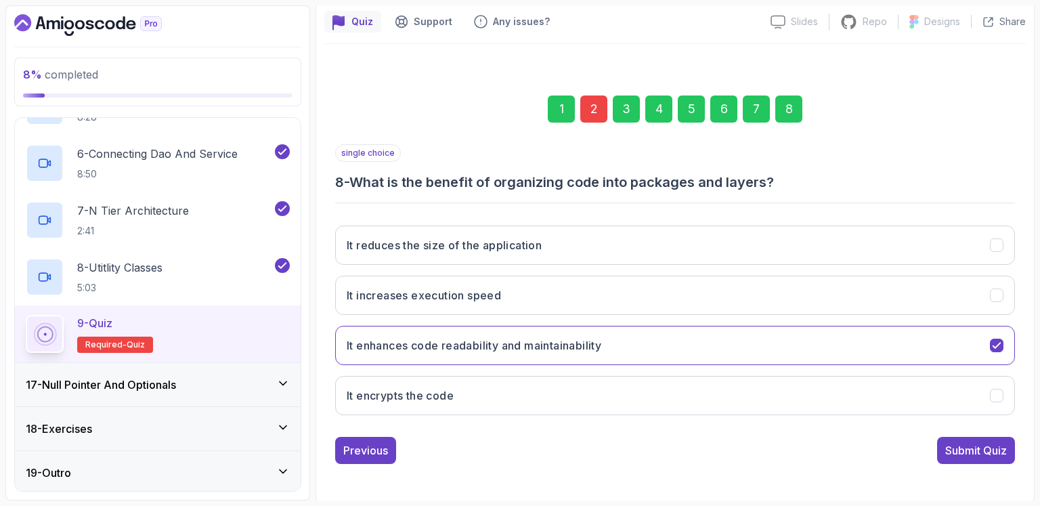
click at [591, 106] on div "2" at bounding box center [593, 108] width 27 height 27
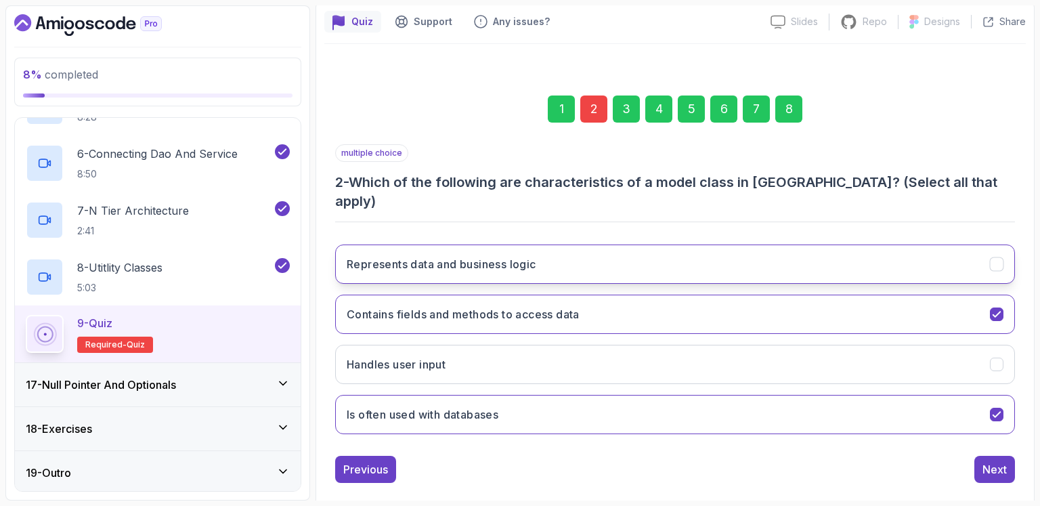
click at [610, 244] on button "Represents data and business logic" at bounding box center [675, 263] width 680 height 39
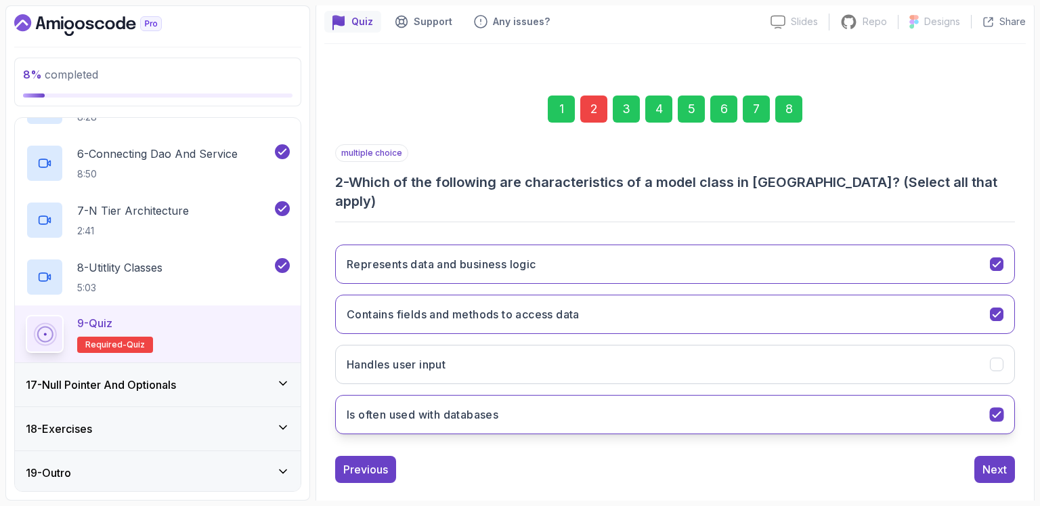
click at [530, 396] on button "Is often used with databases" at bounding box center [675, 414] width 680 height 39
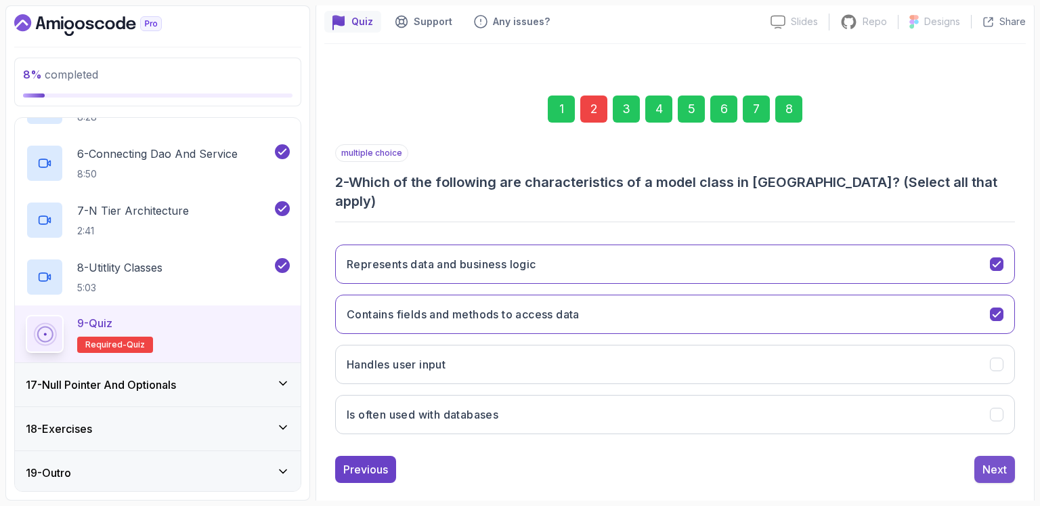
click at [999, 461] on div "Next" at bounding box center [995, 469] width 24 height 16
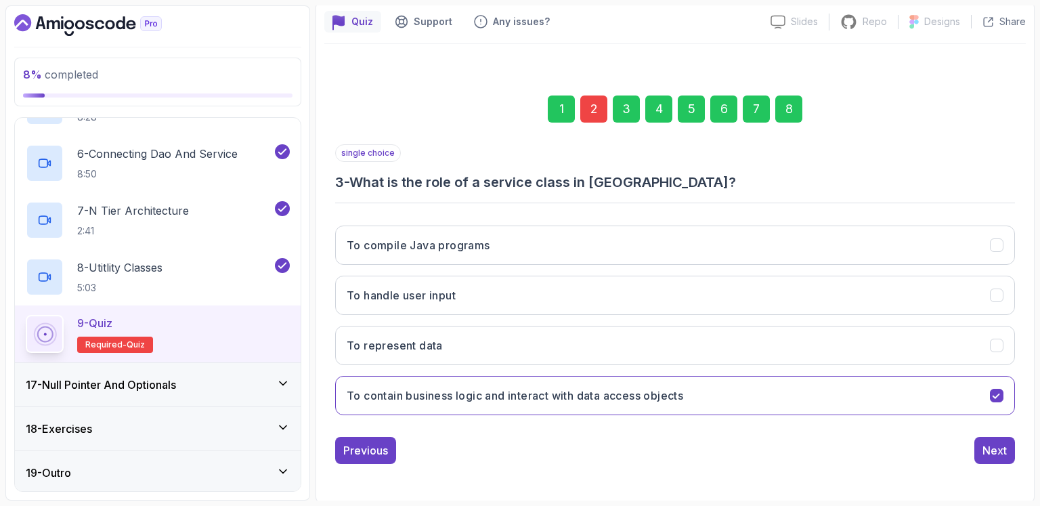
click at [999, 447] on div "Next" at bounding box center [995, 450] width 24 height 16
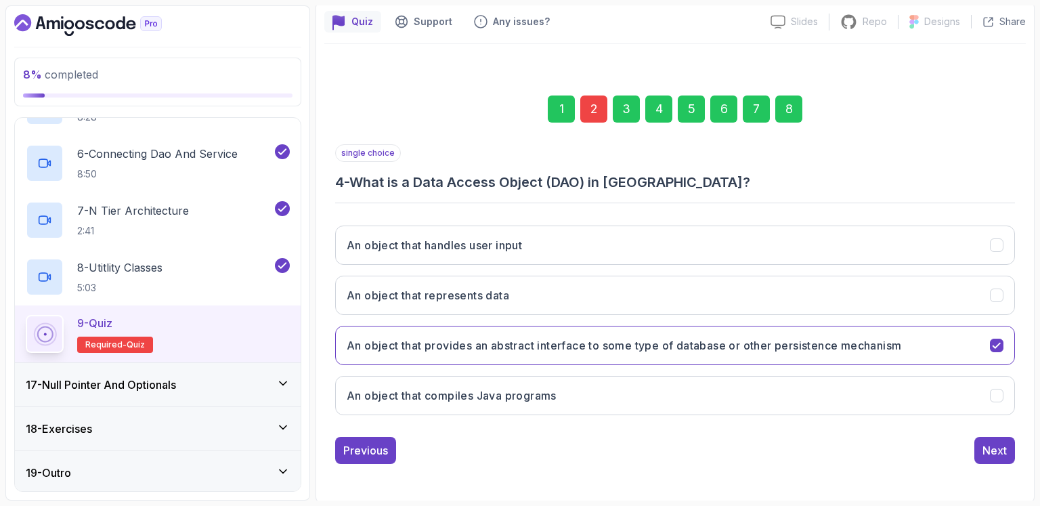
click at [999, 447] on div "Next" at bounding box center [995, 450] width 24 height 16
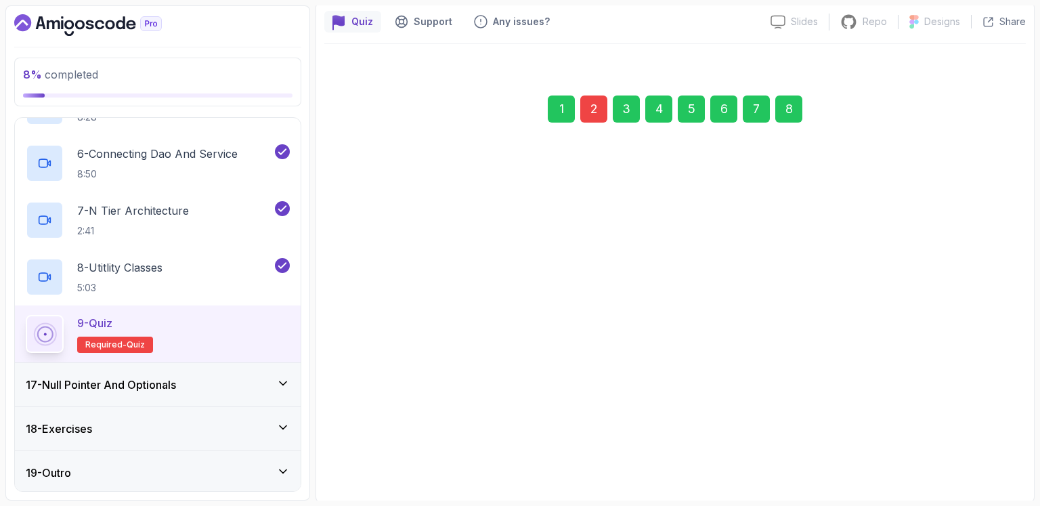
click at [999, 447] on div "Next" at bounding box center [995, 443] width 24 height 16
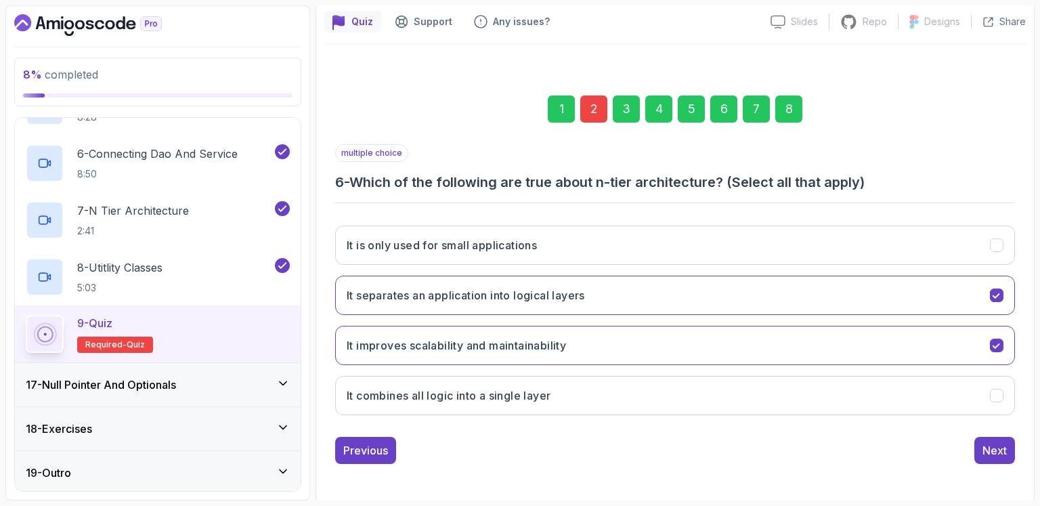
click at [999, 447] on div "Next" at bounding box center [995, 450] width 24 height 16
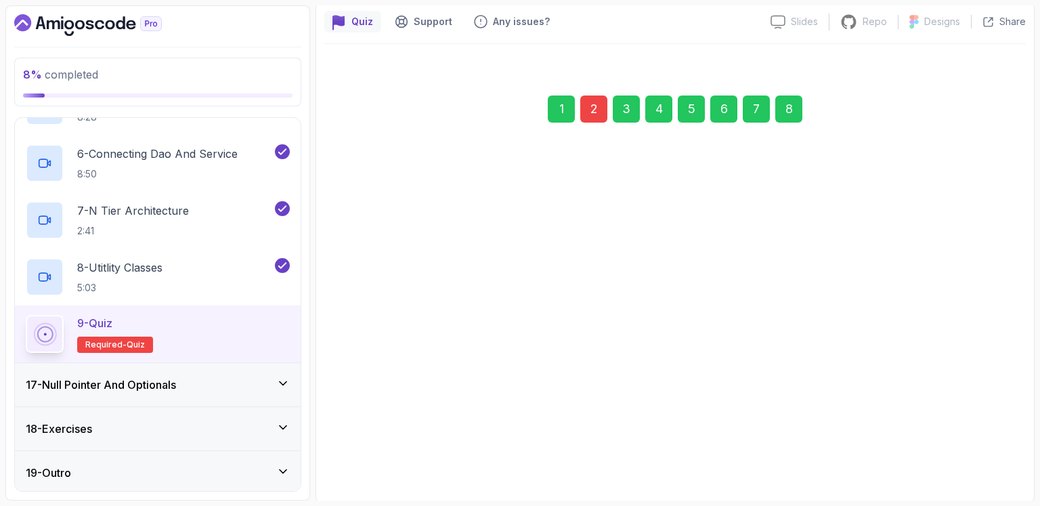
click at [999, 447] on div "Next" at bounding box center [995, 450] width 24 height 16
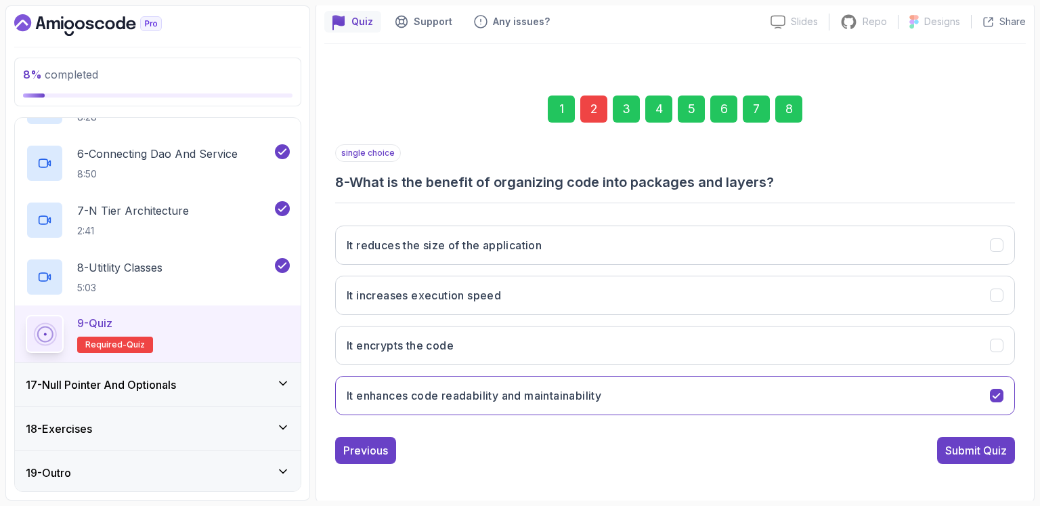
click at [999, 447] on div "Submit Quiz" at bounding box center [976, 450] width 62 height 16
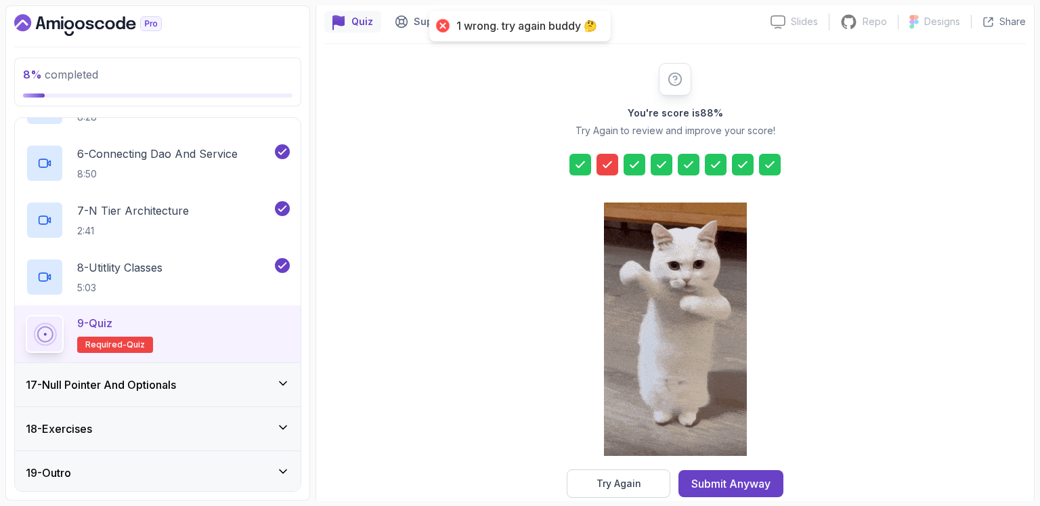
click at [616, 171] on div at bounding box center [608, 165] width 22 height 22
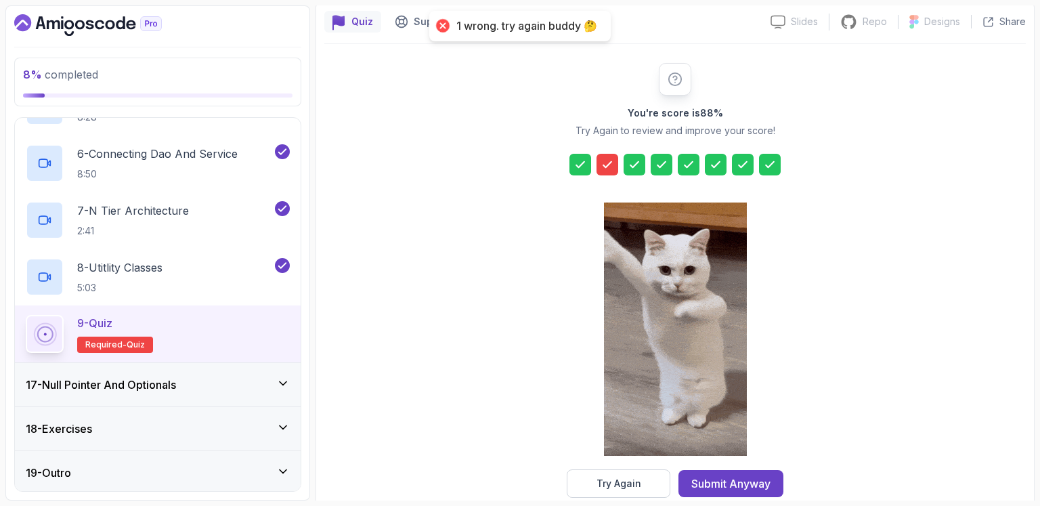
click at [603, 152] on div "You're score is 88 % Try Again to review and improve your score! Try Again Subm…" at bounding box center [675, 280] width 260 height 435
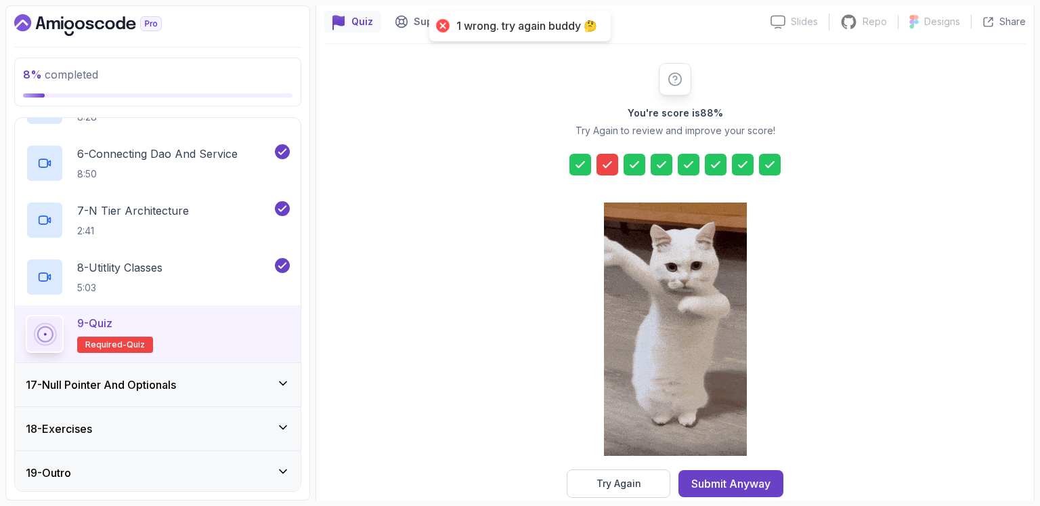
click at [604, 160] on icon at bounding box center [608, 165] width 14 height 14
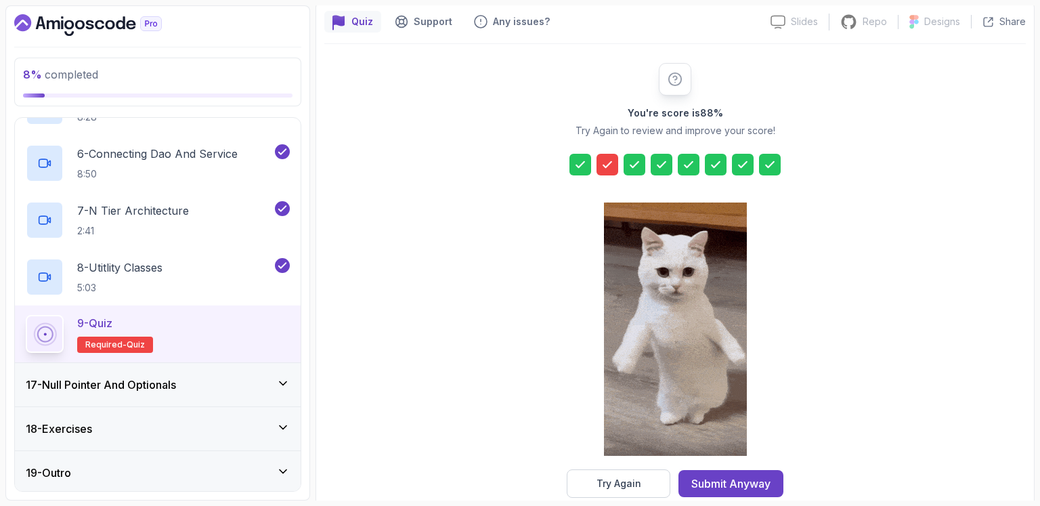
click at [643, 481] on button "Try Again" at bounding box center [619, 483] width 104 height 28
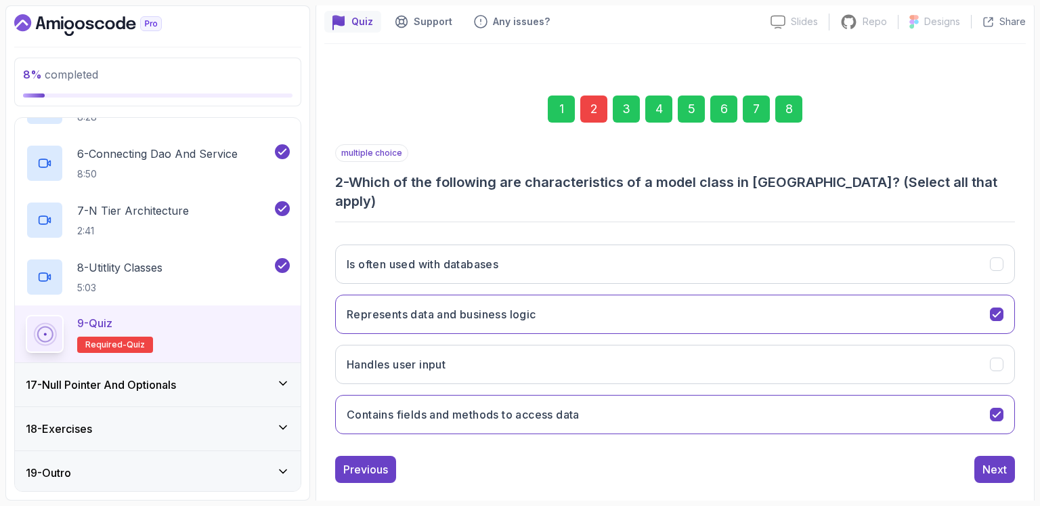
click at [597, 106] on div "2" at bounding box center [593, 108] width 27 height 27
click at [467, 256] on h3 "Is often used with databases" at bounding box center [423, 264] width 152 height 16
click at [1004, 461] on div "Next" at bounding box center [995, 469] width 24 height 16
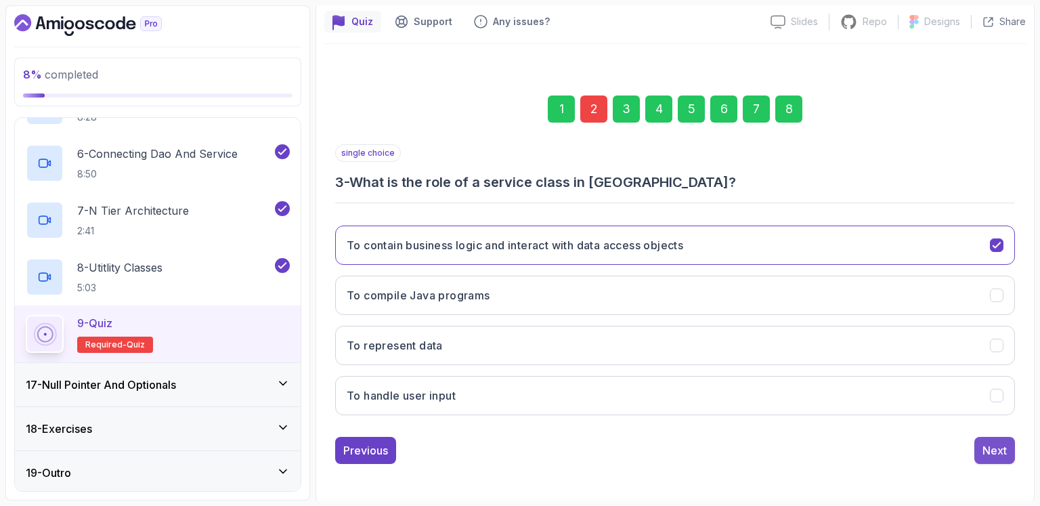
click at [1002, 453] on div "Next" at bounding box center [995, 450] width 24 height 16
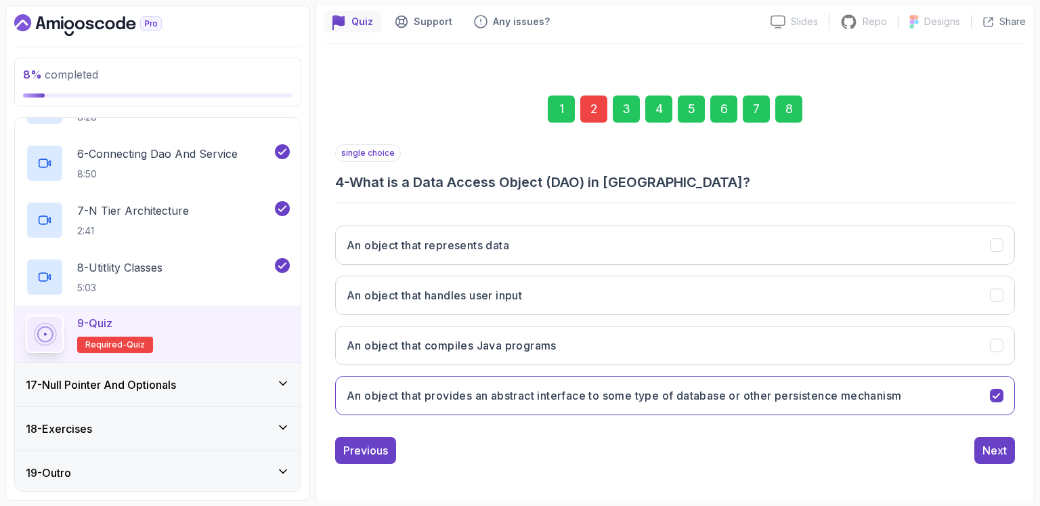
click at [1002, 453] on div "Next" at bounding box center [995, 450] width 24 height 16
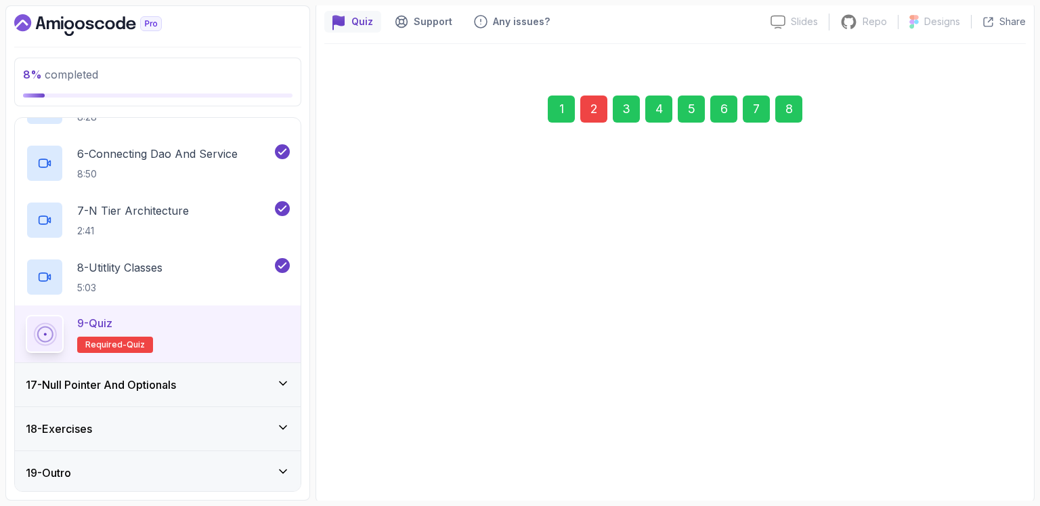
click at [1002, 453] on div "Next" at bounding box center [995, 450] width 24 height 16
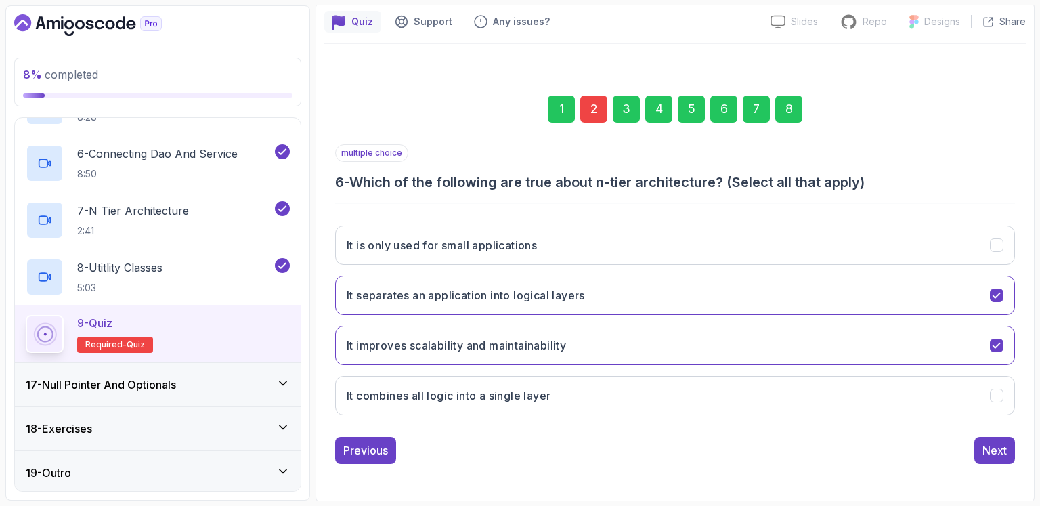
click at [1002, 453] on div "Next" at bounding box center [995, 450] width 24 height 16
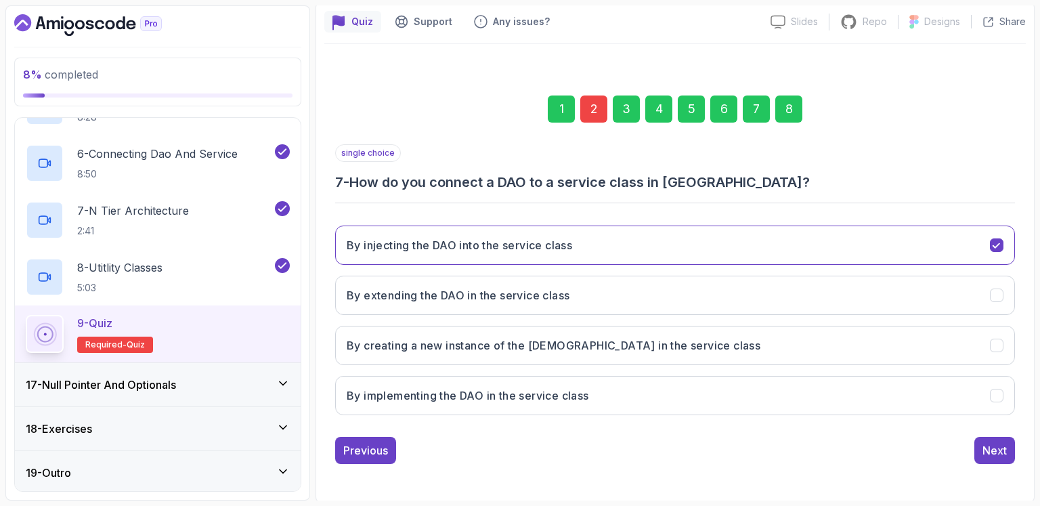
click at [1002, 453] on div "Next" at bounding box center [995, 450] width 24 height 16
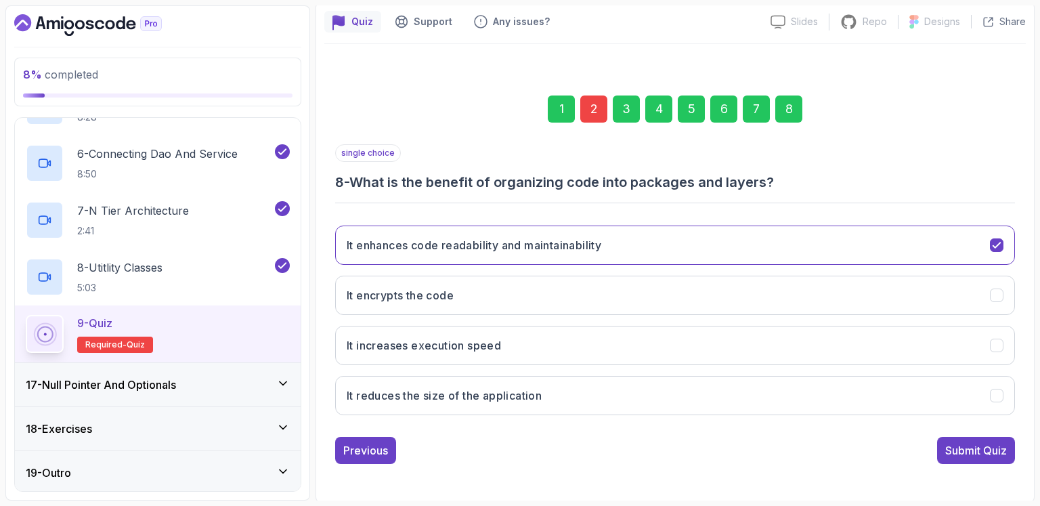
click at [1002, 453] on div "Submit Quiz" at bounding box center [976, 450] width 62 height 16
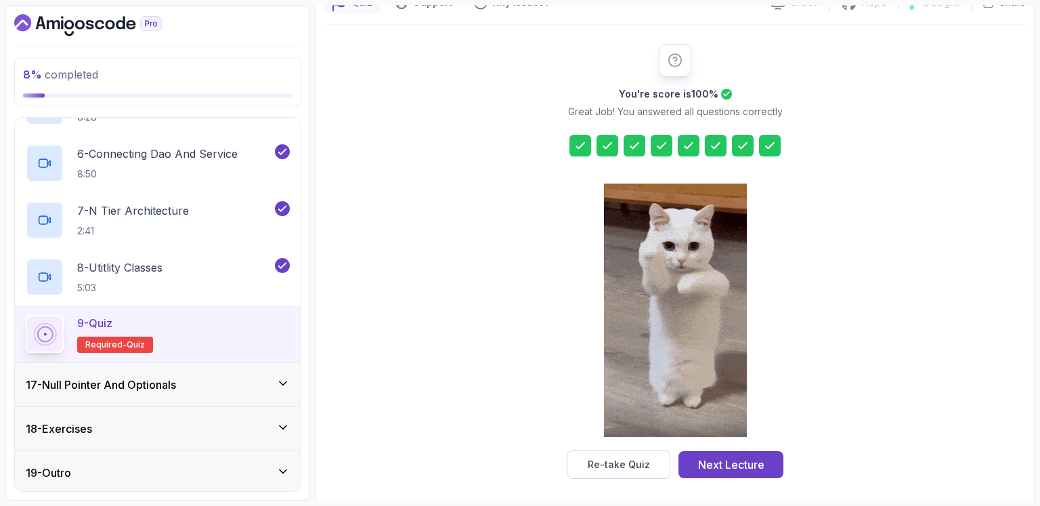
scroll to position [142, 0]
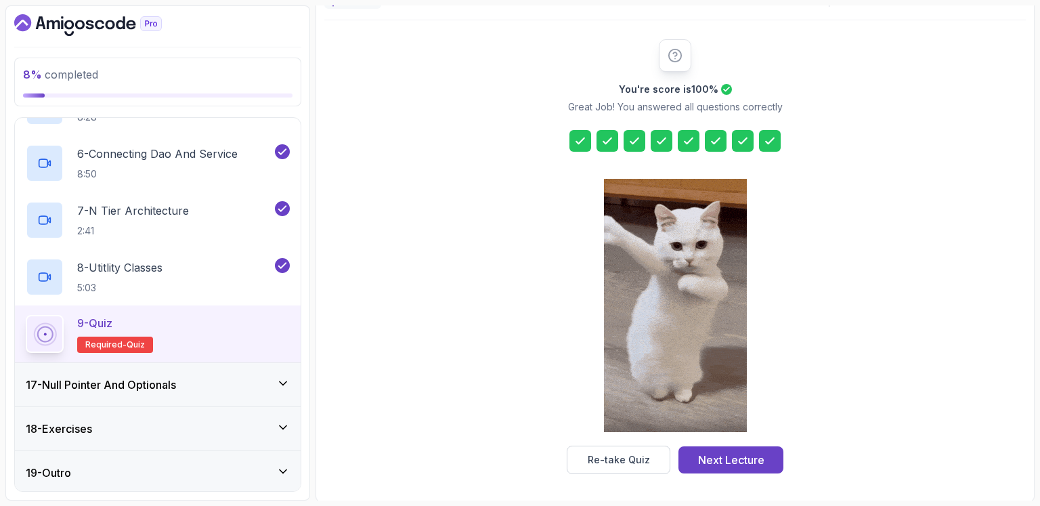
click at [616, 137] on div at bounding box center [608, 141] width 22 height 22
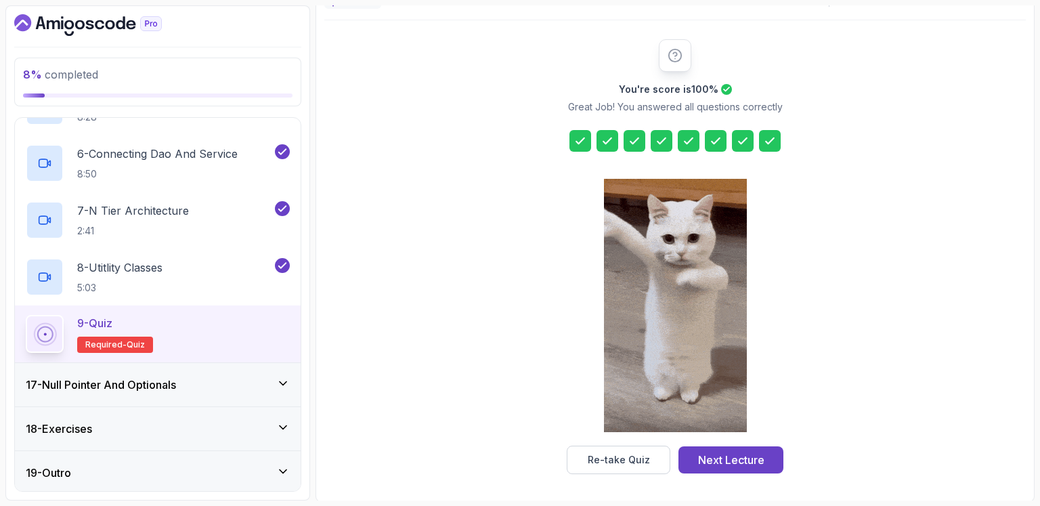
click at [281, 378] on icon at bounding box center [283, 384] width 14 height 14
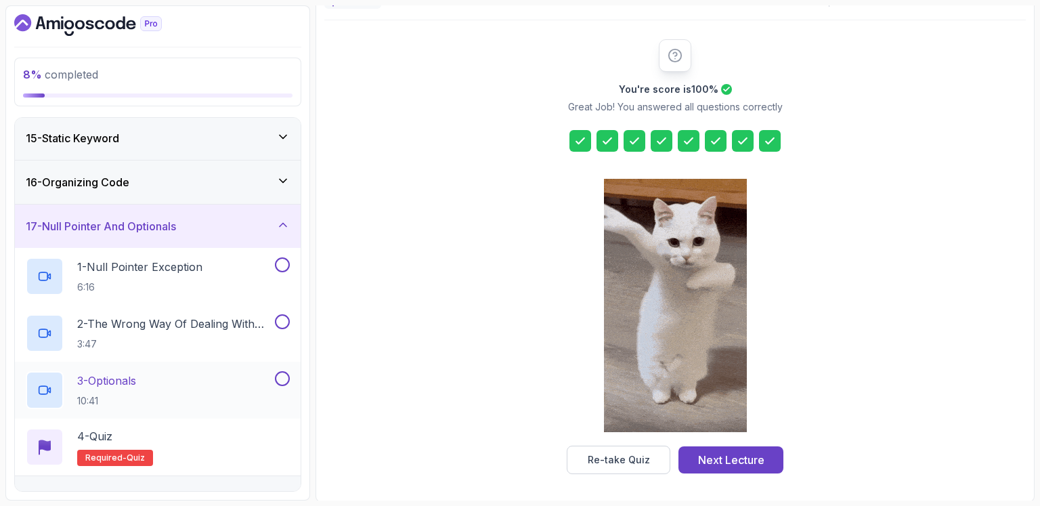
scroll to position [687, 0]
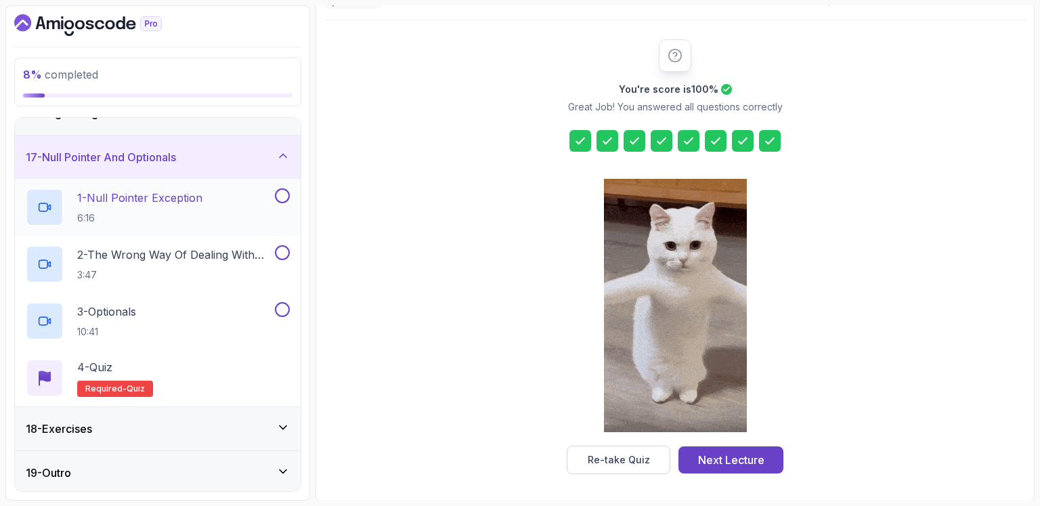
click at [188, 206] on h2 "1 - Null Pointer Exception 6:16" at bounding box center [139, 207] width 125 height 35
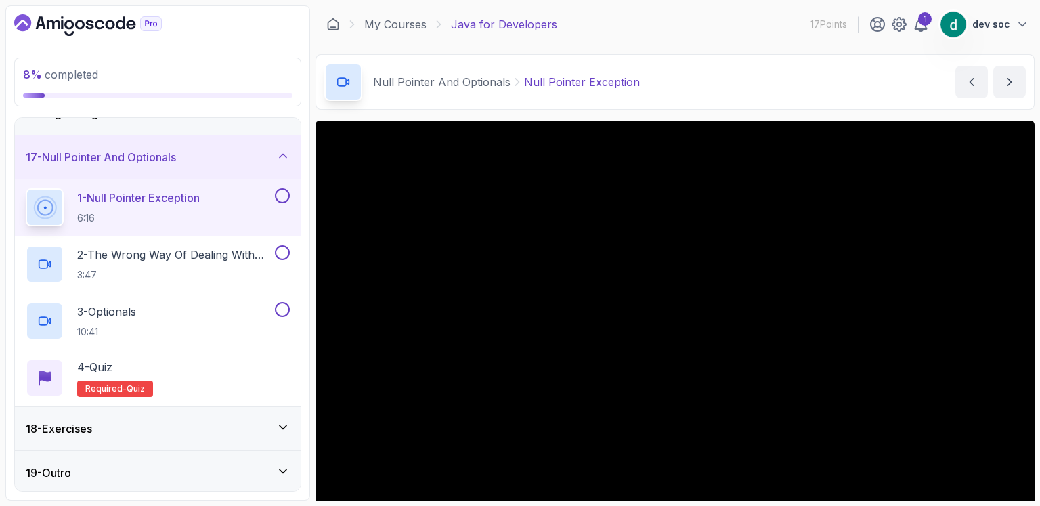
click at [279, 425] on icon at bounding box center [283, 428] width 14 height 14
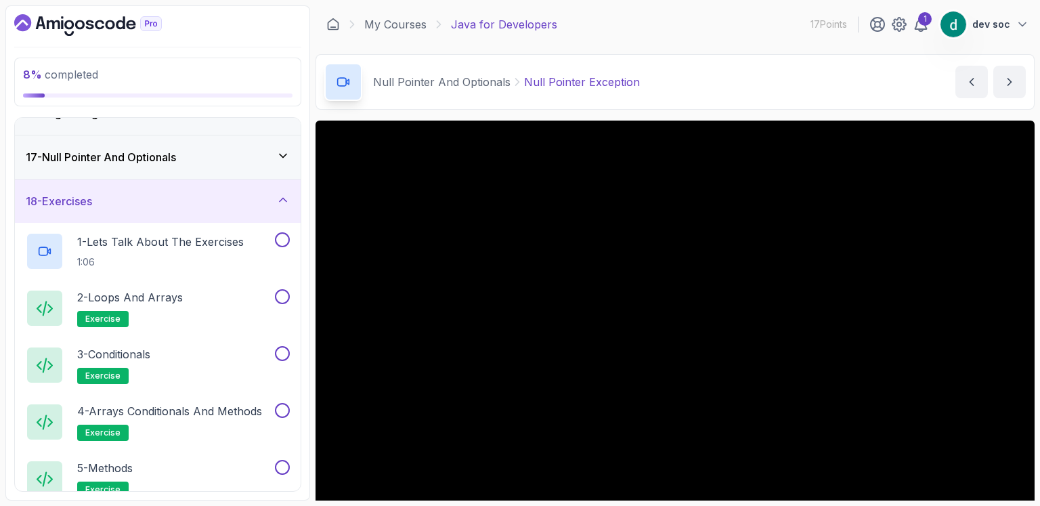
click at [283, 196] on icon at bounding box center [283, 200] width 14 height 14
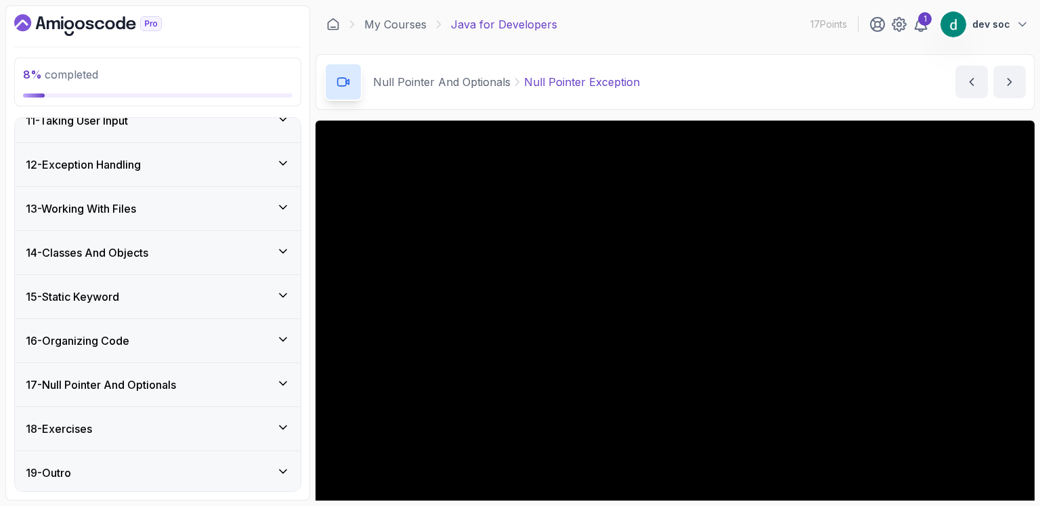
scroll to position [118, 0]
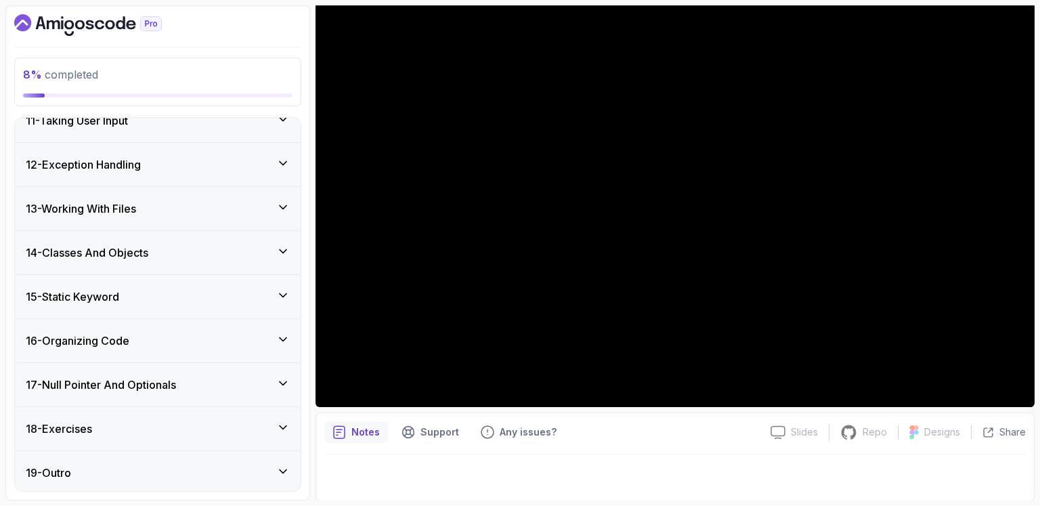
click at [285, 379] on icon at bounding box center [283, 384] width 14 height 14
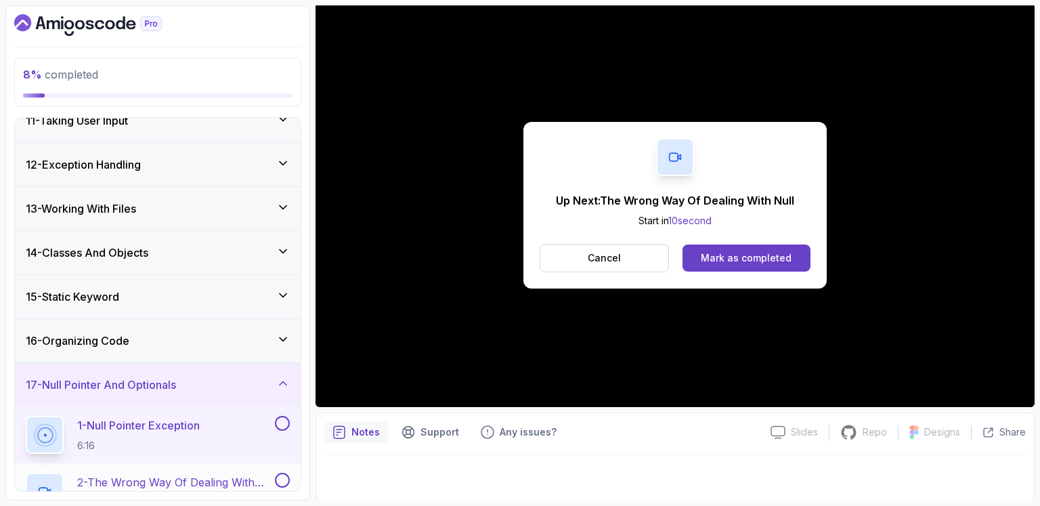
click at [152, 478] on p "2 - The Wrong Way Of Dealing With Null" at bounding box center [174, 482] width 195 height 16
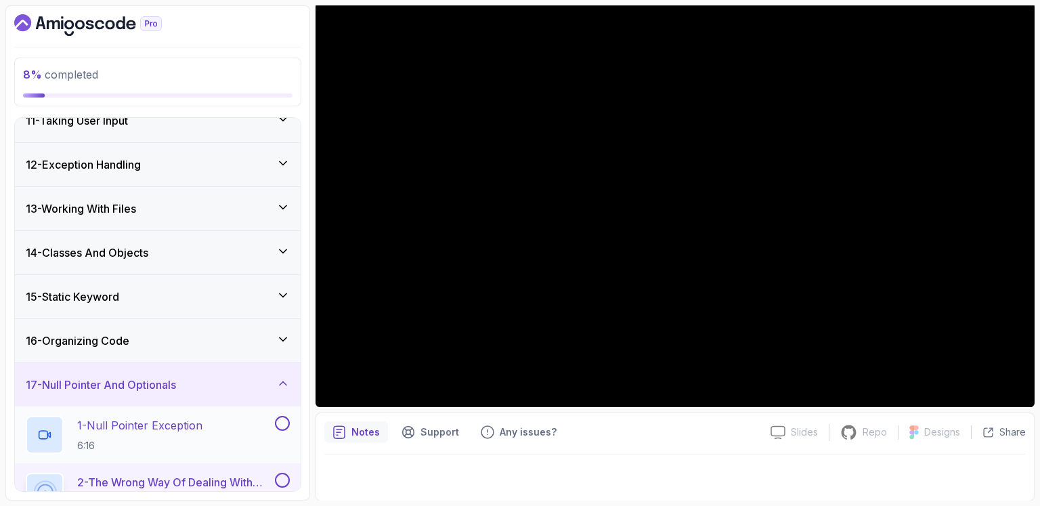
click at [284, 420] on button at bounding box center [282, 423] width 15 height 15
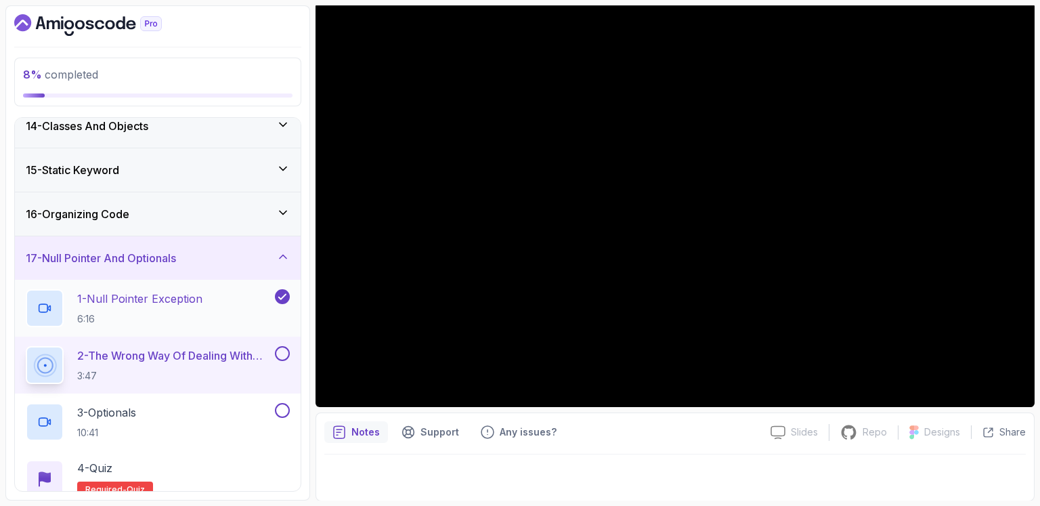
scroll to position [618, 0]
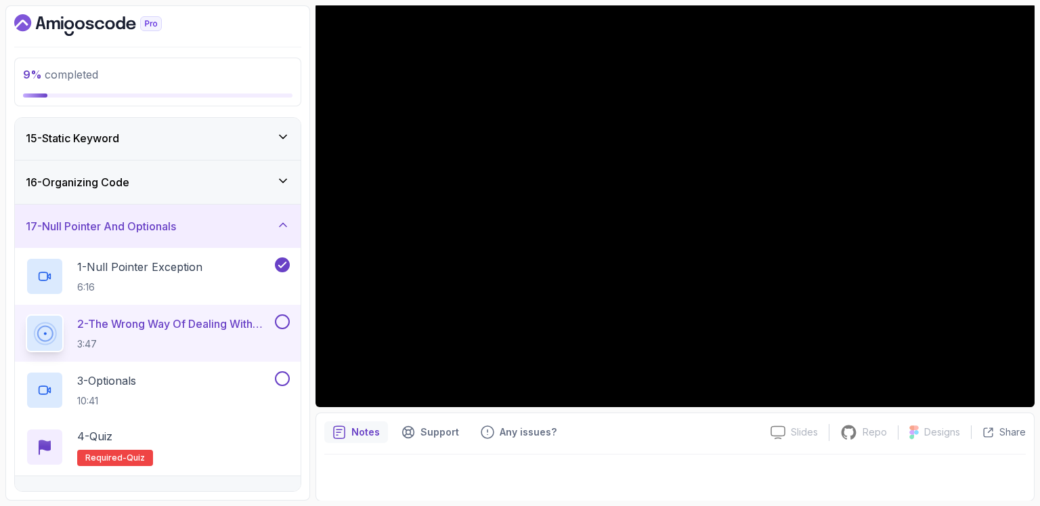
click at [209, 328] on p "2 - The Wrong Way Of Dealing With Null" at bounding box center [174, 324] width 195 height 16
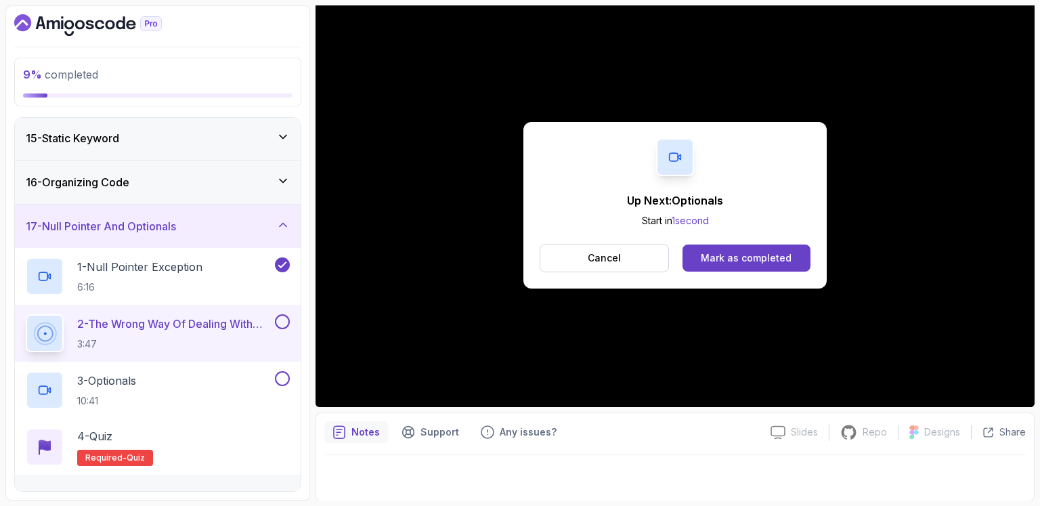
click at [777, 238] on div "Up Next: Optionals Start in 1 second Cancel Mark as completed" at bounding box center [674, 205] width 303 height 167
